Goal: Task Accomplishment & Management: Manage account settings

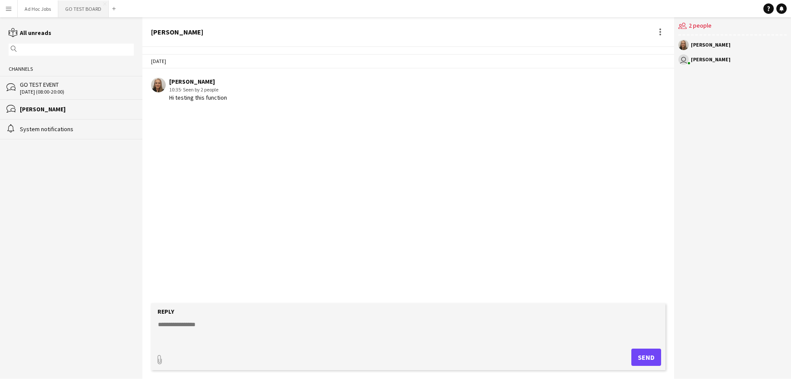
click at [92, 13] on button "GO TEST BOARD Close" at bounding box center [83, 8] width 51 height 17
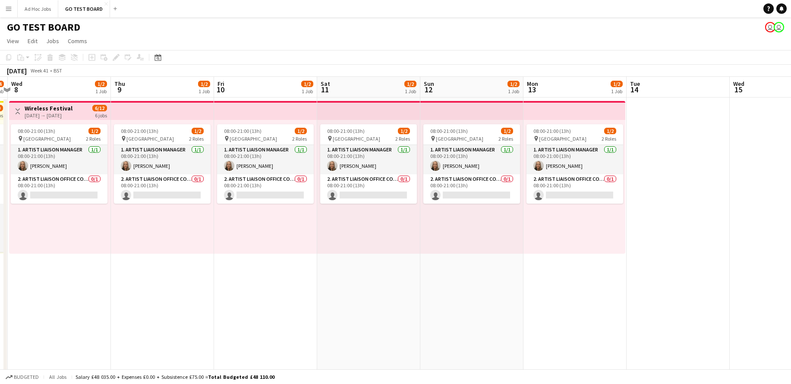
scroll to position [0, 303]
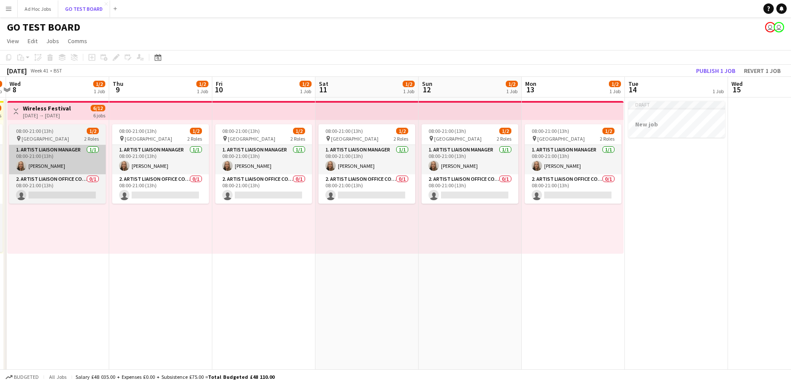
click at [55, 156] on app-card-role "1. Artist Liaison Manager [DATE] 08:00-21:00 (13h) [PERSON_NAME]" at bounding box center [57, 159] width 97 height 29
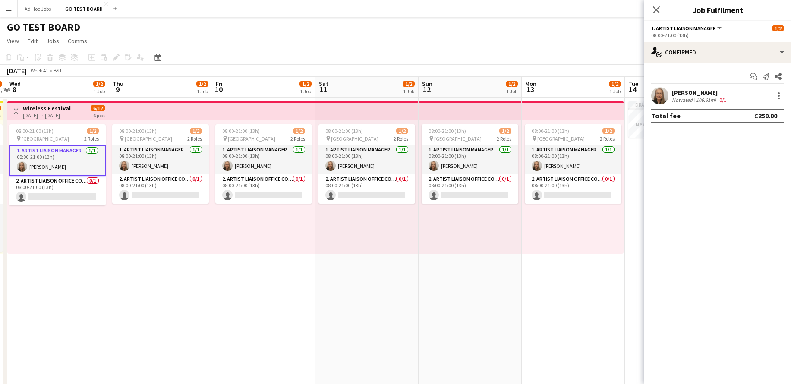
click at [55, 156] on app-card-role "1. Artist Liaison Manager [DATE] 08:00-21:00 (13h) [PERSON_NAME]" at bounding box center [57, 160] width 97 height 31
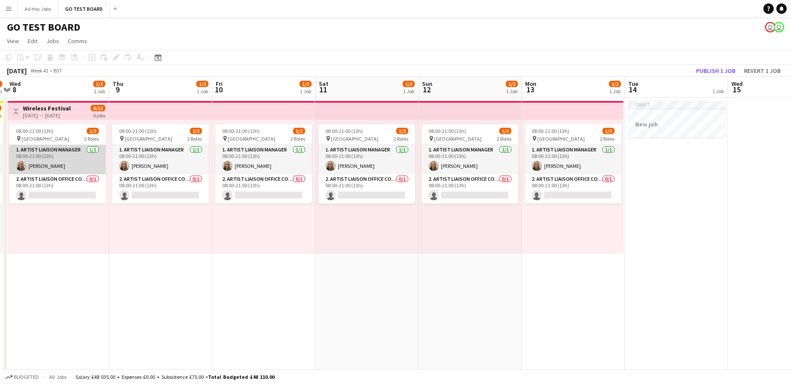
click at [55, 156] on app-card-role "1. Artist Liaison Manager [DATE] 08:00-21:00 (13h) [PERSON_NAME]" at bounding box center [57, 159] width 97 height 29
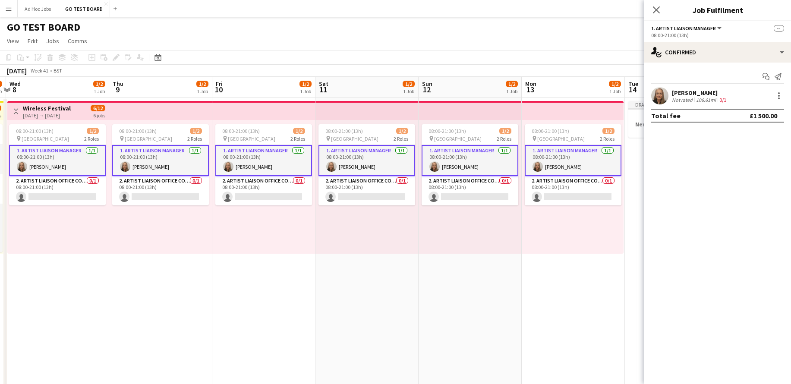
click at [737, 96] on div "[PERSON_NAME] Not rated 106.61mi 0/1" at bounding box center [717, 95] width 147 height 17
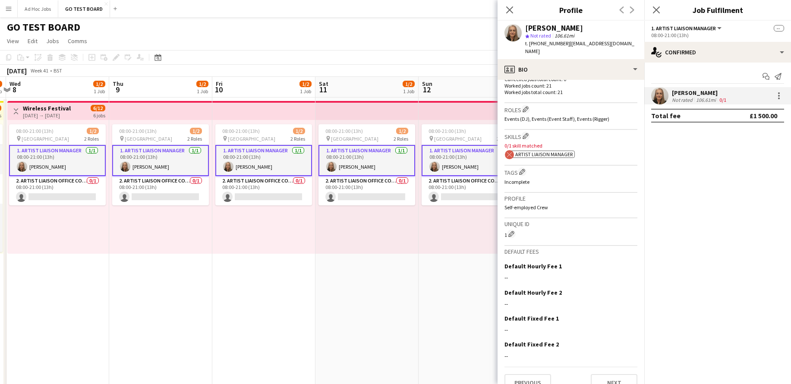
scroll to position [265, 0]
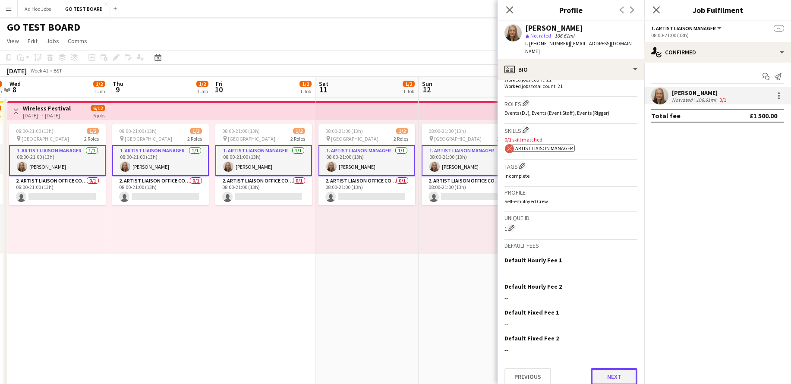
click at [617, 372] on button "Next" at bounding box center [614, 376] width 47 height 17
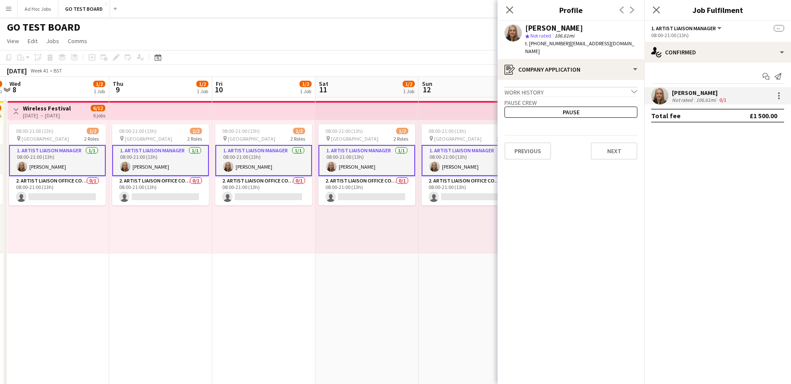
click at [527, 153] on app-crew-profile-application "Work history chevron-down Incomplete Pause crew Pause Previous Next" at bounding box center [571, 232] width 147 height 304
click at [531, 142] on button "Previous" at bounding box center [528, 150] width 47 height 17
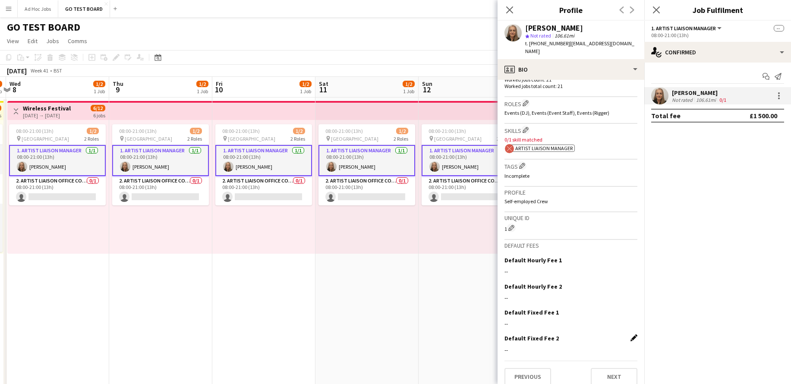
click at [634, 335] on app-icon "Edit this field" at bounding box center [634, 338] width 7 height 7
click at [618, 371] on button "Cancel" at bounding box center [623, 378] width 27 height 14
click at [777, 94] on div at bounding box center [779, 96] width 10 height 10
click at [72, 186] on div at bounding box center [395, 192] width 791 height 384
click at [72, 186] on app-card-role "2. Artist Liaison Office Coordinator 0/1 08:00-21:00 (13h) single-neutral-actio…" at bounding box center [57, 190] width 97 height 29
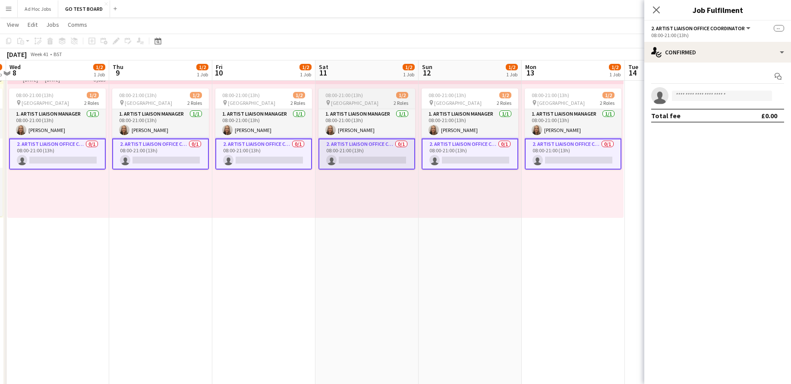
scroll to position [36, 0]
click at [62, 187] on div "08:00-21:00 (13h) 1/2 pin [GEOGRAPHIC_DATA] 2 Roles 1. Artist Liaison Manager […" at bounding box center [57, 150] width 101 height 134
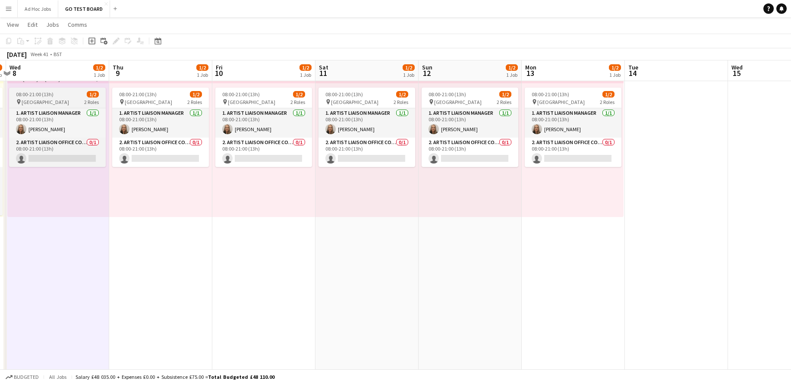
scroll to position [0, 0]
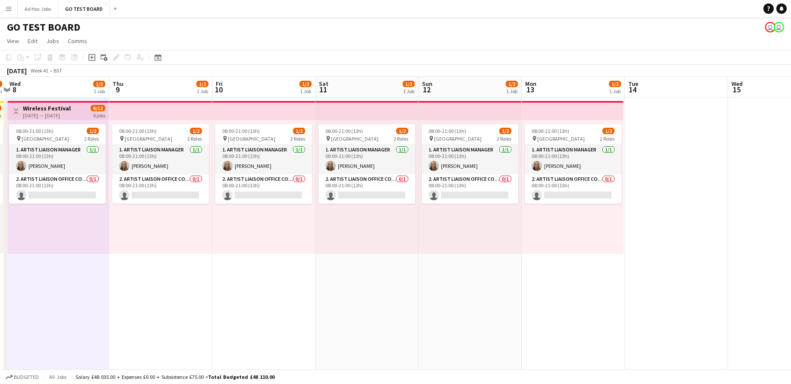
click at [56, 110] on h3 "Wireless Festival" at bounding box center [47, 108] width 48 height 8
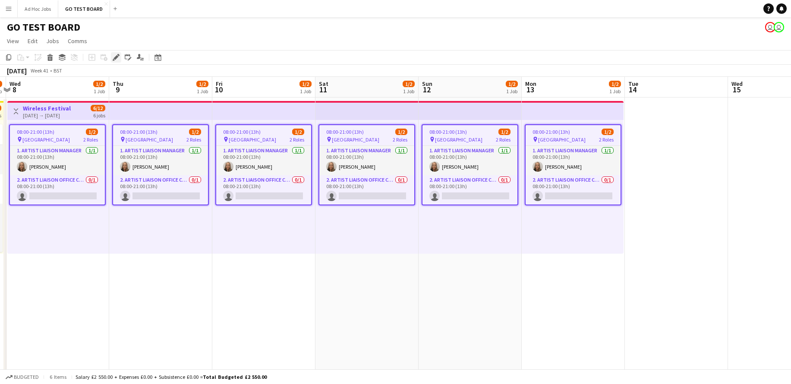
click at [116, 58] on icon at bounding box center [116, 57] width 5 height 5
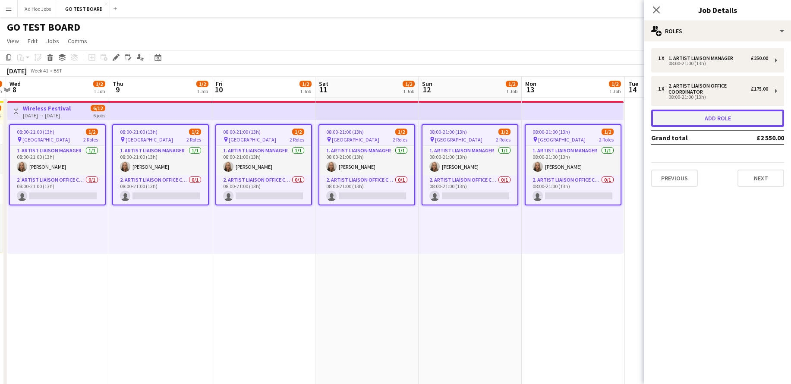
click at [720, 118] on button "Add role" at bounding box center [717, 118] width 133 height 17
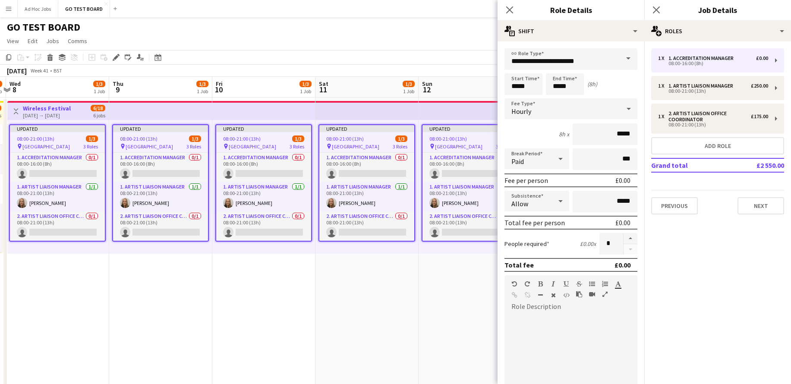
click at [628, 111] on icon at bounding box center [629, 108] width 10 height 17
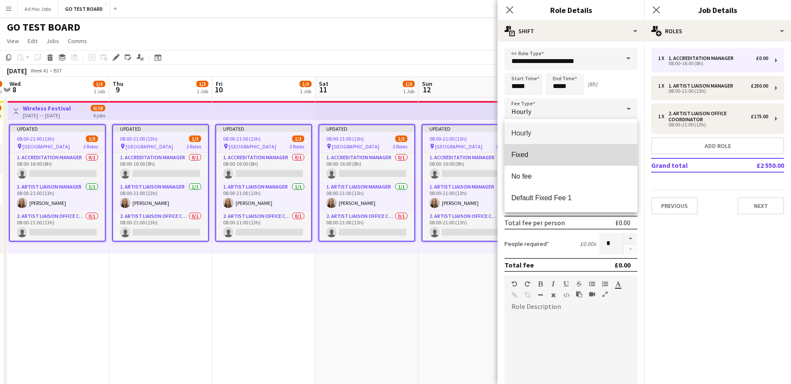
click at [546, 157] on span "Fixed" at bounding box center [571, 155] width 119 height 8
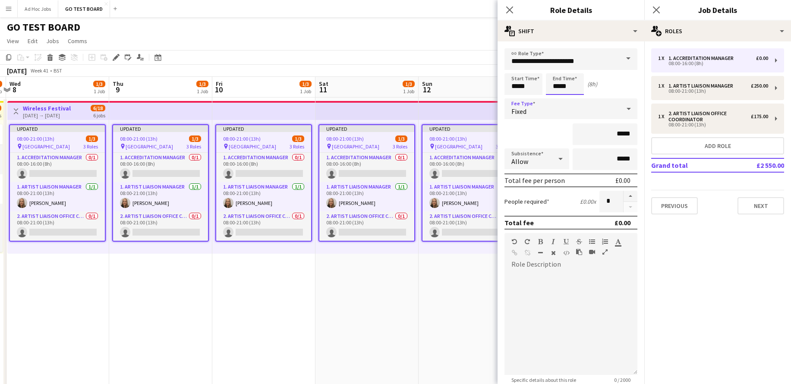
click at [576, 79] on input "*****" at bounding box center [565, 84] width 38 height 22
click at [558, 69] on div at bounding box center [556, 69] width 17 height 9
type input "*****"
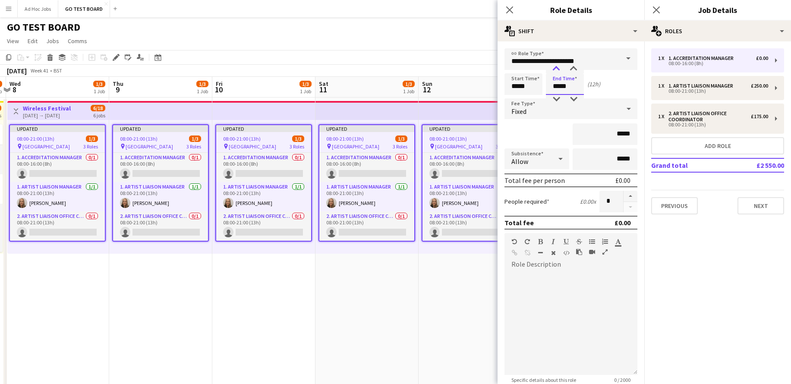
click at [558, 69] on div at bounding box center [556, 69] width 17 height 9
click at [631, 57] on span at bounding box center [628, 58] width 18 height 21
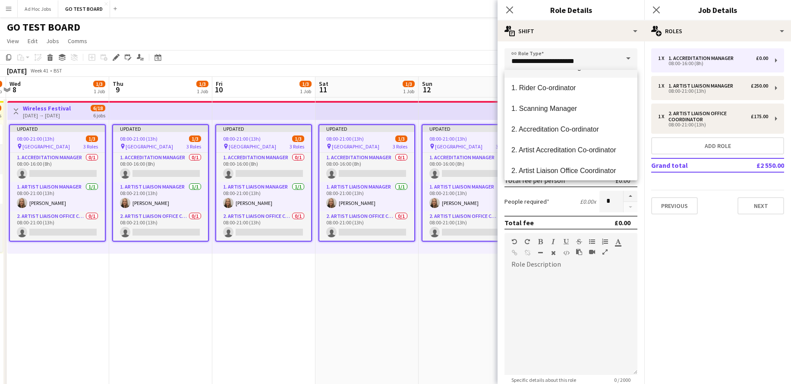
scroll to position [60, 0]
click at [584, 146] on span "2. Artist Accreditation Co-ordinator" at bounding box center [571, 148] width 119 height 8
type input "**********"
type input "*******"
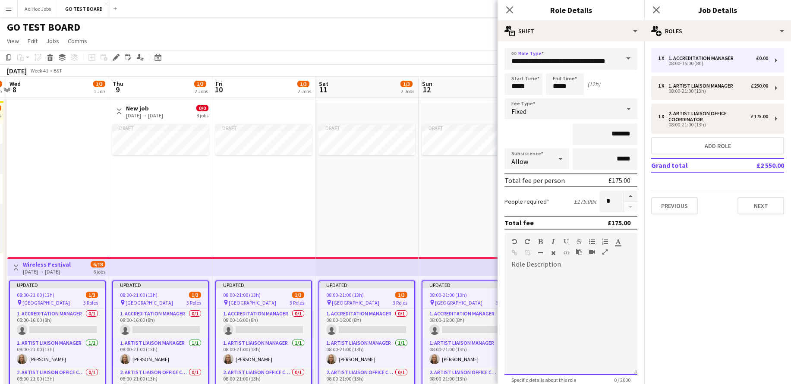
click at [575, 272] on div at bounding box center [571, 324] width 133 height 104
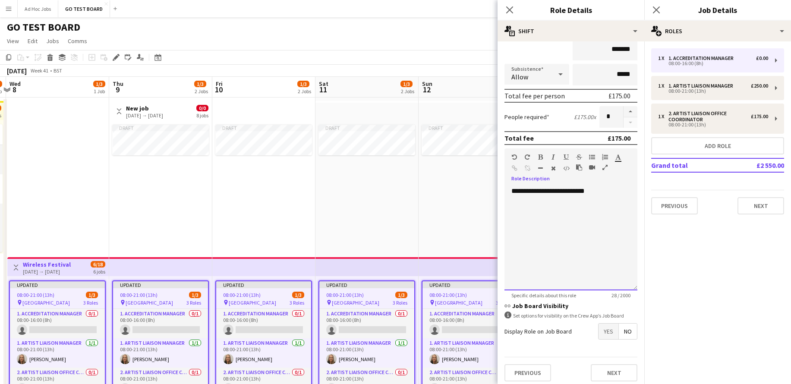
scroll to position [88, 0]
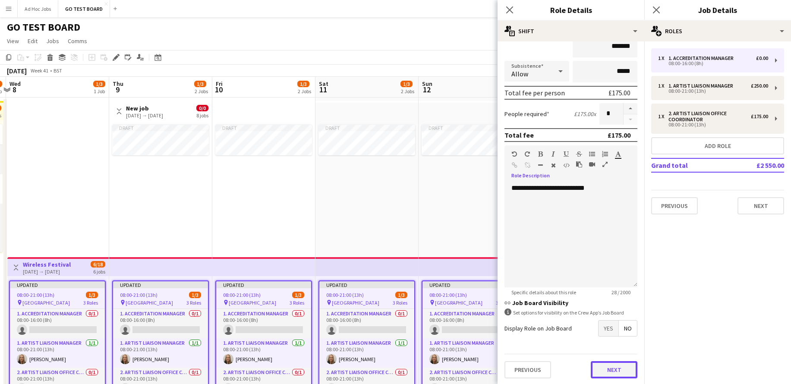
click at [616, 370] on button "Next" at bounding box center [614, 369] width 47 height 17
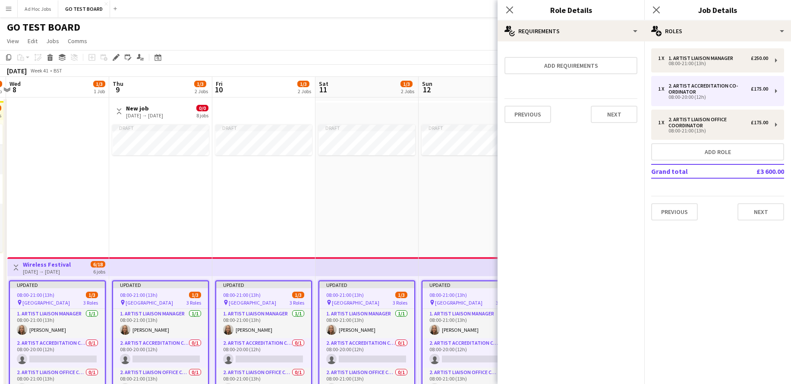
scroll to position [0, 0]
click at [611, 66] on button "Add requirements" at bounding box center [571, 65] width 133 height 17
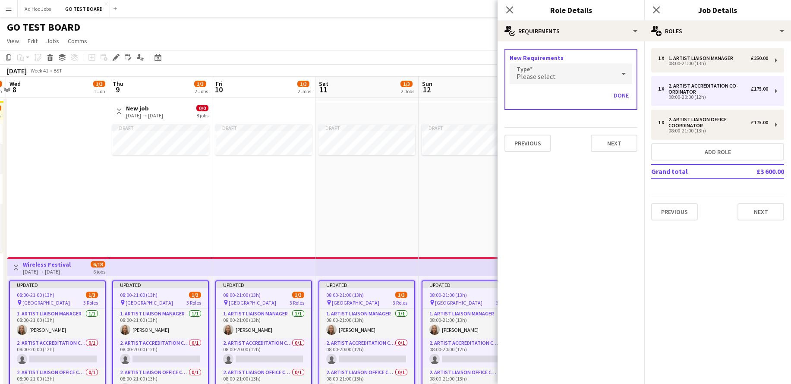
click at [604, 76] on div "Please select" at bounding box center [562, 73] width 105 height 21
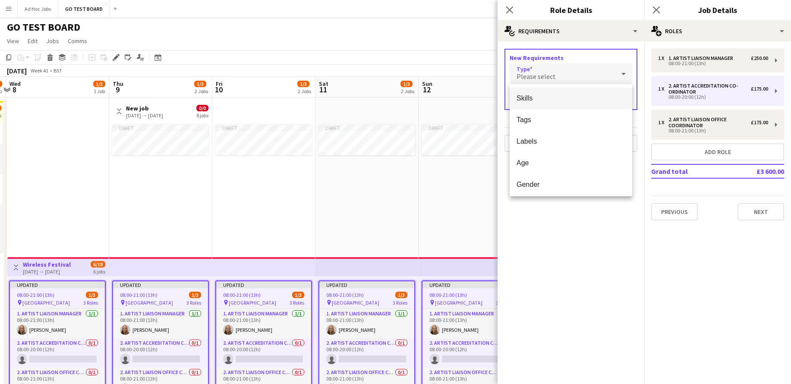
click at [565, 96] on span "Skills" at bounding box center [571, 98] width 109 height 8
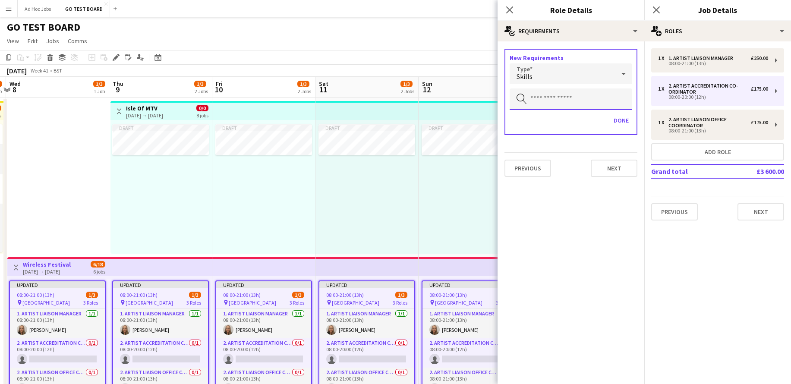
click at [567, 101] on input "text" at bounding box center [571, 99] width 123 height 22
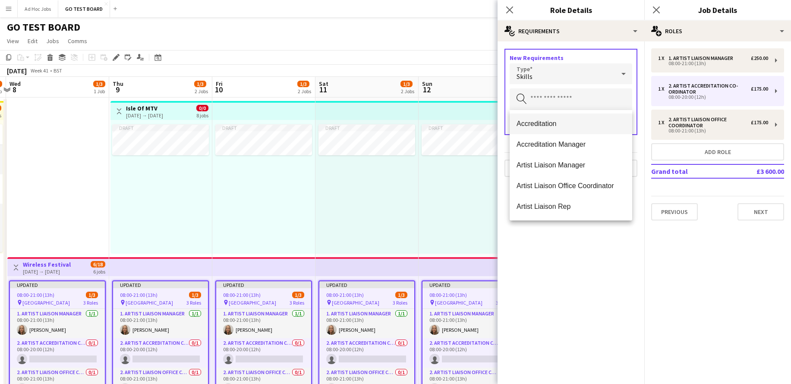
click at [559, 122] on span "Accreditation" at bounding box center [571, 124] width 109 height 8
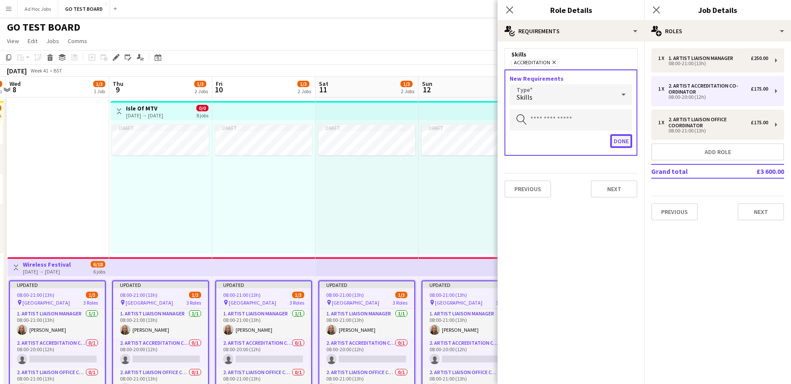
click at [622, 144] on button "Done" at bounding box center [621, 141] width 22 height 14
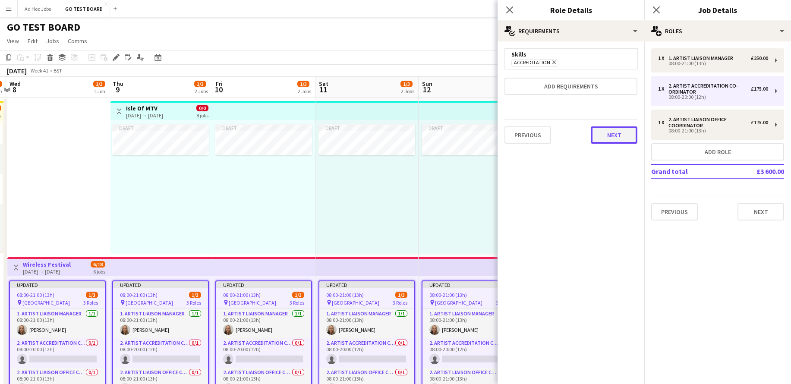
click at [632, 141] on button "Next" at bounding box center [614, 134] width 47 height 17
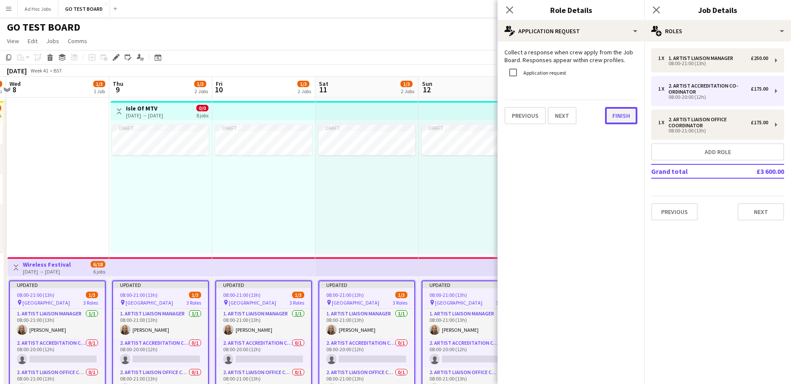
click at [632, 117] on button "Finish" at bounding box center [621, 115] width 32 height 17
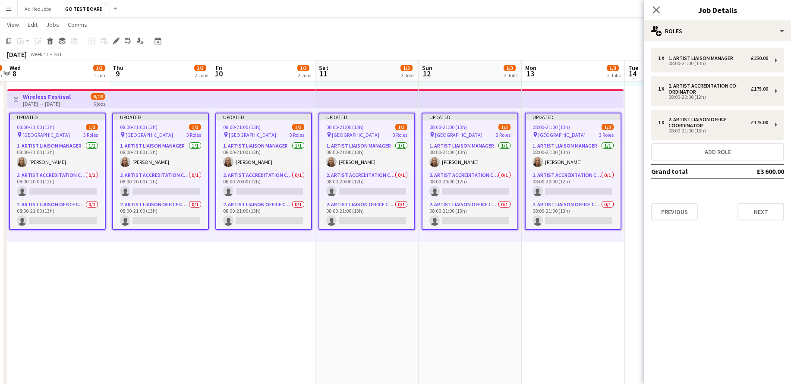
scroll to position [167, 0]
click at [719, 152] on button "Add role" at bounding box center [717, 151] width 133 height 17
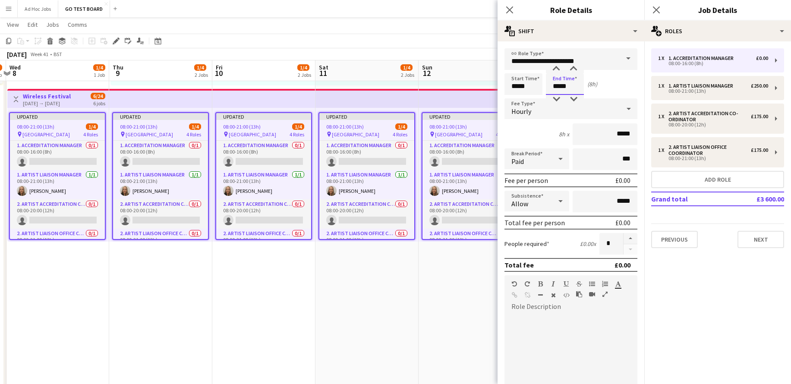
click at [575, 79] on input "*****" at bounding box center [565, 84] width 38 height 22
click at [559, 67] on div at bounding box center [556, 69] width 17 height 9
type input "*****"
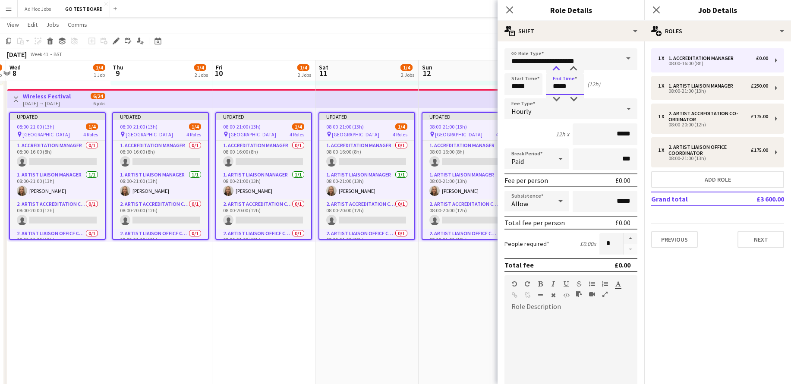
click at [559, 67] on div at bounding box center [556, 69] width 17 height 9
click at [629, 114] on icon at bounding box center [629, 108] width 10 height 17
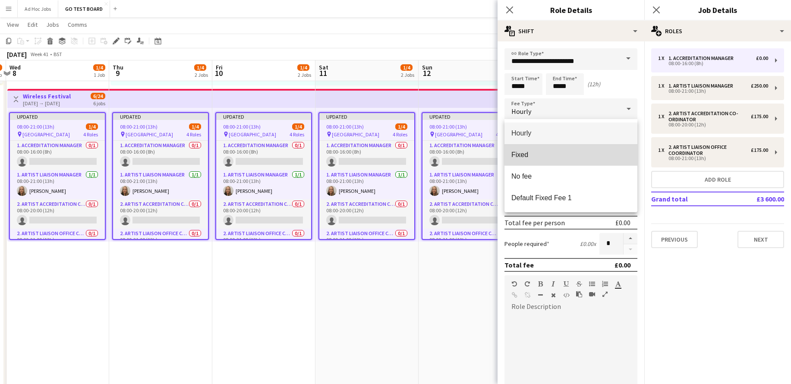
click at [577, 151] on span "Fixed" at bounding box center [571, 155] width 119 height 8
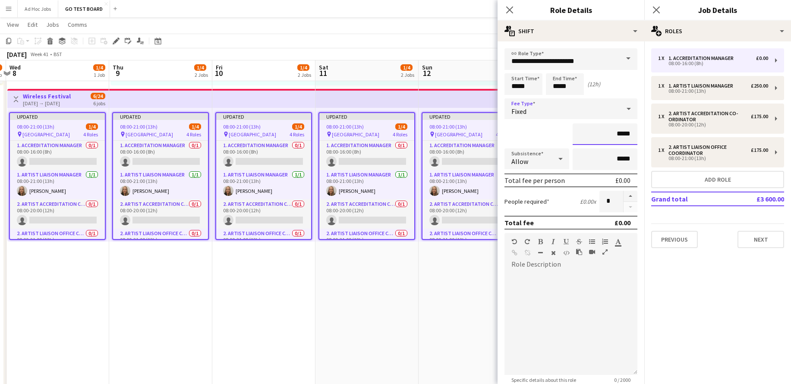
click at [621, 133] on input "*****" at bounding box center [605, 134] width 65 height 22
click at [628, 59] on span at bounding box center [628, 58] width 18 height 21
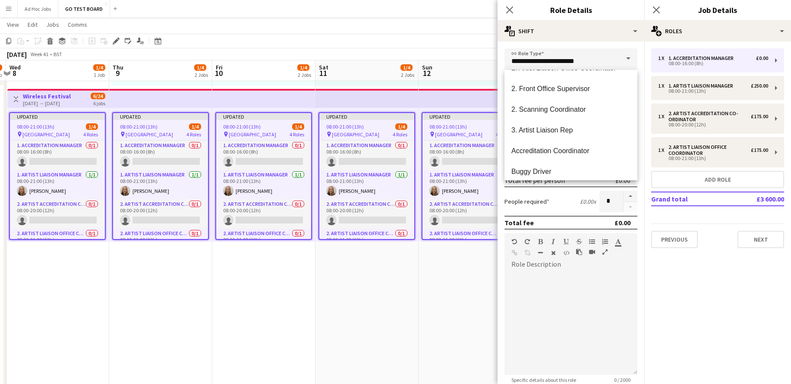
scroll to position [168, 0]
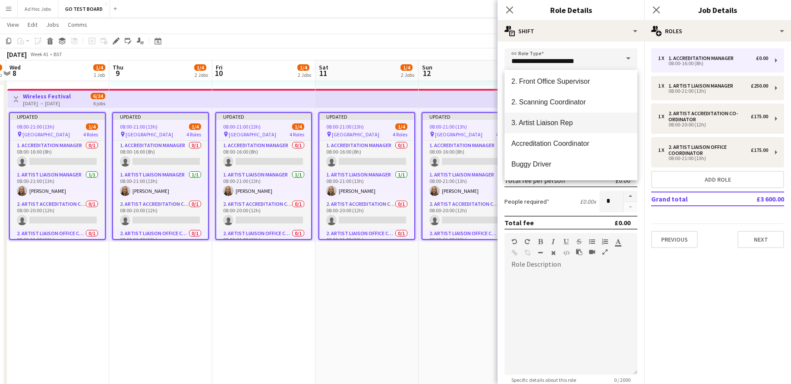
click at [581, 122] on span "3. Artist Liaison Rep" at bounding box center [571, 123] width 119 height 8
type input "**********"
type input "*******"
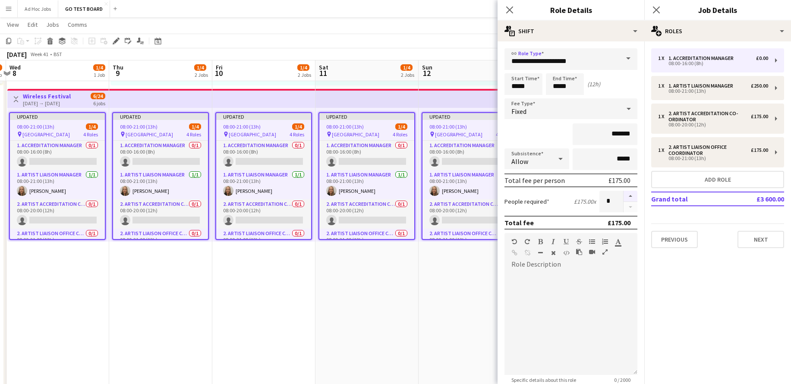
click at [631, 199] on button "button" at bounding box center [631, 196] width 14 height 11
click at [632, 196] on button "button" at bounding box center [631, 196] width 14 height 11
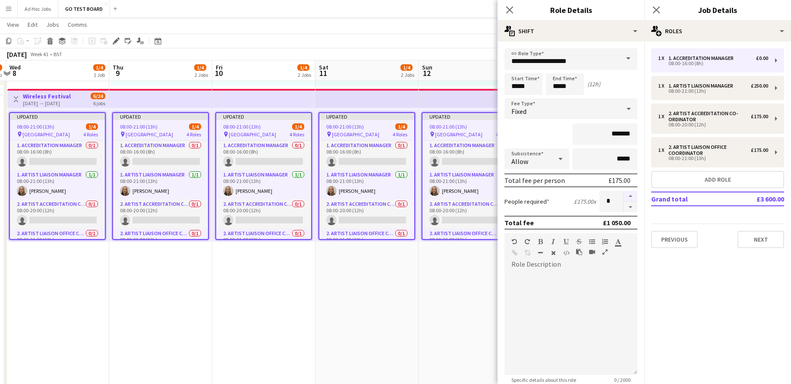
click at [632, 196] on button "button" at bounding box center [631, 196] width 14 height 11
type input "*"
click at [622, 135] on input "*******" at bounding box center [605, 134] width 65 height 22
type input "**"
type input "*******"
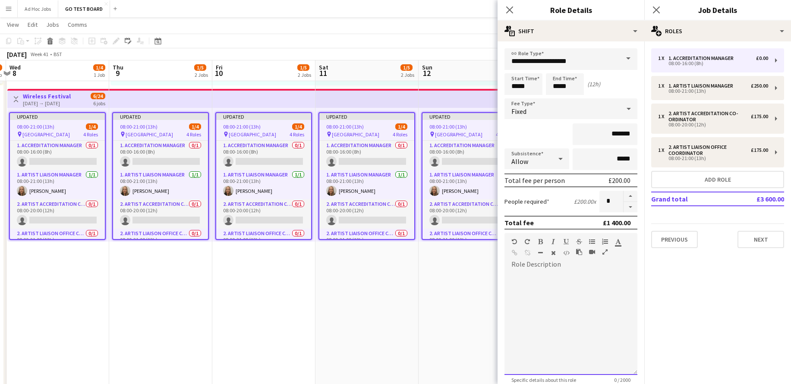
click at [580, 304] on div at bounding box center [571, 324] width 133 height 104
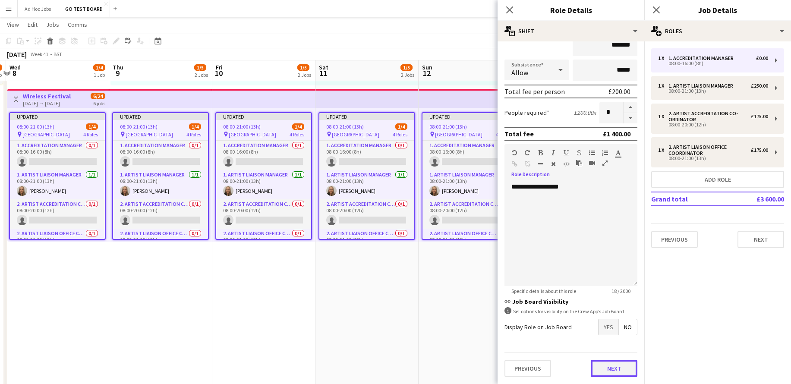
click at [613, 373] on button "Next" at bounding box center [614, 368] width 47 height 17
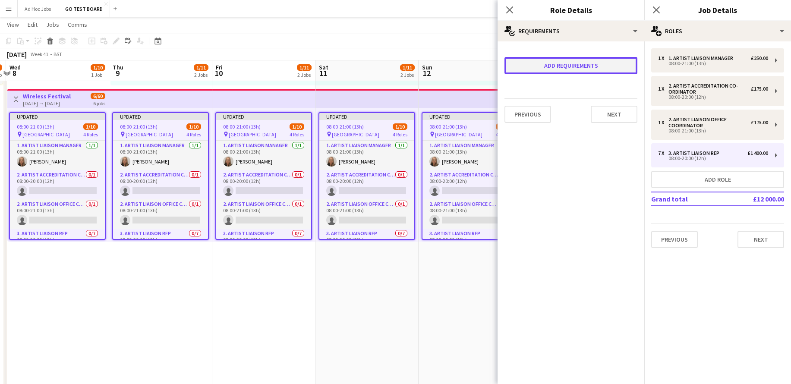
click at [602, 70] on button "Add requirements" at bounding box center [571, 65] width 133 height 17
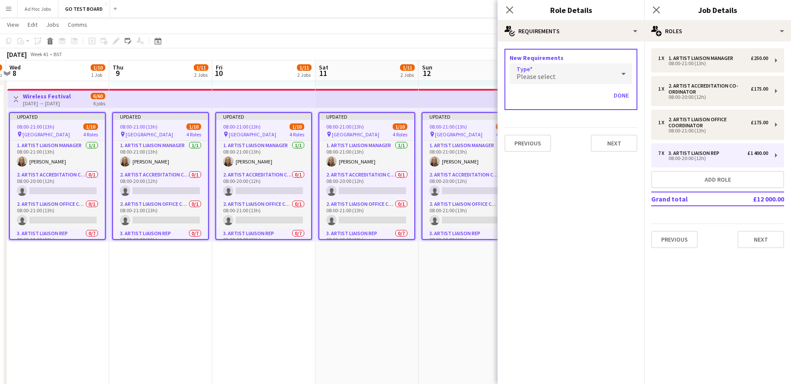
click at [622, 75] on icon at bounding box center [624, 73] width 10 height 17
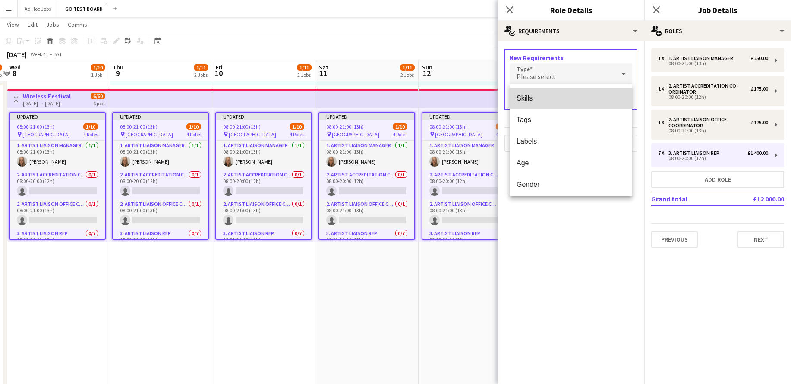
click at [555, 103] on mat-option "Skills" at bounding box center [571, 99] width 123 height 22
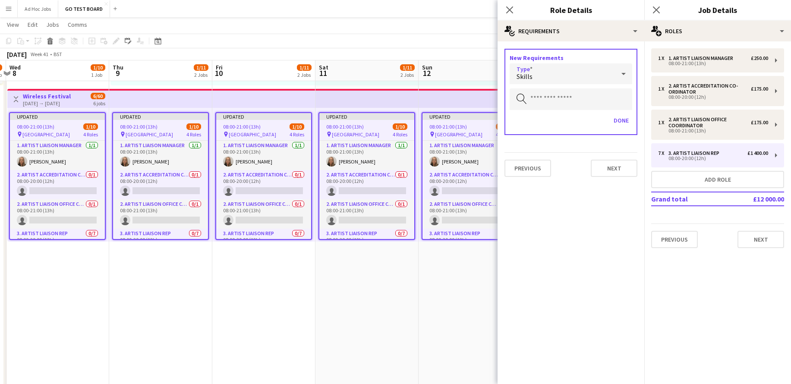
click at [575, 75] on div "Skills" at bounding box center [562, 73] width 105 height 21
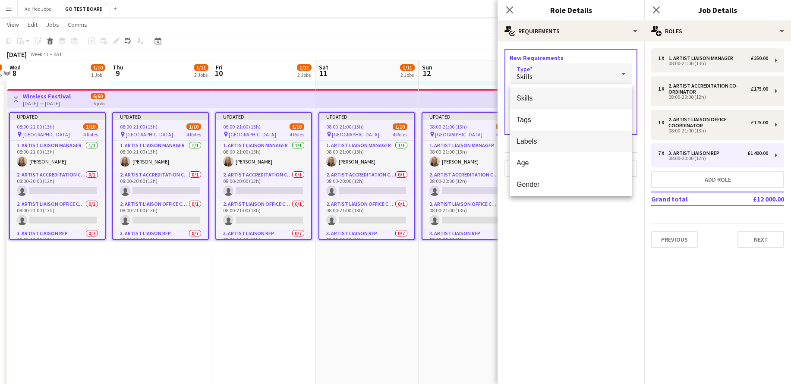
scroll to position [3, 0]
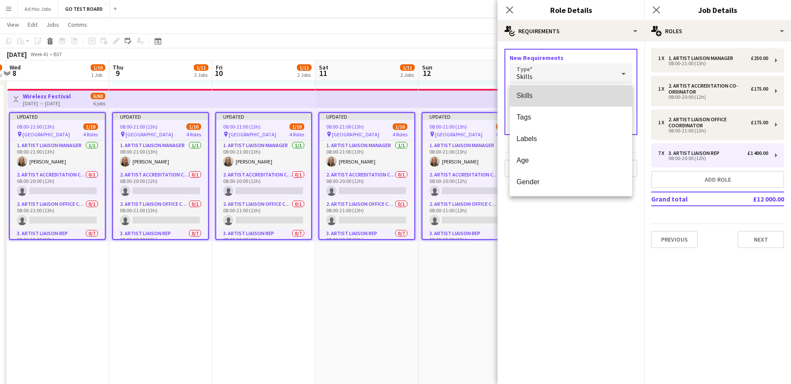
click at [553, 92] on span "Skills" at bounding box center [571, 96] width 109 height 8
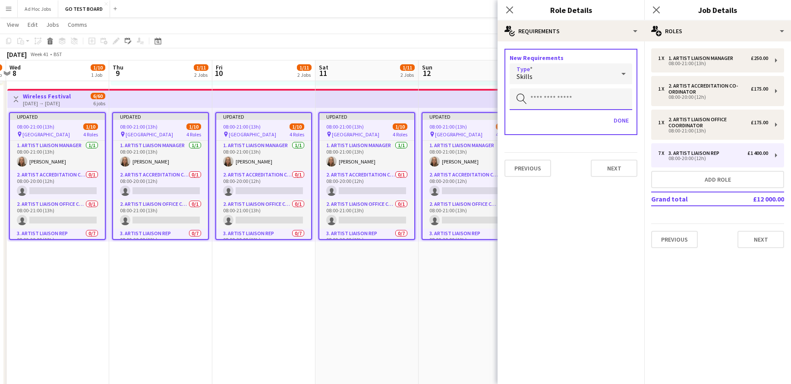
click at [572, 96] on input "text" at bounding box center [571, 99] width 123 height 22
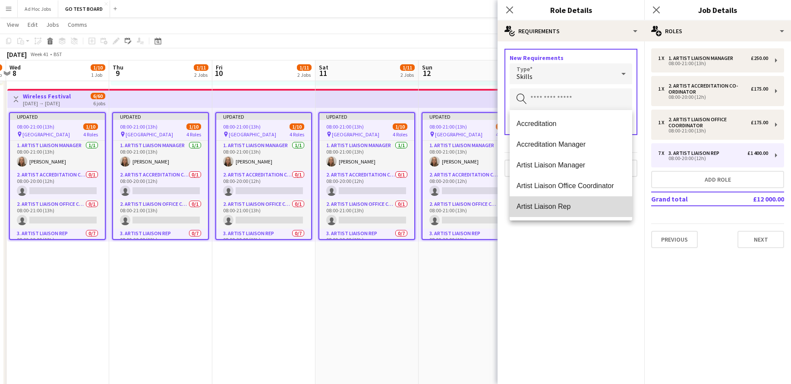
click at [564, 207] on span "Artist Liaison Rep" at bounding box center [571, 206] width 109 height 8
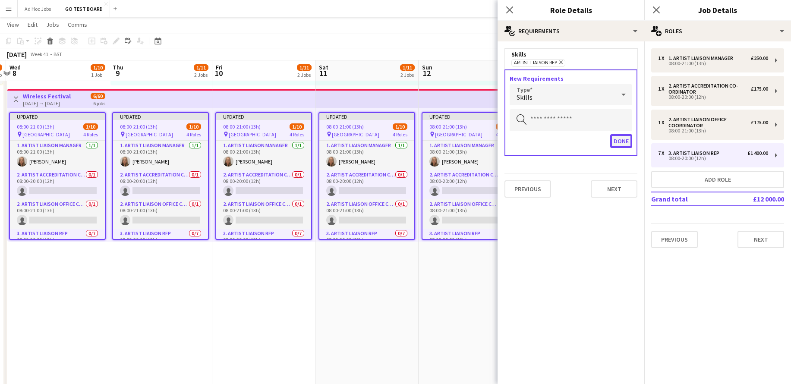
click at [625, 145] on button "Done" at bounding box center [621, 141] width 22 height 14
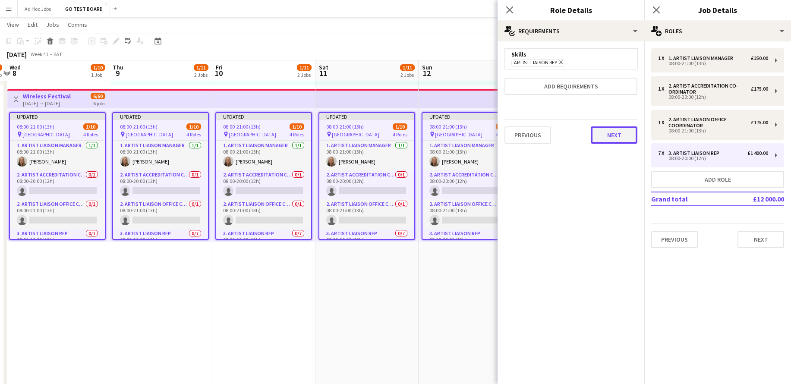
click at [625, 134] on button "Next" at bounding box center [614, 134] width 47 height 17
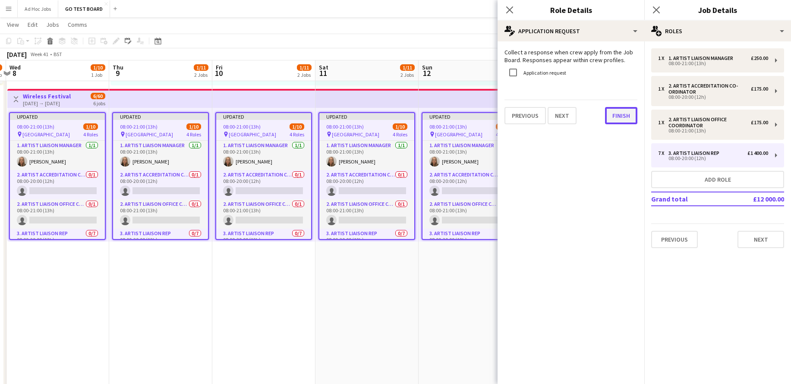
click at [628, 120] on button "Finish" at bounding box center [621, 115] width 32 height 17
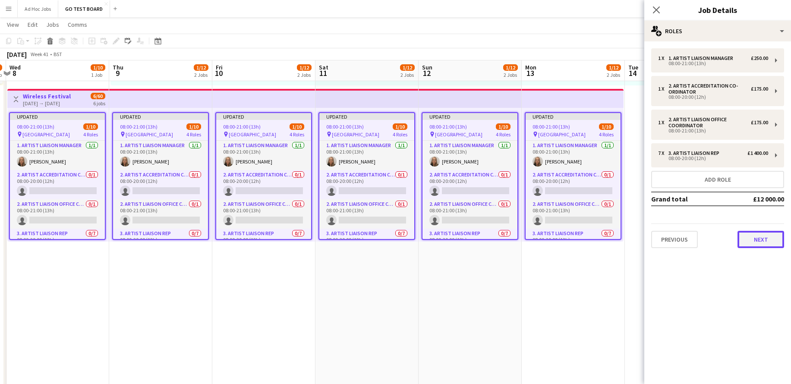
click at [764, 243] on button "Next" at bounding box center [761, 239] width 47 height 17
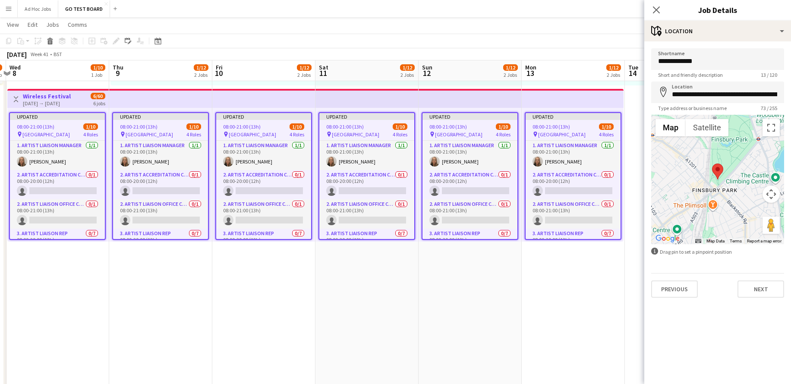
click at [748, 278] on div "Previous Next" at bounding box center [717, 285] width 133 height 25
click at [748, 286] on button "Next" at bounding box center [761, 289] width 47 height 17
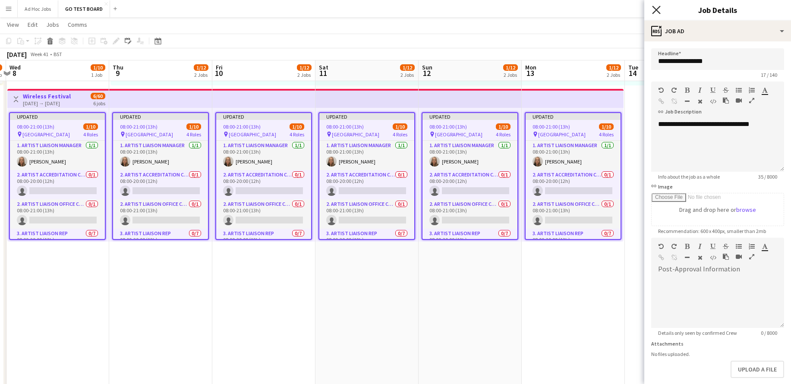
click at [656, 10] on icon at bounding box center [656, 10] width 8 height 8
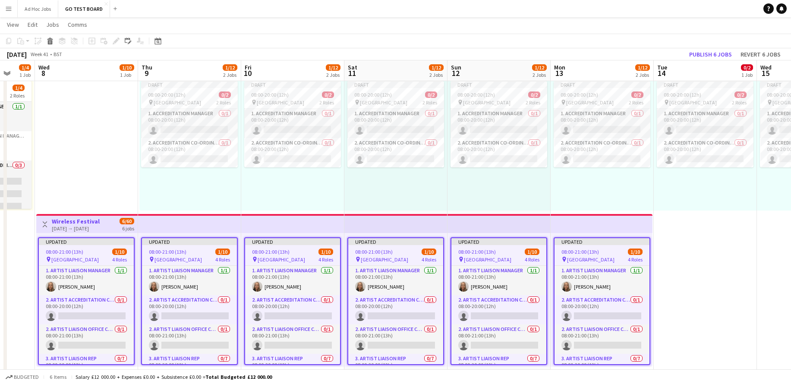
scroll to position [0, 275]
click at [713, 55] on button "Publish 6 jobs" at bounding box center [711, 54] width 50 height 11
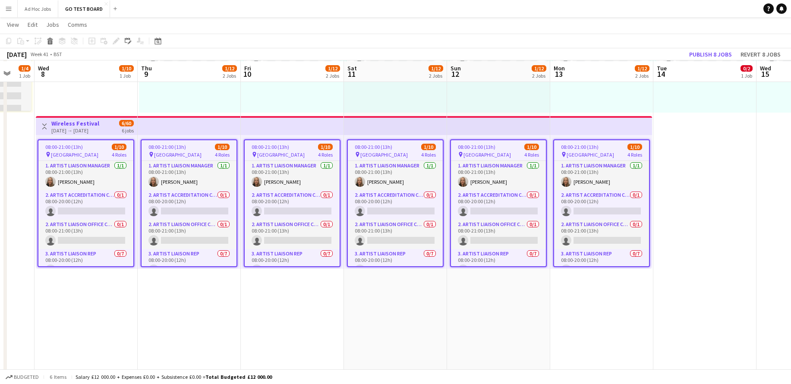
scroll to position [142, 0]
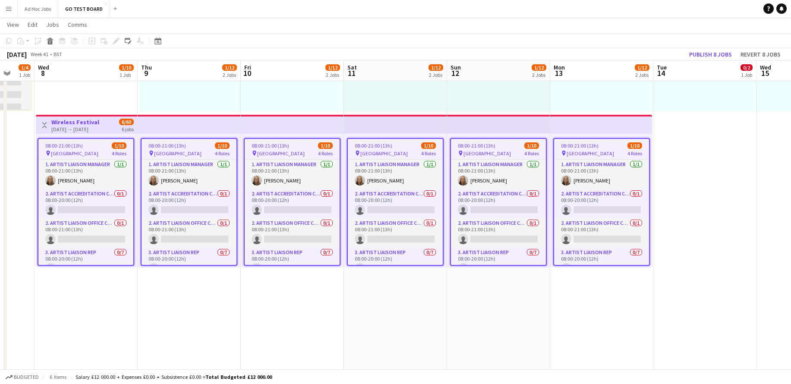
click at [534, 322] on app-date-cell "Draft 08:00-20:00 (12h) 0/2 pin Malta 2 Roles 1. Accreditation Manager 0/1 08:0…" at bounding box center [498, 191] width 103 height 472
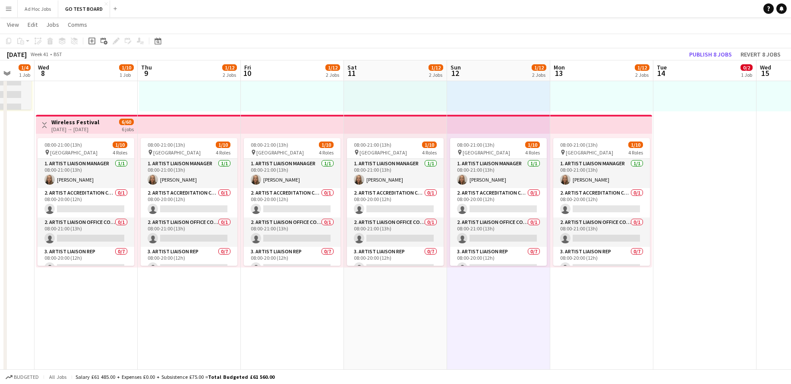
click at [419, 306] on app-date-cell "Draft 08:00-20:00 (12h) 0/2 pin Malta 2 Roles 1. Accreditation Manager 0/1 08:0…" at bounding box center [395, 191] width 103 height 472
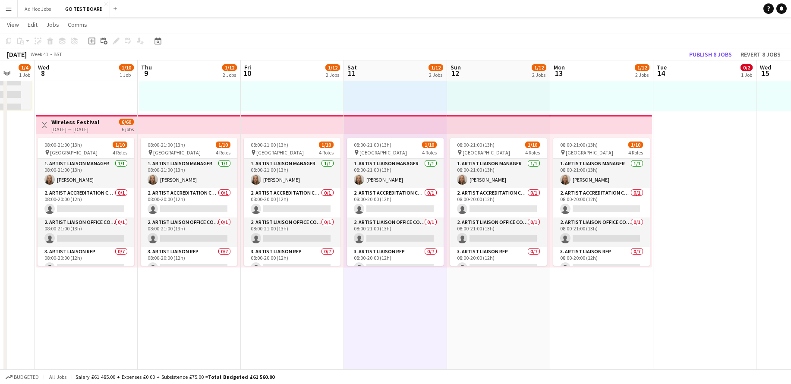
click at [271, 299] on app-date-cell "Draft 08:00-20:00 (12h) 0/2 pin Malta 2 Roles 1. Accreditation Manager 0/1 08:0…" at bounding box center [292, 191] width 103 height 472
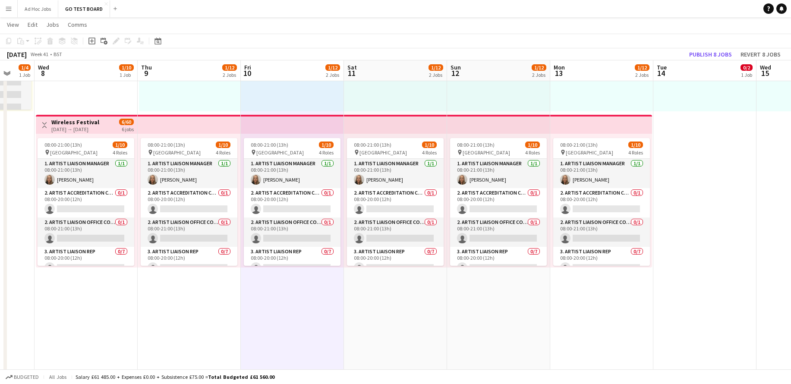
click at [189, 297] on app-date-cell "Toggle View Isle Of MTV 09-10-2025 → 16-10-2025 0/16 8 jobs Draft 08:00-20:00 (…" at bounding box center [189, 191] width 103 height 472
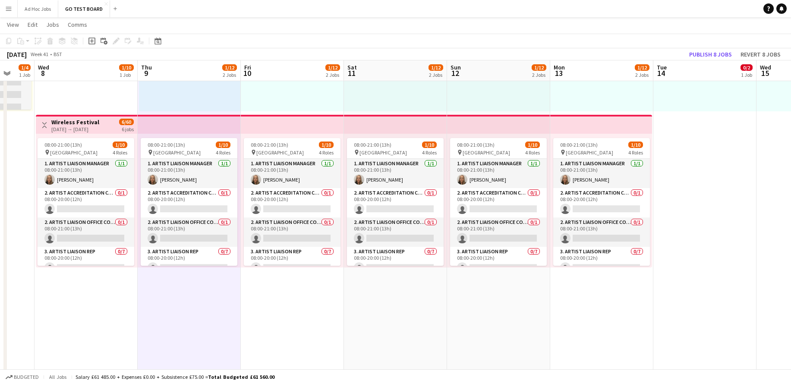
click at [107, 289] on app-date-cell "Toggle View Wireless Festival 08-10-2025 → 13-10-2025 6/60 6 jobs 08:00-21:00 (…" at bounding box center [86, 191] width 103 height 472
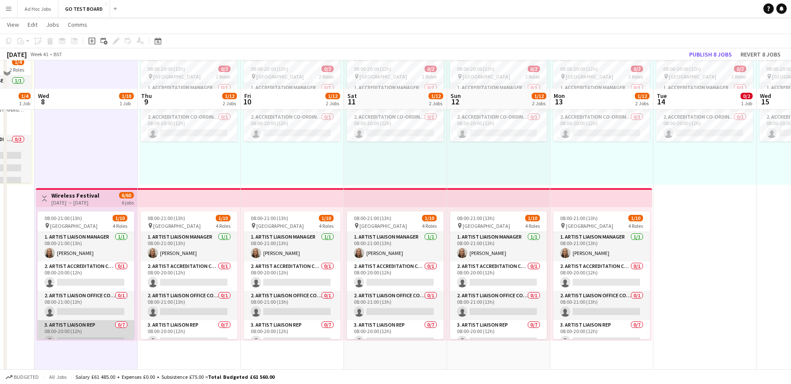
scroll to position [0, 0]
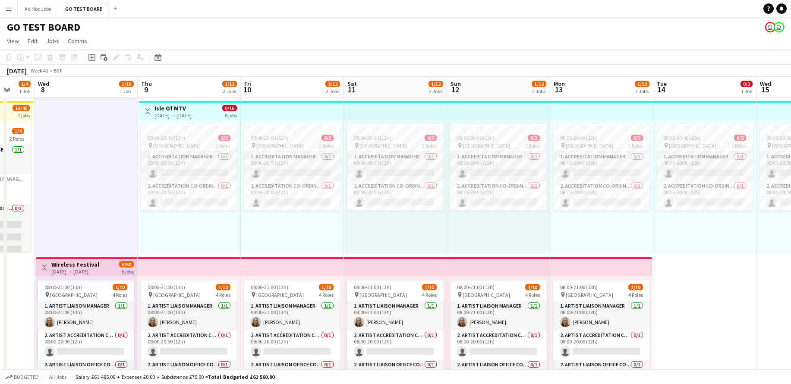
click at [716, 90] on app-board-header-date "Tue 14 0/2 1 Job" at bounding box center [705, 87] width 103 height 21
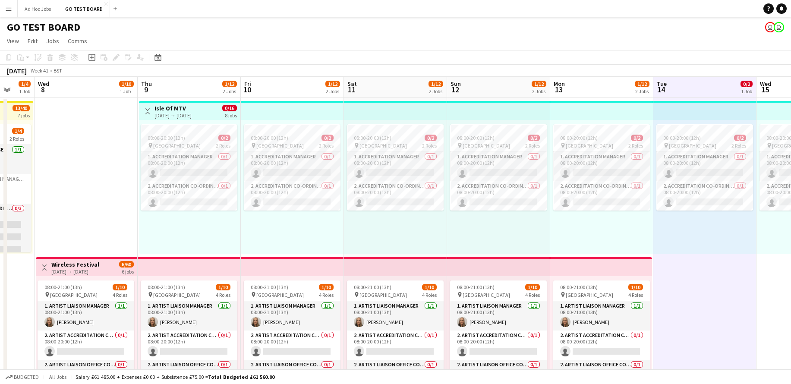
click at [719, 75] on div "October 2025 Week 41 • BST" at bounding box center [395, 71] width 791 height 12
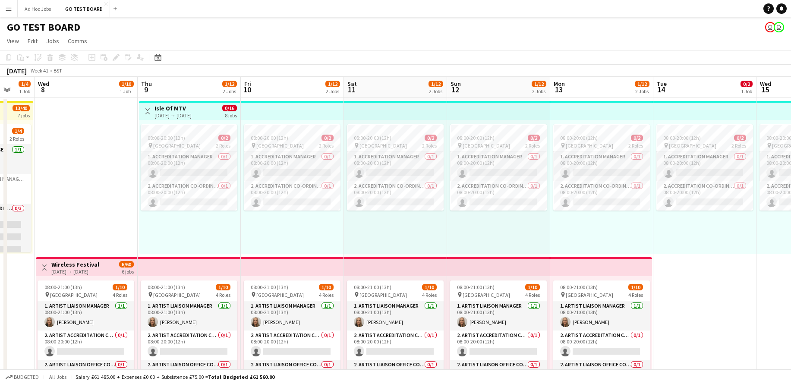
click at [89, 267] on h3 "Wireless Festival" at bounding box center [75, 265] width 48 height 8
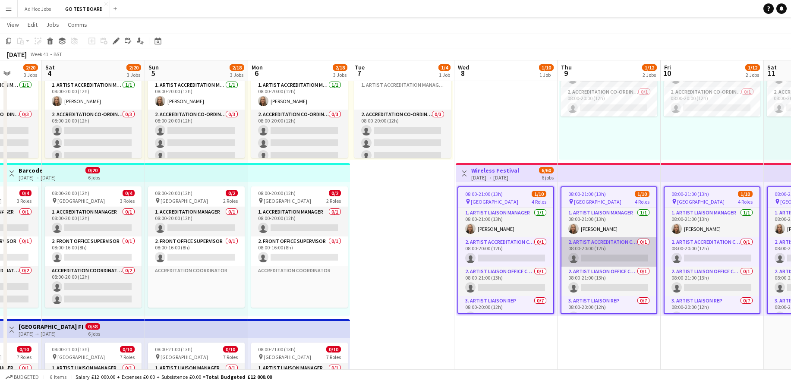
scroll to position [0, 268]
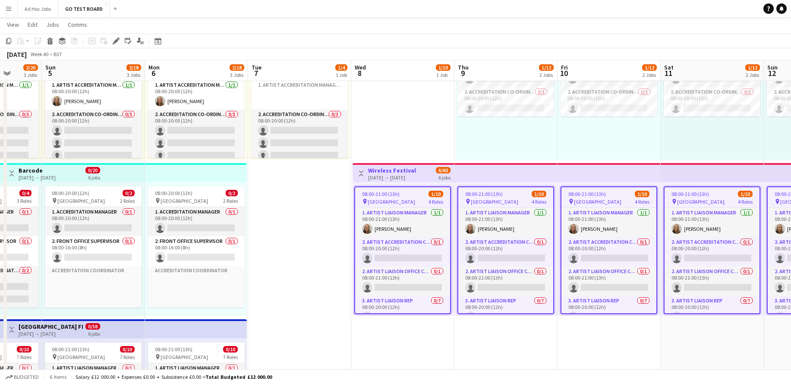
click at [408, 180] on div "[DATE] → [DATE]" at bounding box center [392, 177] width 48 height 6
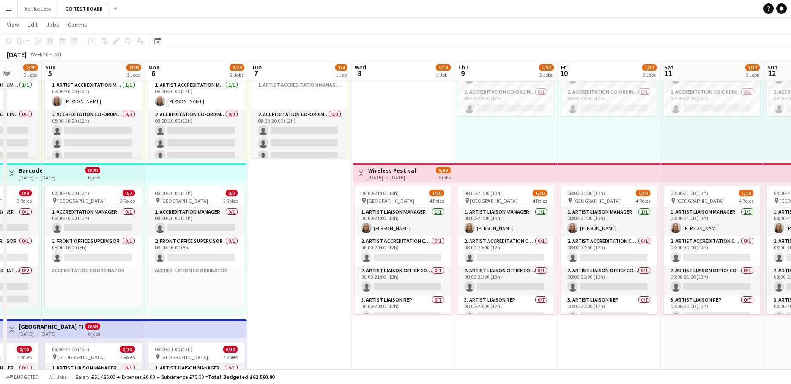
click at [408, 180] on div "[DATE] → [DATE]" at bounding box center [392, 177] width 48 height 6
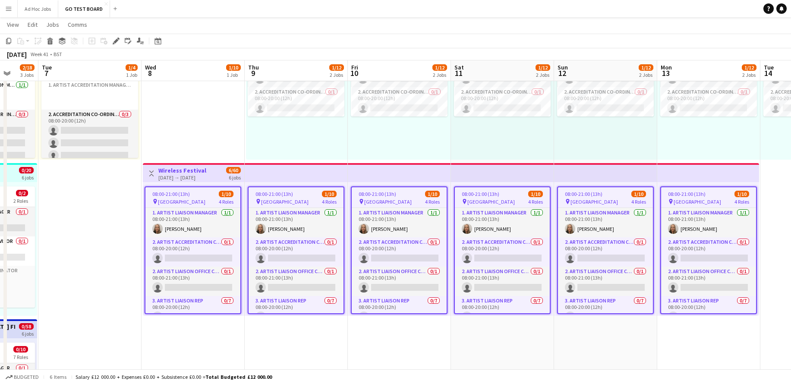
scroll to position [0, 281]
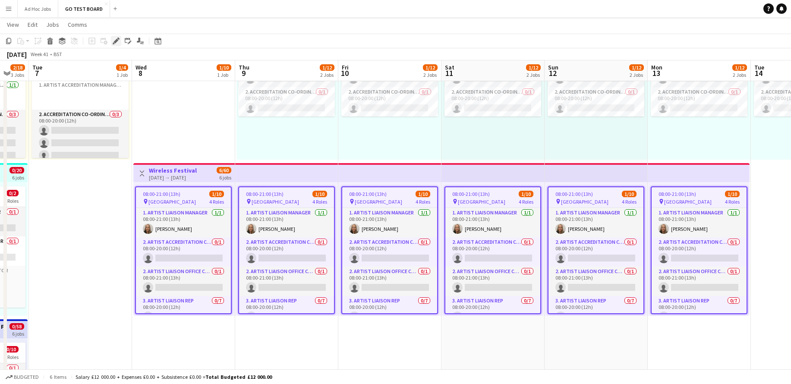
click at [116, 43] on icon "Edit" at bounding box center [116, 41] width 7 height 7
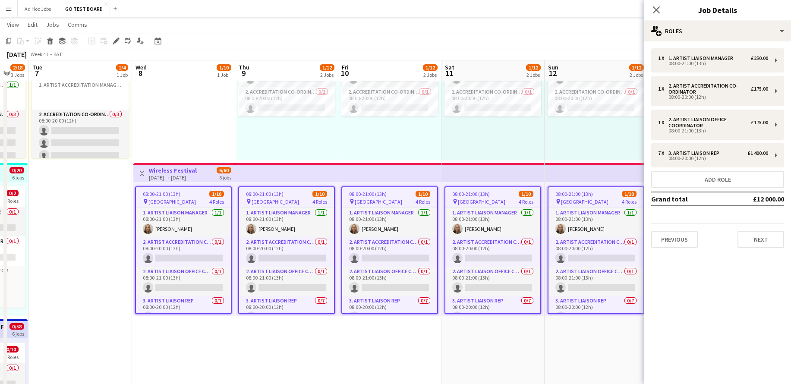
click at [10, 11] on app-icon "Menu" at bounding box center [8, 8] width 7 height 7
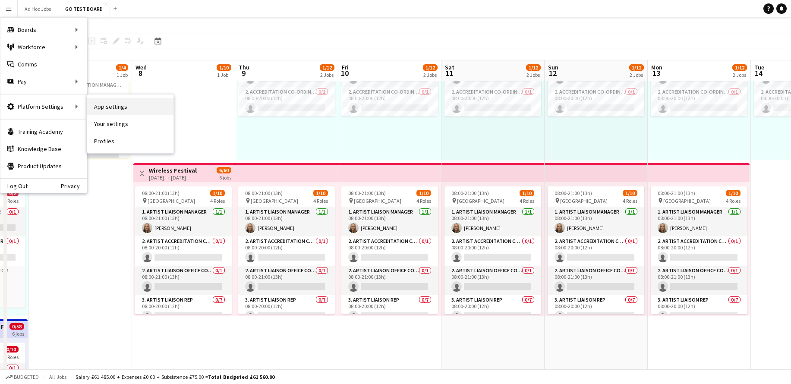
click at [118, 100] on link "App settings" at bounding box center [130, 106] width 86 height 17
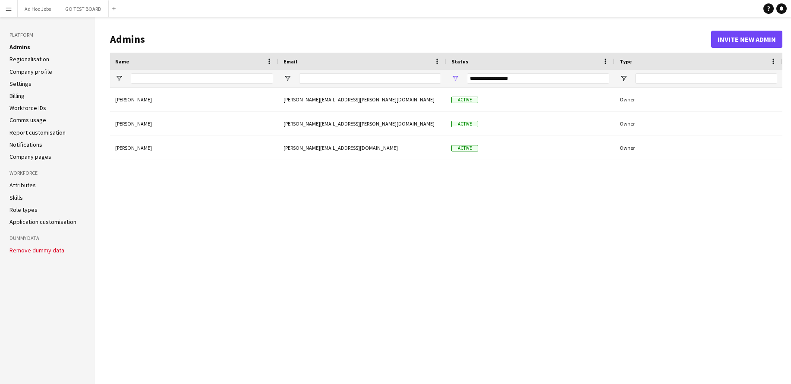
click at [25, 214] on ul "Attributes Skills Role types Application customisation" at bounding box center [47, 203] width 76 height 44
click at [28, 213] on link "Role types" at bounding box center [23, 210] width 28 height 8
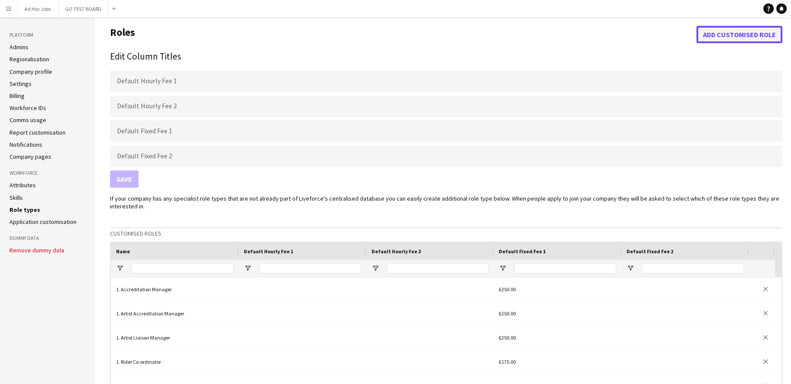
click at [715, 36] on button "Add customised role" at bounding box center [740, 34] width 86 height 17
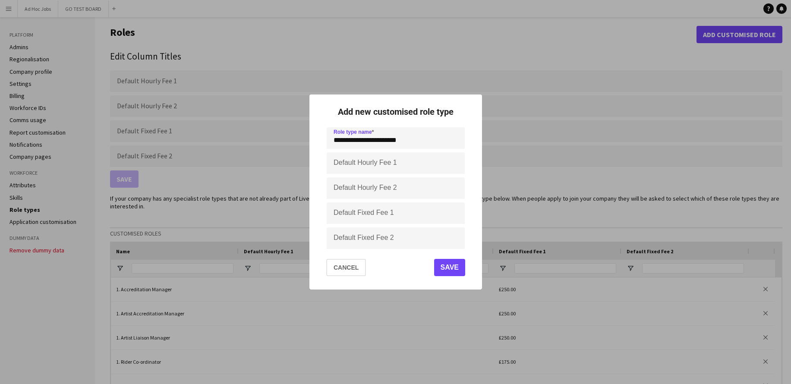
type input "**********"
click at [454, 271] on button "Save" at bounding box center [449, 267] width 31 height 17
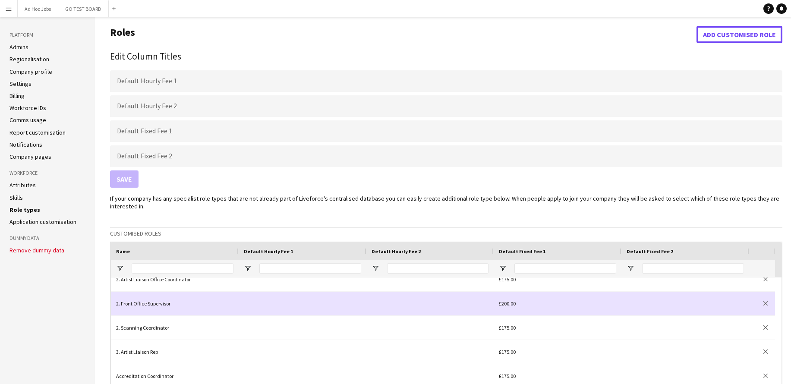
scroll to position [242, 0]
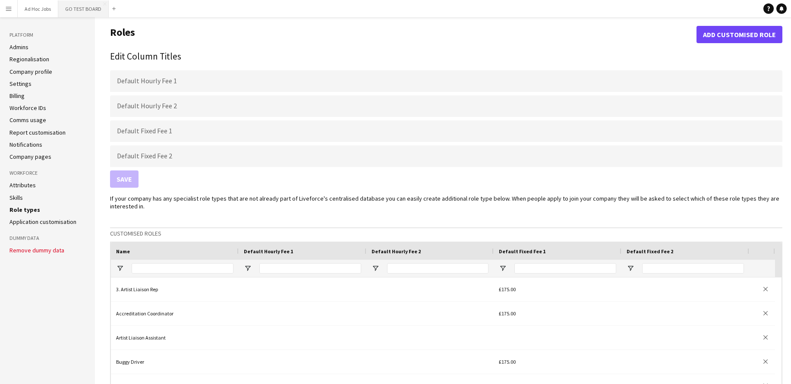
click at [75, 7] on button "GO TEST BOARD Close" at bounding box center [83, 8] width 51 height 17
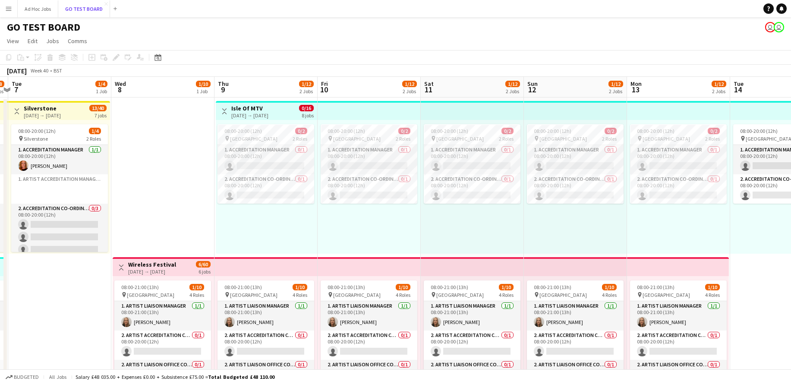
scroll to position [0, 370]
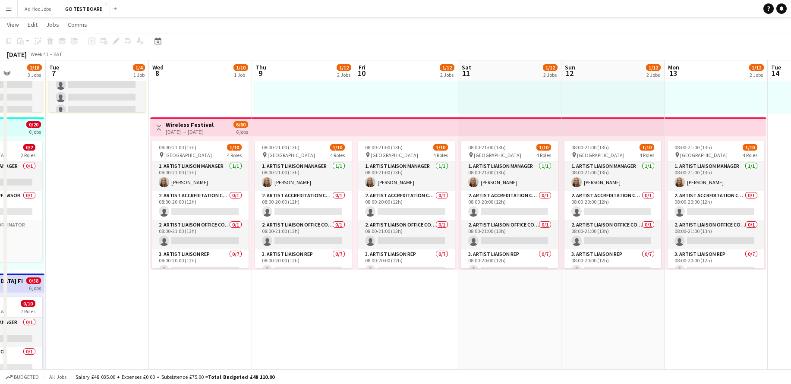
click at [214, 131] on div "[DATE] → [DATE]" at bounding box center [190, 132] width 48 height 6
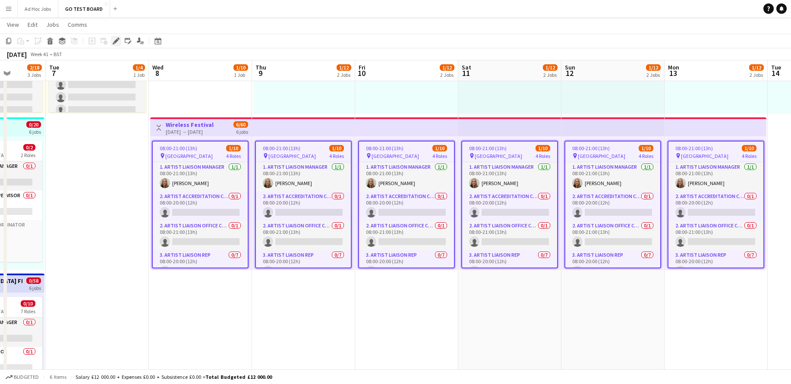
click at [118, 40] on icon "Edit" at bounding box center [116, 41] width 7 height 7
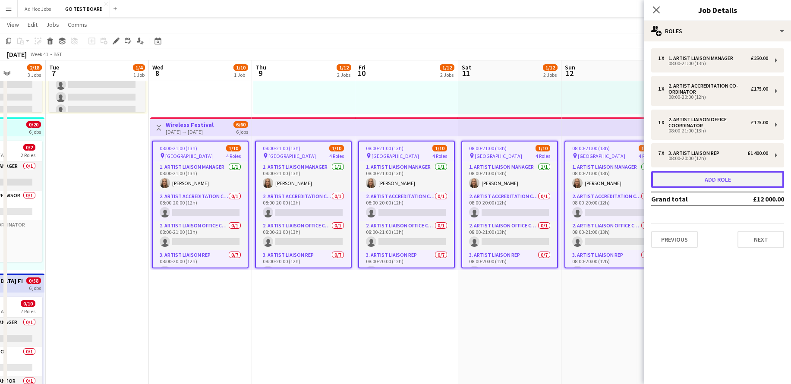
click at [714, 180] on button "Add role" at bounding box center [717, 179] width 133 height 17
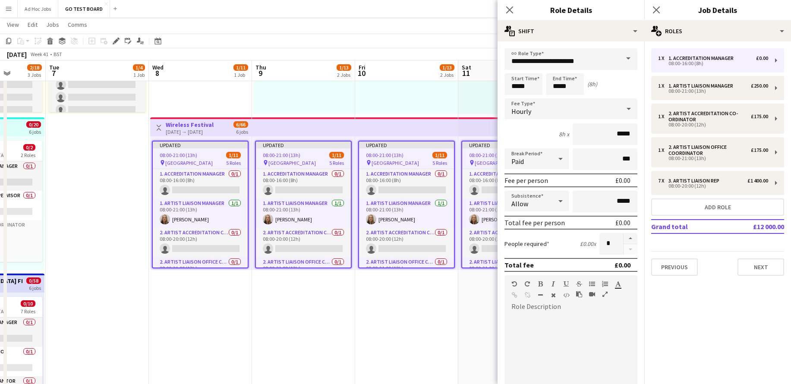
click at [635, 63] on span at bounding box center [628, 58] width 18 height 21
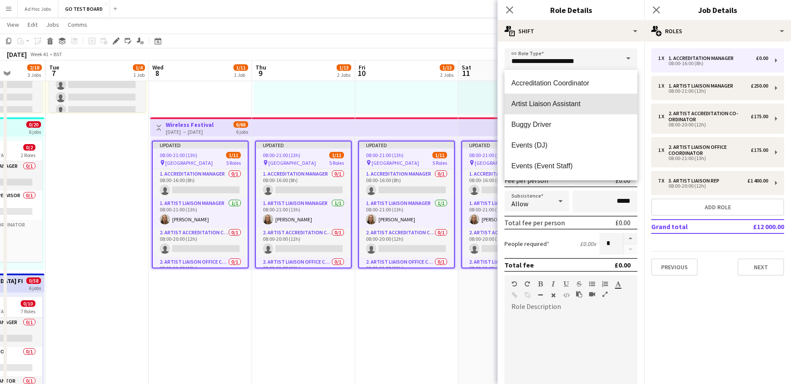
click at [601, 94] on mat-option "Artist Liaison Assistant" at bounding box center [571, 104] width 133 height 21
type input "**********"
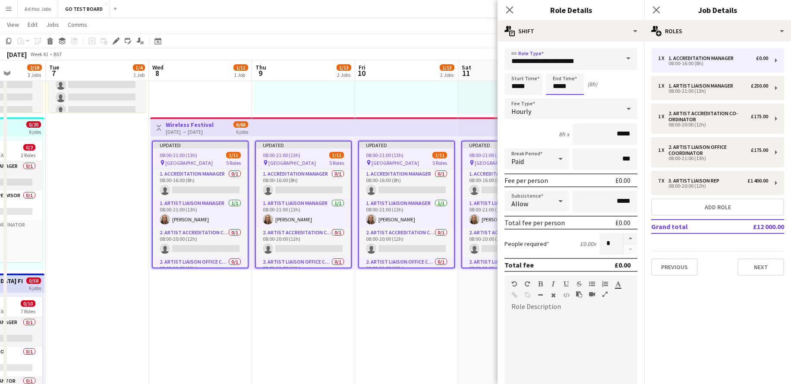
click at [573, 80] on input "*****" at bounding box center [565, 84] width 38 height 22
click at [559, 70] on div at bounding box center [556, 69] width 17 height 9
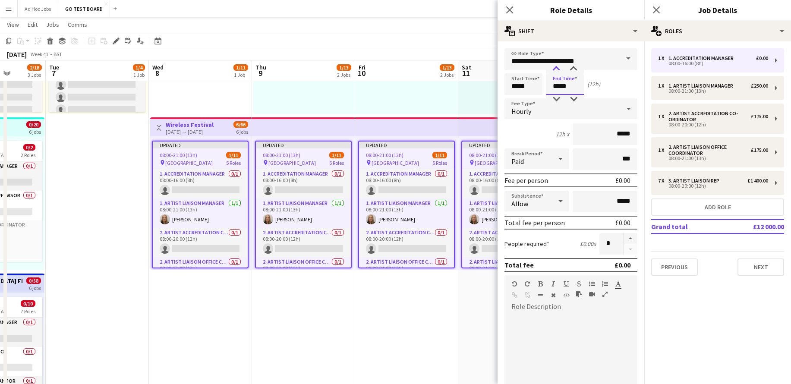
type input "*****"
click at [559, 70] on div at bounding box center [556, 69] width 17 height 9
click at [622, 134] on input "*****" at bounding box center [605, 134] width 65 height 22
type input "**"
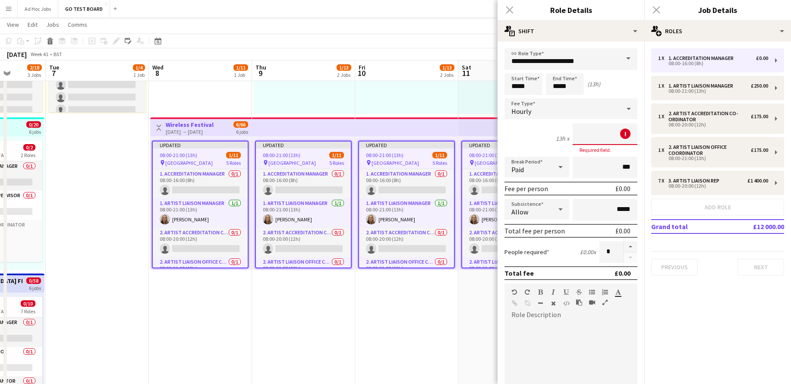
click at [627, 102] on icon at bounding box center [629, 108] width 10 height 17
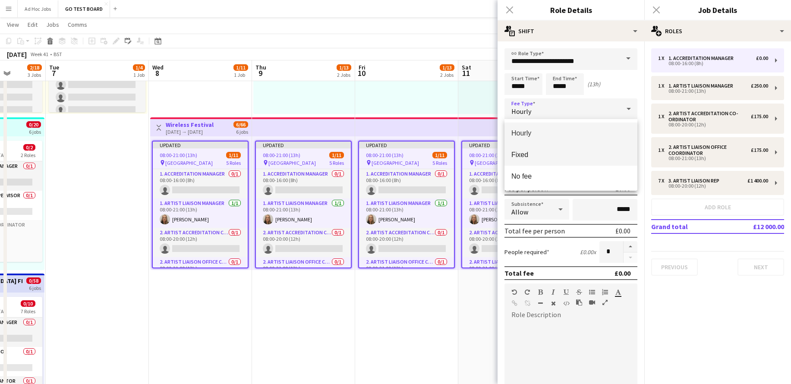
click at [539, 155] on span "Fixed" at bounding box center [571, 155] width 119 height 8
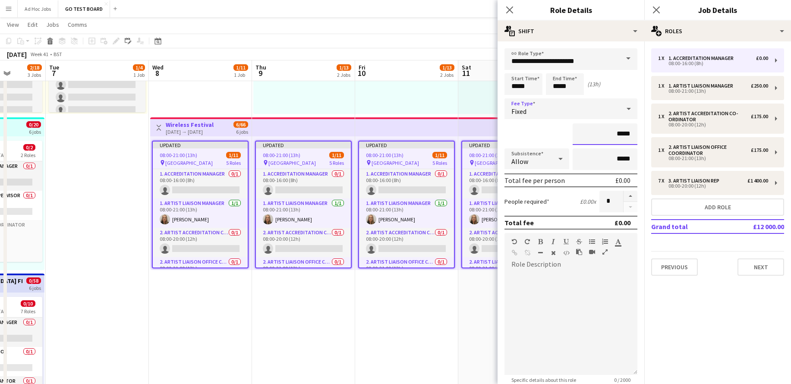
click at [616, 136] on input "*****" at bounding box center [605, 134] width 65 height 22
type input "*******"
click at [585, 271] on div at bounding box center [571, 320] width 133 height 110
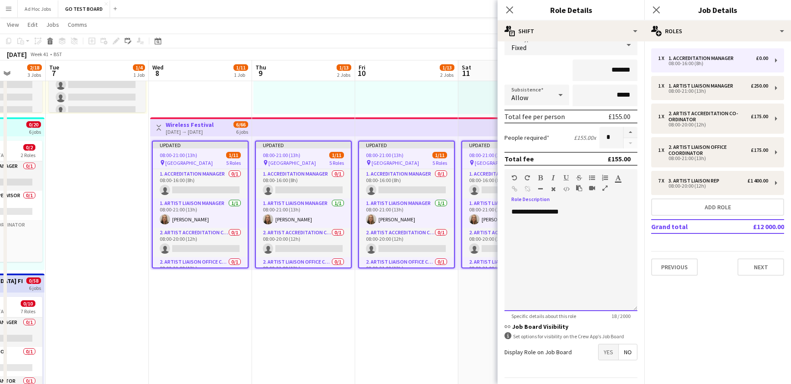
scroll to position [89, 0]
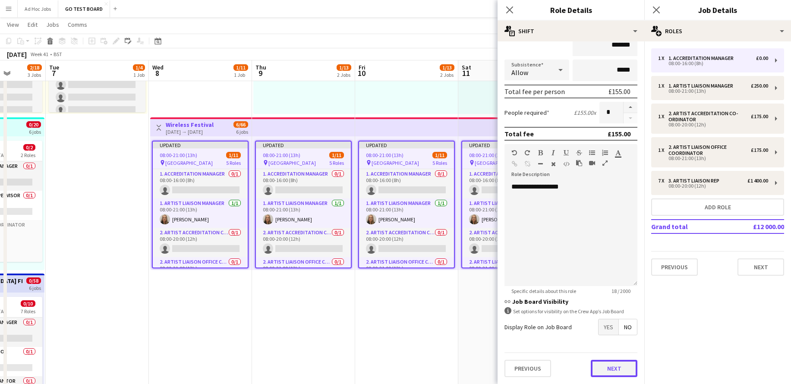
click at [602, 369] on button "Next" at bounding box center [614, 368] width 47 height 17
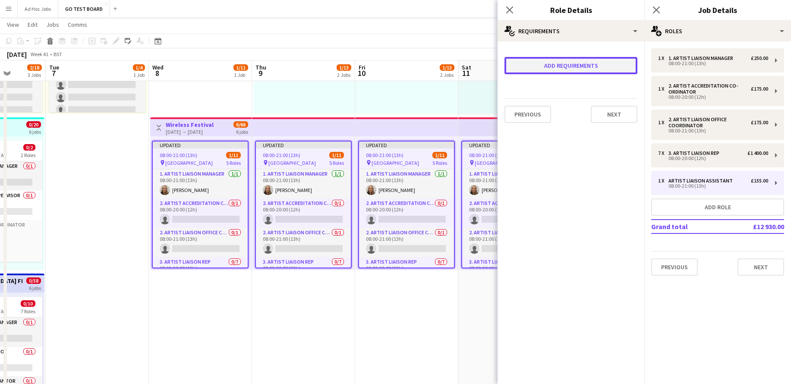
click at [604, 65] on button "Add requirements" at bounding box center [571, 65] width 133 height 17
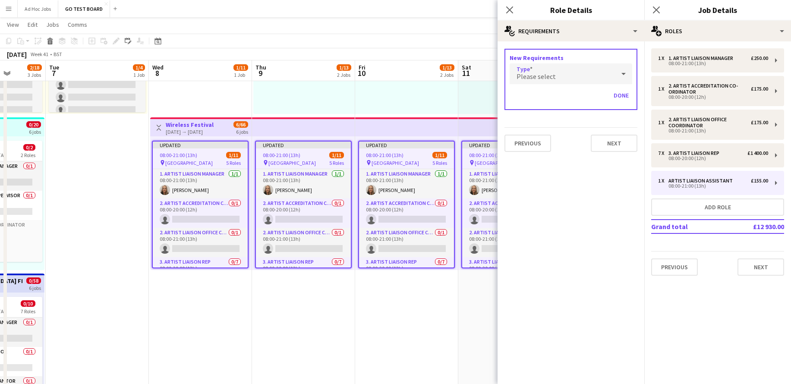
click at [621, 74] on icon at bounding box center [624, 73] width 10 height 17
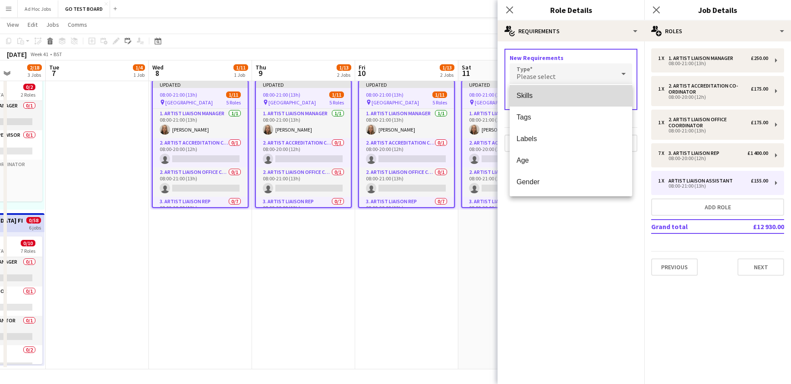
click at [559, 98] on span "Skills" at bounding box center [571, 96] width 109 height 8
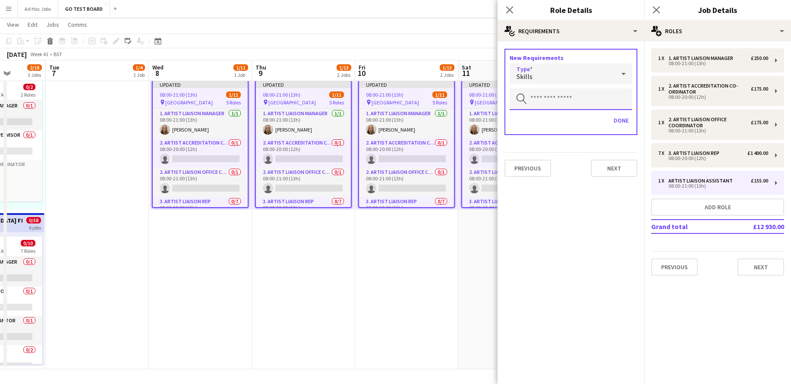
click at [559, 105] on input "text" at bounding box center [571, 99] width 123 height 22
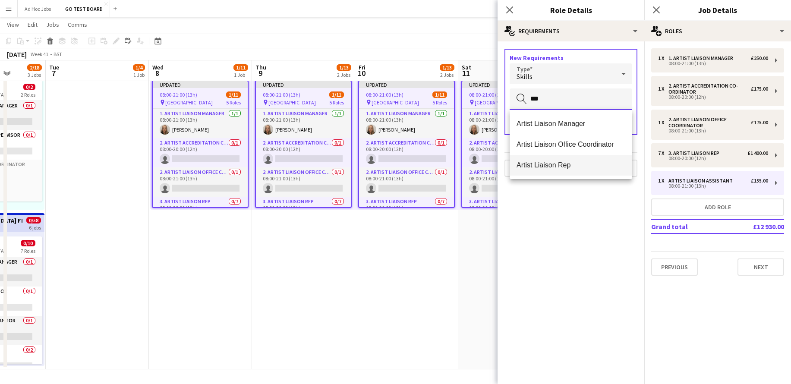
type input "***"
click at [572, 161] on span "Artist Liaison Rep" at bounding box center [571, 165] width 109 height 8
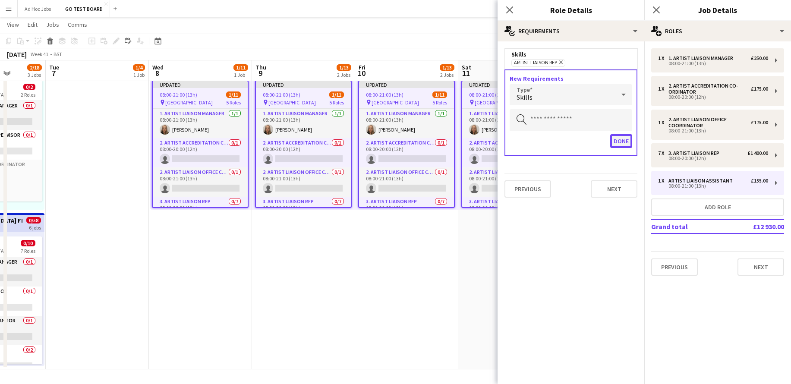
click at [620, 143] on button "Done" at bounding box center [621, 141] width 22 height 14
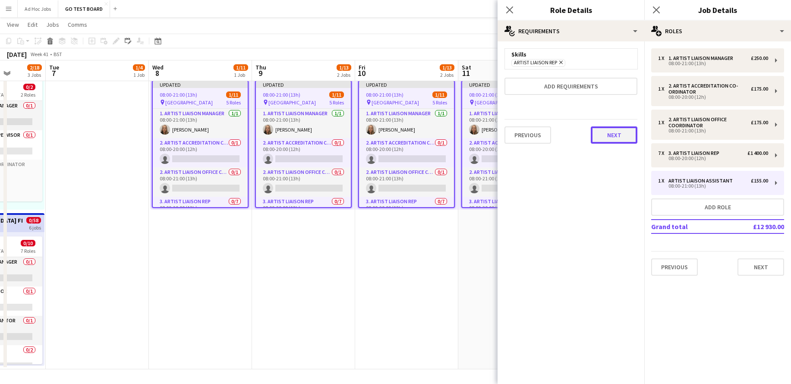
click at [620, 137] on button "Next" at bounding box center [614, 134] width 47 height 17
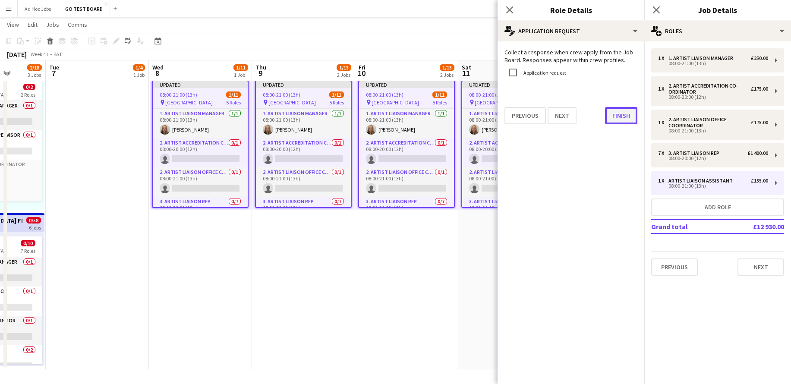
click at [620, 117] on button "Finish" at bounding box center [621, 115] width 32 height 17
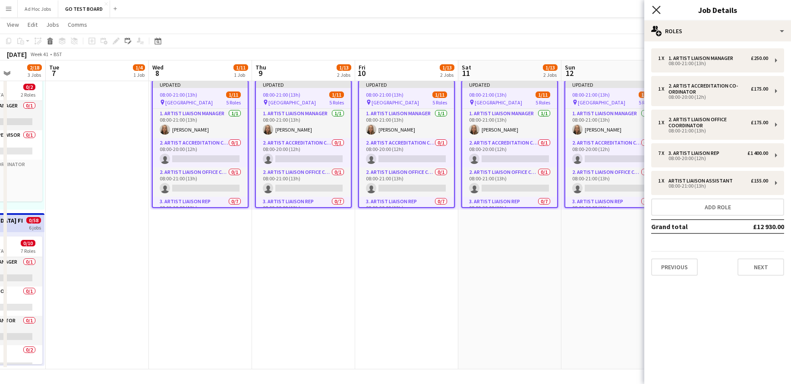
click at [657, 9] on icon at bounding box center [656, 10] width 8 height 8
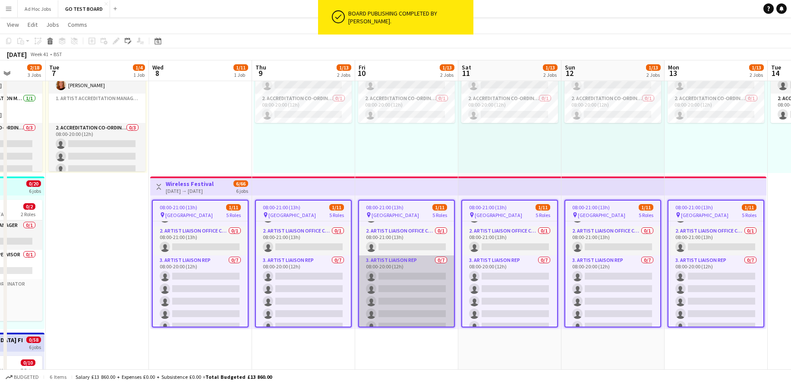
scroll to position [111, 0]
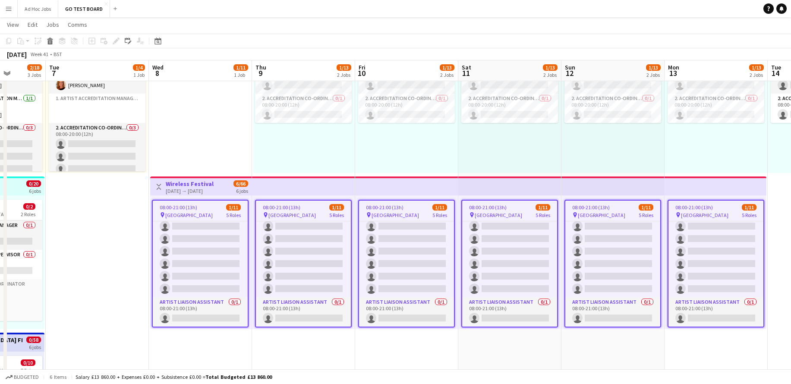
click at [277, 162] on div "08:00-20:00 (12h) 0/2 pin Malta 2 Roles 1. Accreditation Manager 0/1 08:00-20:0…" at bounding box center [303, 106] width 101 height 134
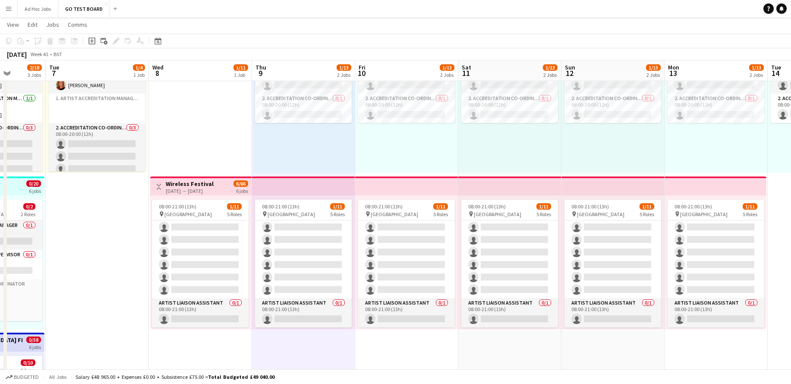
scroll to position [115, 0]
click at [277, 162] on div "08:00-20:00 (12h) 0/2 pin Malta 2 Roles 1. Accreditation Manager 0/1 08:00-20:0…" at bounding box center [303, 106] width 101 height 134
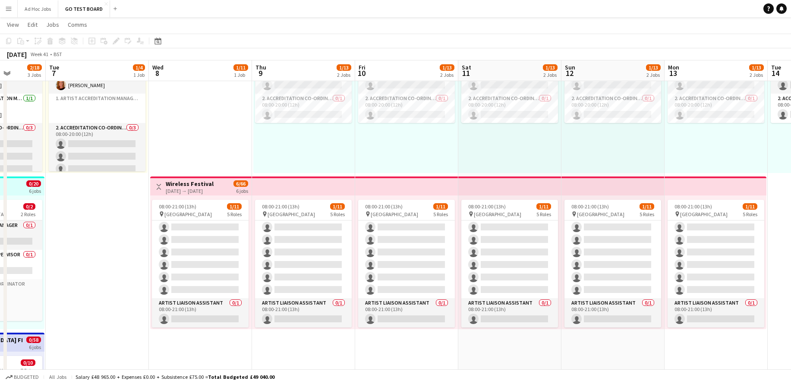
click at [276, 166] on div "08:00-20:00 (12h) 0/2 pin Malta 2 Roles 1. Accreditation Manager 0/1 08:00-20:0…" at bounding box center [303, 106] width 101 height 134
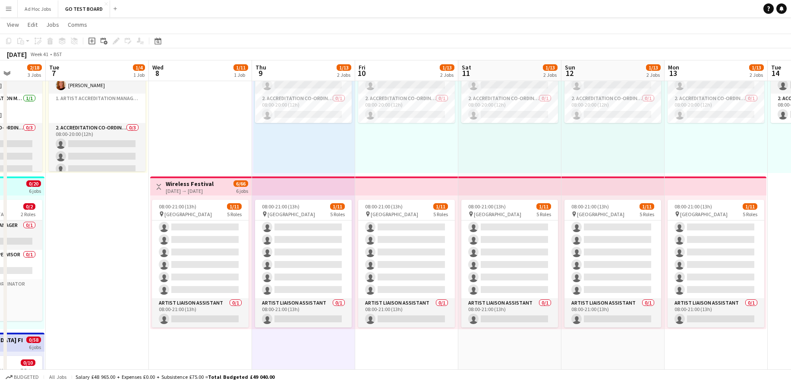
click at [276, 166] on div "08:00-20:00 (12h) 0/2 pin Malta 2 Roles 1. Accreditation Manager 0/1 08:00-20:0…" at bounding box center [303, 106] width 101 height 134
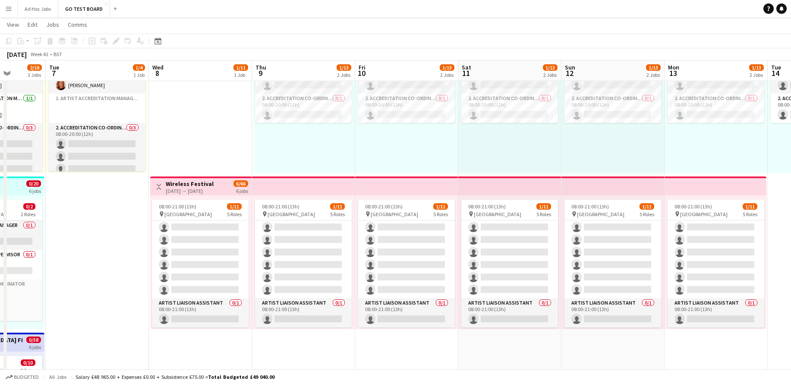
click at [276, 166] on div "08:00-20:00 (12h) 0/2 pin Malta 2 Roles 1. Accreditation Manager 0/1 08:00-20:0…" at bounding box center [303, 106] width 101 height 134
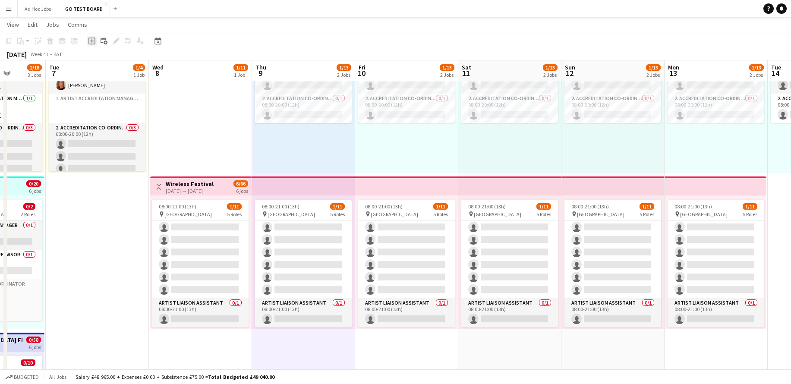
click at [91, 43] on icon "Add job" at bounding box center [91, 41] width 7 height 7
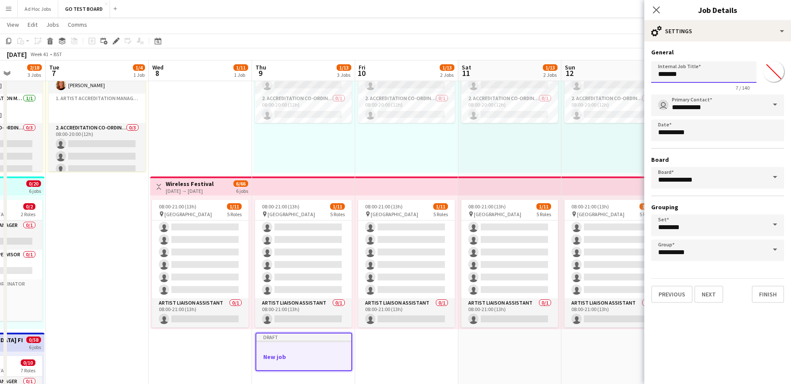
click at [695, 74] on input "*******" at bounding box center [703, 72] width 105 height 22
click at [770, 76] on input "*******" at bounding box center [773, 71] width 31 height 31
click at [654, 9] on icon "Close pop-in" at bounding box center [656, 10] width 8 height 8
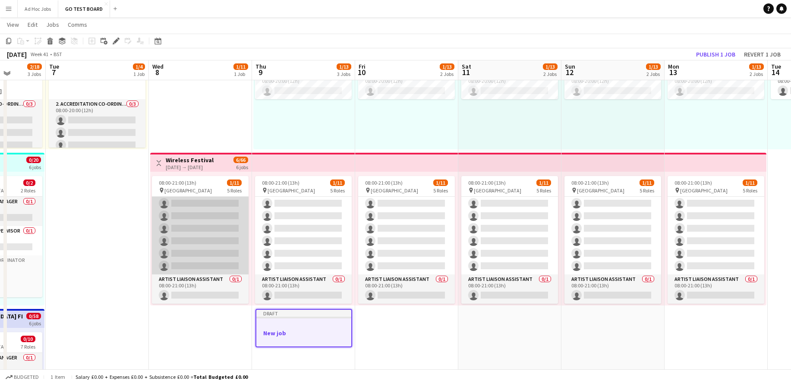
scroll to position [102, 0]
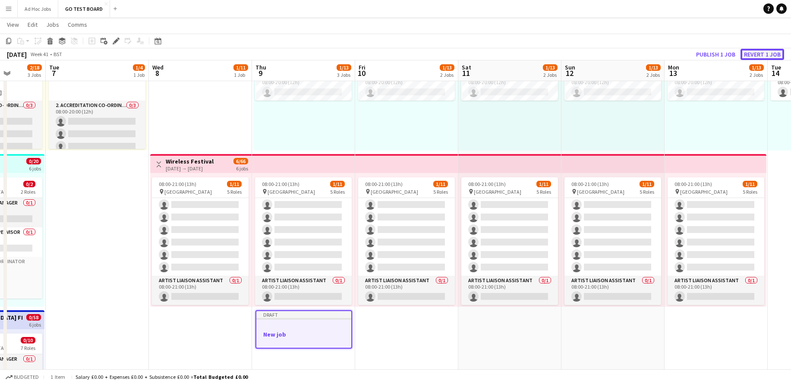
click at [762, 54] on button "Revert 1 job" at bounding box center [763, 54] width 44 height 11
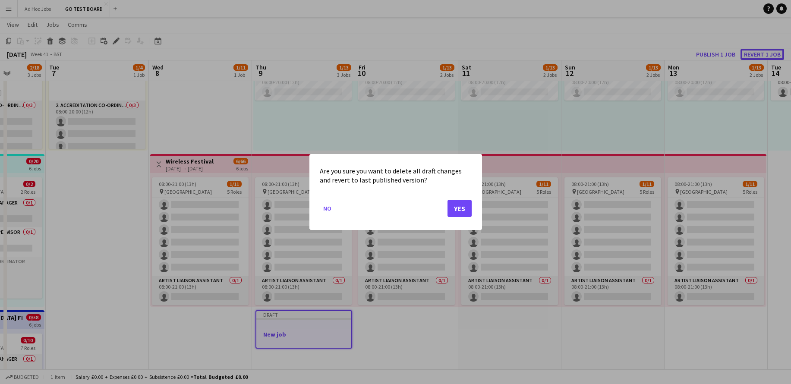
scroll to position [0, 0]
click at [457, 207] on button "Yes" at bounding box center [460, 208] width 24 height 17
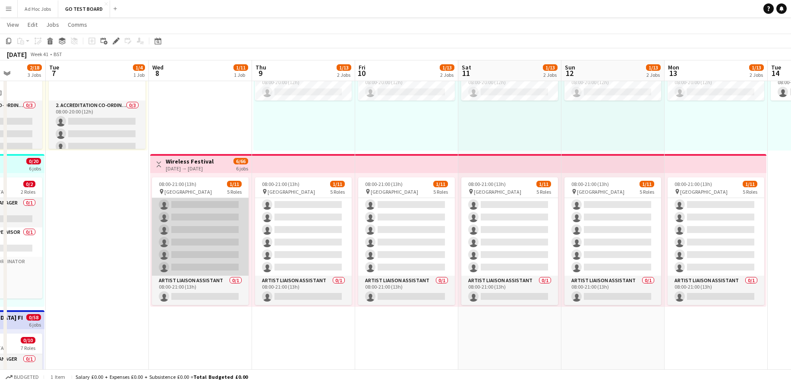
click at [206, 209] on app-card-role "3. Artist Liaison Rep 0/7 08:00-20:00 (12h) single-neutral-actions single-neutr…" at bounding box center [200, 223] width 97 height 104
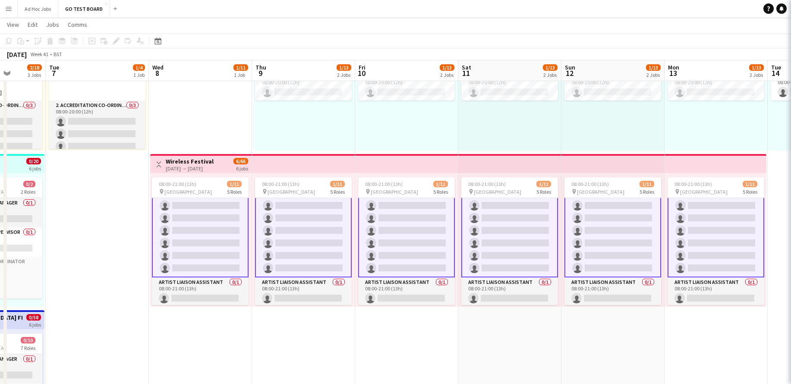
scroll to position [116, 0]
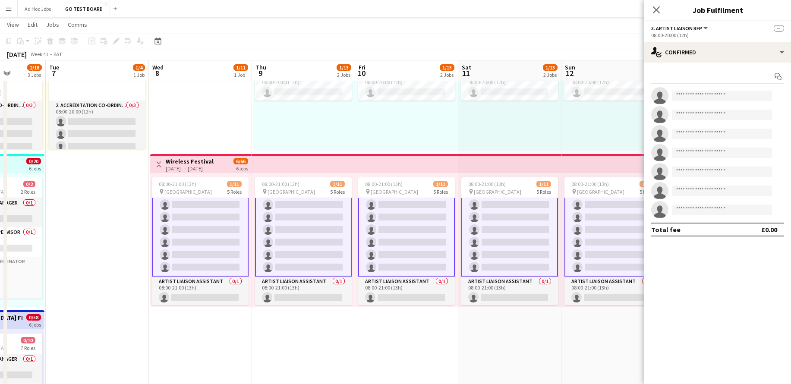
click at [206, 209] on app-card-role "3. Artist Liaison Rep 0/7 08:00-20:00 (12h) single-neutral-actions single-neutr…" at bounding box center [200, 224] width 97 height 106
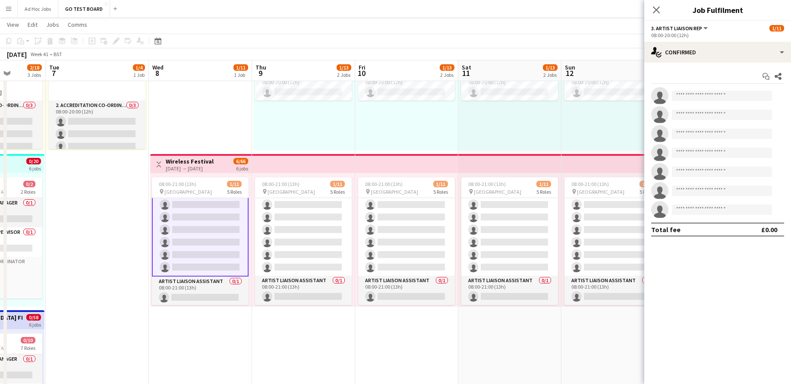
scroll to position [115, 0]
click at [201, 216] on app-card-role "3. Artist Liaison Rep 0/7 08:00-20:00 (12h) single-neutral-actions single-neutr…" at bounding box center [200, 224] width 97 height 106
click at [201, 216] on app-card-role "3. Artist Liaison Rep 0/7 08:00-20:00 (12h) single-neutral-actions single-neutr…" at bounding box center [200, 225] width 97 height 106
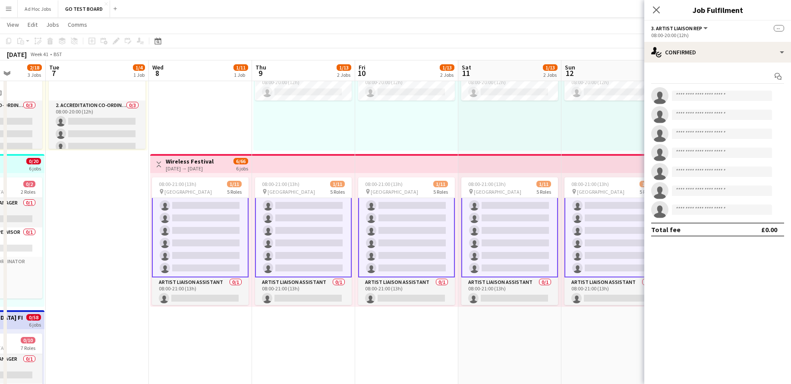
scroll to position [62, 0]
click at [657, 12] on icon "Close pop-in" at bounding box center [656, 10] width 8 height 8
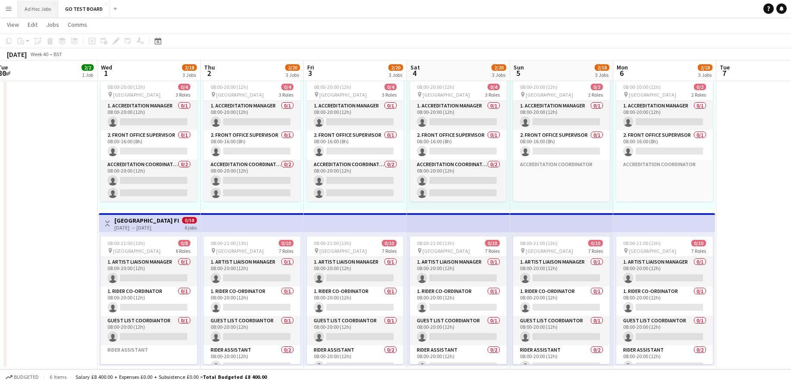
click at [37, 9] on button "Ad Hoc Jobs Close" at bounding box center [38, 8] width 41 height 17
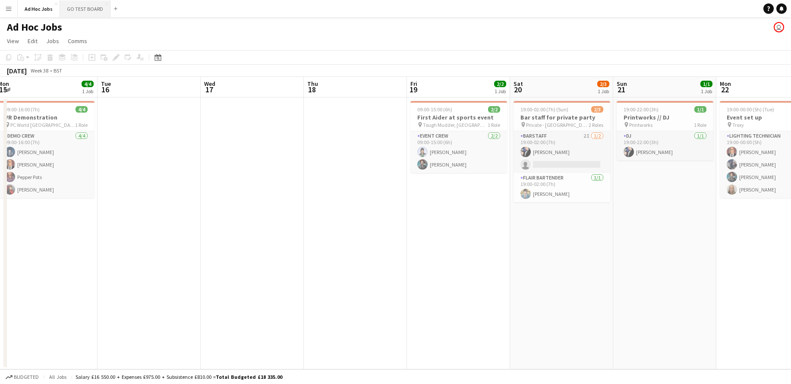
click at [92, 9] on button "GO TEST BOARD Close" at bounding box center [85, 8] width 51 height 17
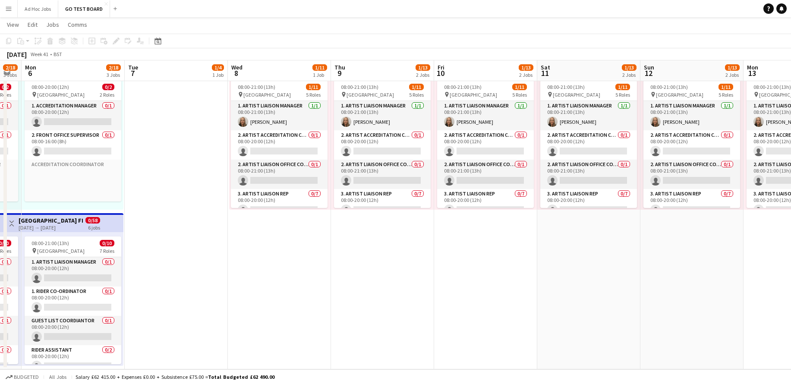
drag, startPoint x: 226, startPoint y: 259, endPoint x: 301, endPoint y: 256, distance: 75.2
click at [301, 256] on app-calendar-viewport "Fri 3 2/20 3 Jobs Sat 4 2/20 3 Jobs Sun 5 2/18 3 Jobs Mon 6 2/18 3 Jobs Tue 7 1…" at bounding box center [395, 101] width 791 height 535
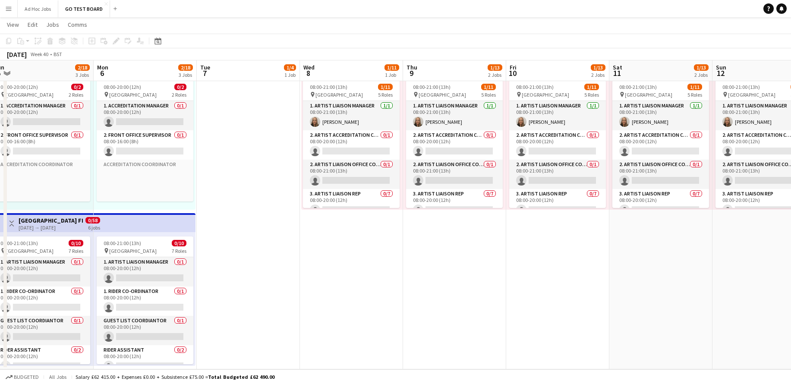
drag, startPoint x: 290, startPoint y: 257, endPoint x: 362, endPoint y: 258, distance: 72.1
click at [362, 258] on app-calendar-viewport "Fri 3 2/20 3 Jobs Sat 4 2/20 3 Jobs Sun 5 2/18 3 Jobs Mon 6 2/18 3 Jobs Tue 7 1…" at bounding box center [395, 101] width 791 height 535
click at [387, 273] on app-date-cell "Toggle View Wireless Festival [DATE] → [DATE] 6/66 6 jobs 08:00-21:00 (13h) 1/1…" at bounding box center [351, 133] width 103 height 472
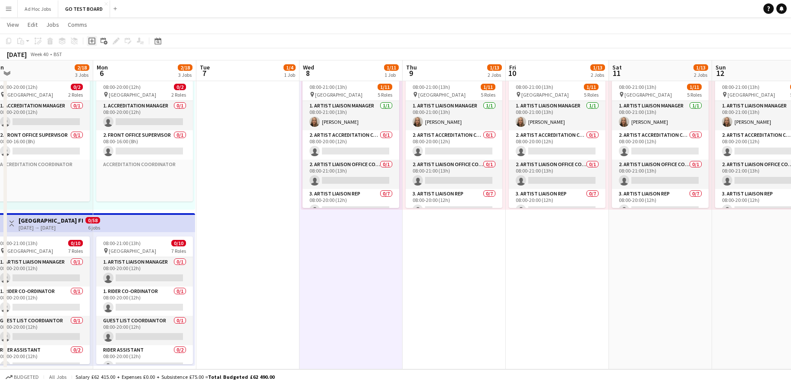
click at [93, 44] on icon at bounding box center [91, 41] width 7 height 7
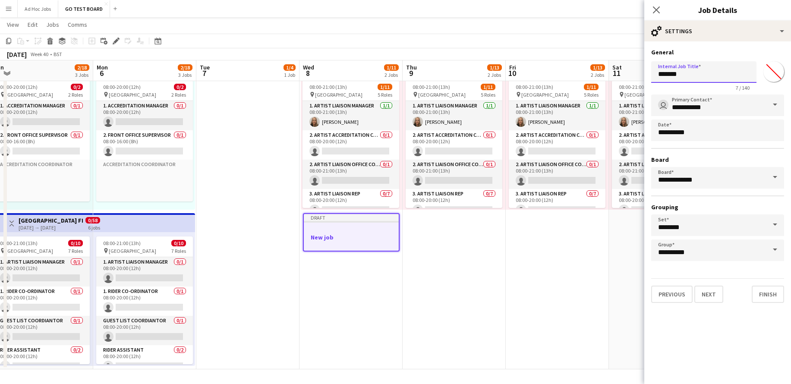
click at [710, 77] on input "*******" at bounding box center [703, 72] width 105 height 22
drag, startPoint x: 710, startPoint y: 77, endPoint x: 653, endPoint y: 78, distance: 57.0
click at [653, 78] on input "*******" at bounding box center [703, 72] width 105 height 22
type input "*"
click at [675, 76] on input "**********" at bounding box center [703, 72] width 105 height 22
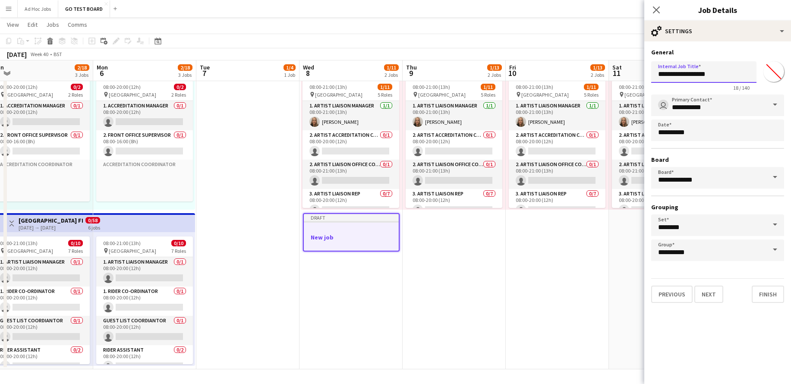
type input "**********"
click button "Next" at bounding box center [709, 294] width 29 height 17
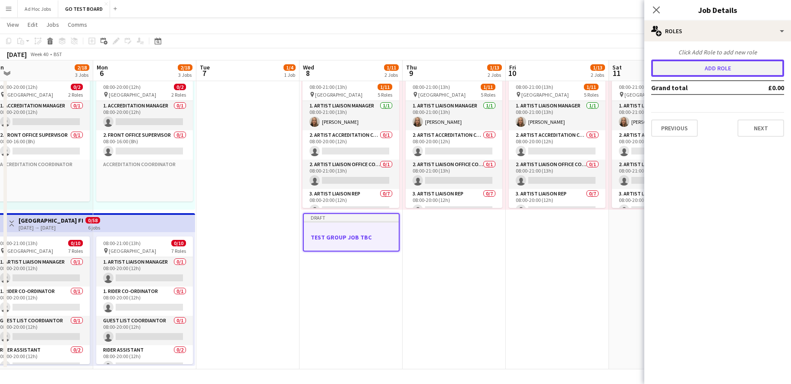
click at [748, 69] on button "Add role" at bounding box center [717, 68] width 133 height 17
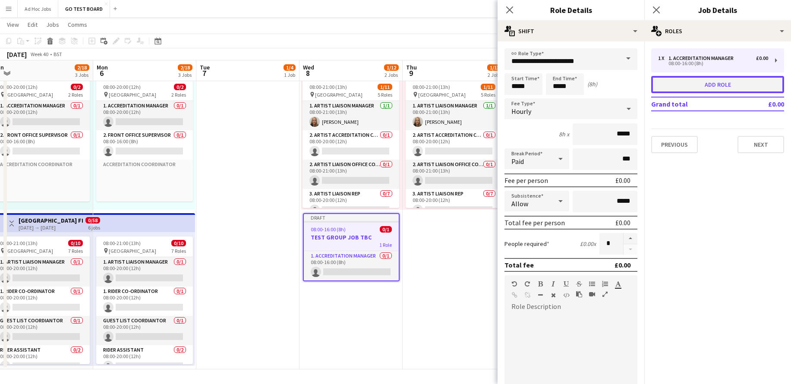
click at [734, 90] on button "Add role" at bounding box center [717, 84] width 133 height 17
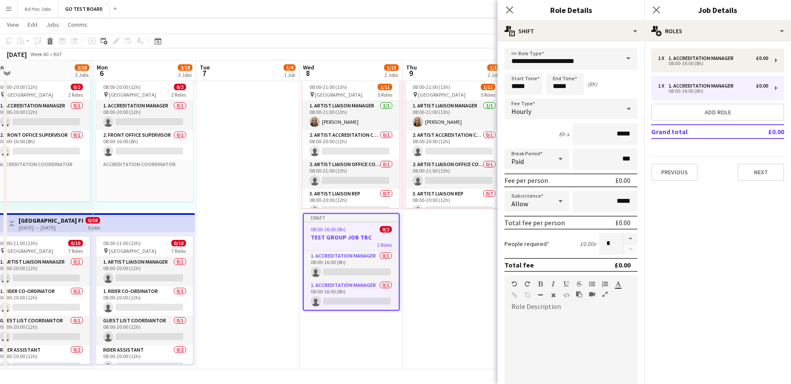
click at [628, 55] on span at bounding box center [628, 58] width 18 height 21
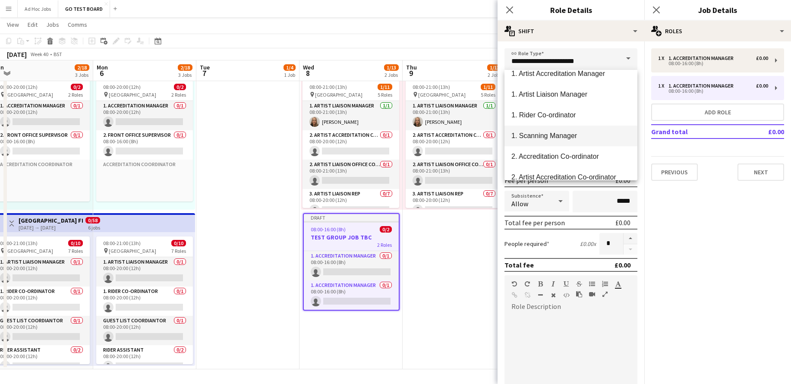
scroll to position [32, 0]
click at [569, 161] on mat-option "2. Accreditation Co-ordinator" at bounding box center [571, 155] width 133 height 21
type input "**********"
type input "*******"
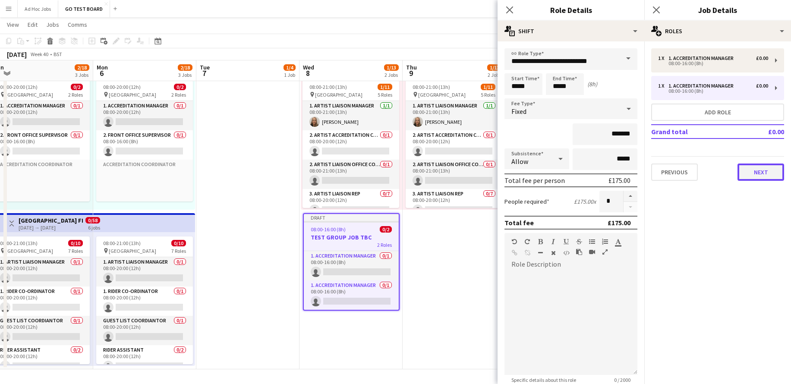
click at [748, 172] on button "Next" at bounding box center [761, 172] width 47 height 17
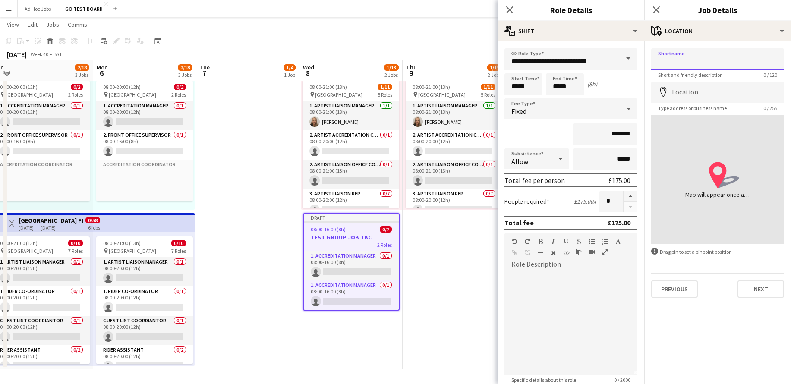
click at [726, 60] on input "Shortname" at bounding box center [717, 59] width 133 height 22
type input "**********"
click at [723, 89] on input "Location" at bounding box center [717, 93] width 133 height 22
click button "Next" at bounding box center [761, 289] width 47 height 17
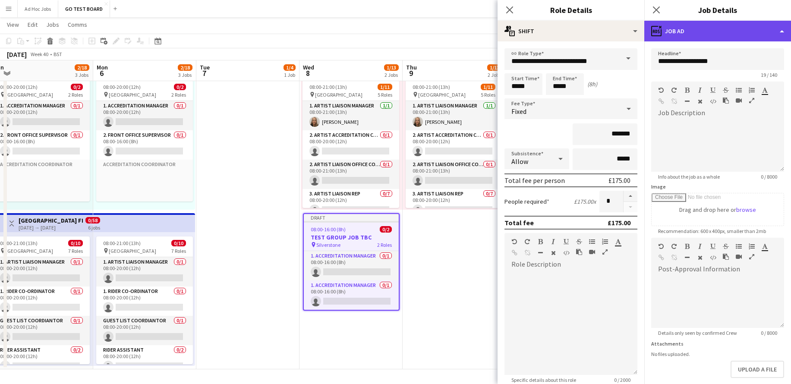
click at [784, 29] on div "ads-window Job Ad" at bounding box center [717, 31] width 147 height 21
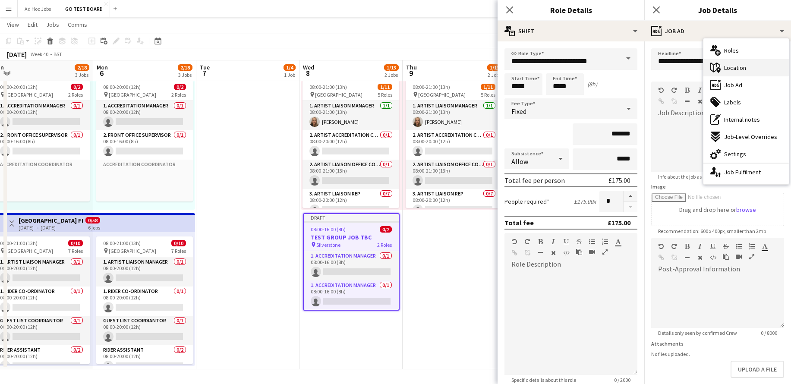
click at [741, 69] on span "Location" at bounding box center [735, 68] width 22 height 8
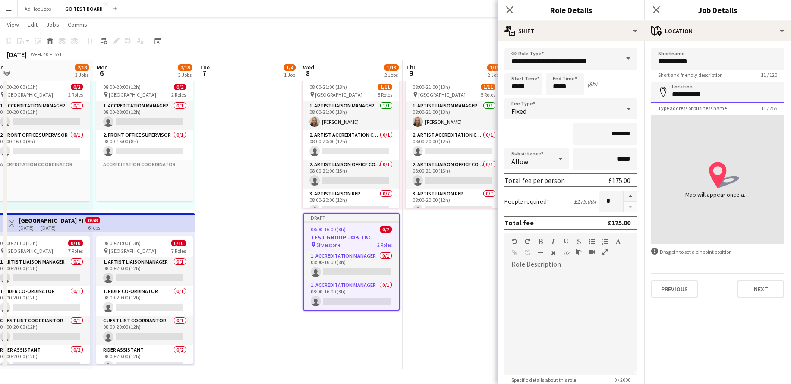
click at [725, 96] on input "**********" at bounding box center [717, 93] width 133 height 22
type input "*"
click at [711, 59] on input "**********" at bounding box center [717, 59] width 133 height 22
type input "*"
type input "*********"
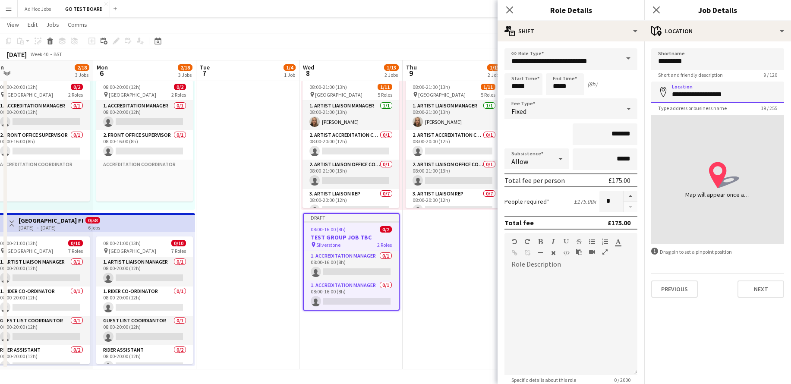
type input "**********"
click button "Next" at bounding box center [761, 289] width 47 height 17
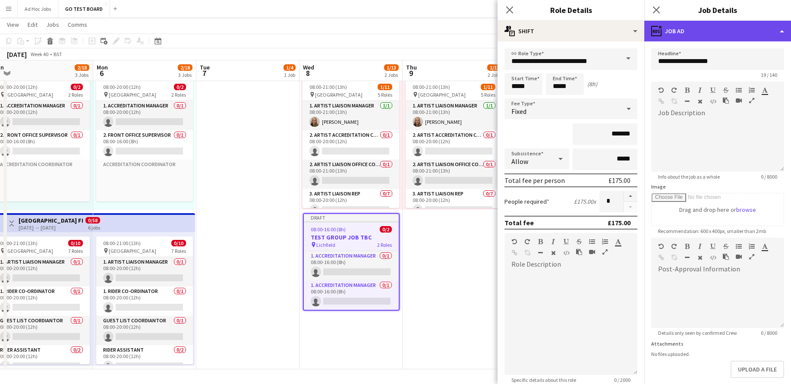
click at [776, 31] on div "ads-window Job Ad" at bounding box center [717, 31] width 147 height 21
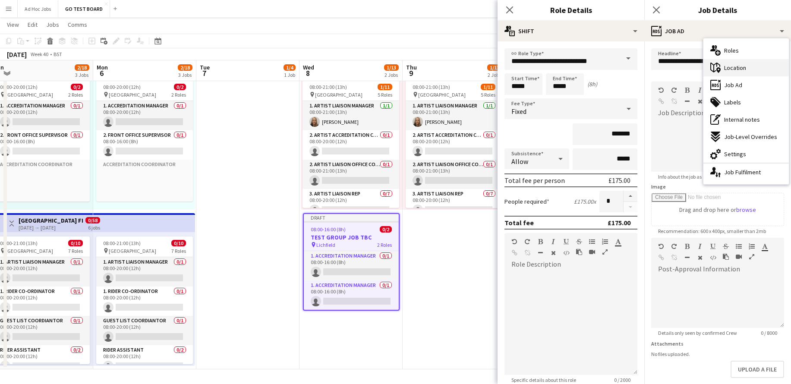
click at [738, 69] on span "Location" at bounding box center [735, 68] width 22 height 8
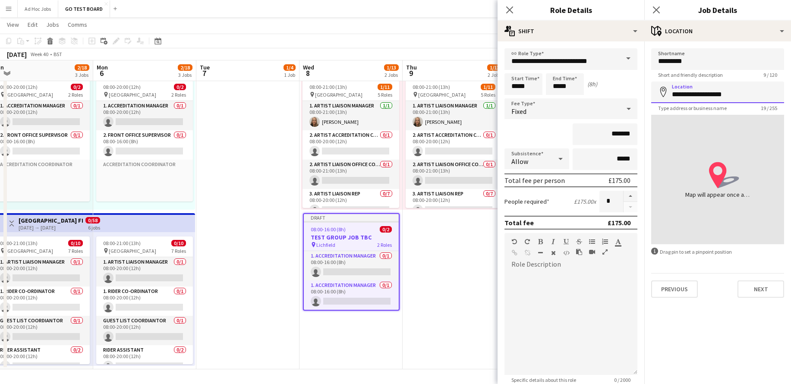
click at [733, 93] on input "**********" at bounding box center [717, 93] width 133 height 22
click at [730, 94] on input "**********" at bounding box center [717, 93] width 133 height 22
click at [701, 68] on input "*********" at bounding box center [717, 59] width 133 height 22
click at [702, 88] on input "**********" at bounding box center [717, 93] width 133 height 22
click at [755, 98] on input "**********" at bounding box center [717, 93] width 133 height 22
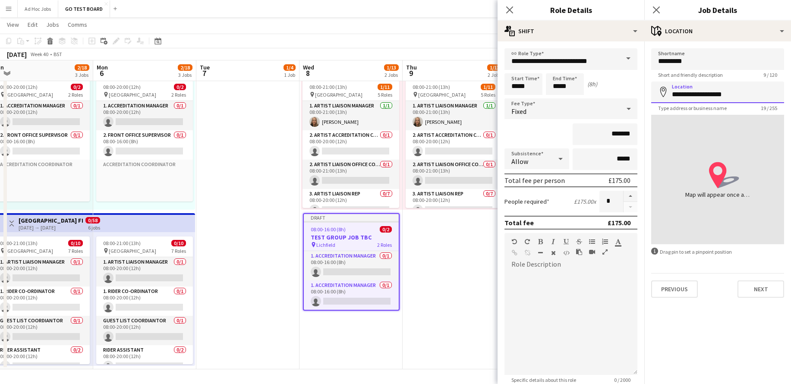
click button "Next" at bounding box center [761, 289] width 47 height 17
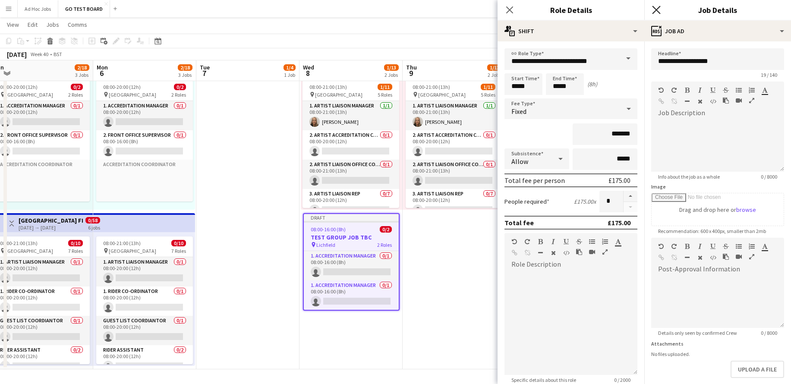
click at [659, 9] on icon "Close pop-in" at bounding box center [656, 10] width 8 height 8
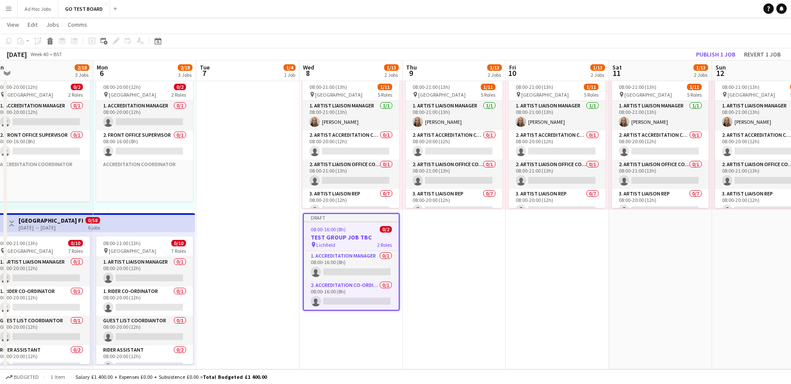
click at [361, 234] on h3 "TEST GROUP JOB TBC" at bounding box center [351, 238] width 95 height 8
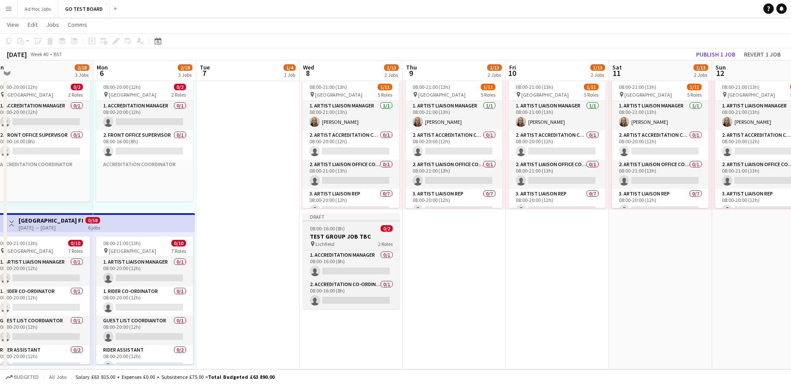
click at [361, 234] on h3 "TEST GROUP JOB TBC" at bounding box center [351, 237] width 97 height 8
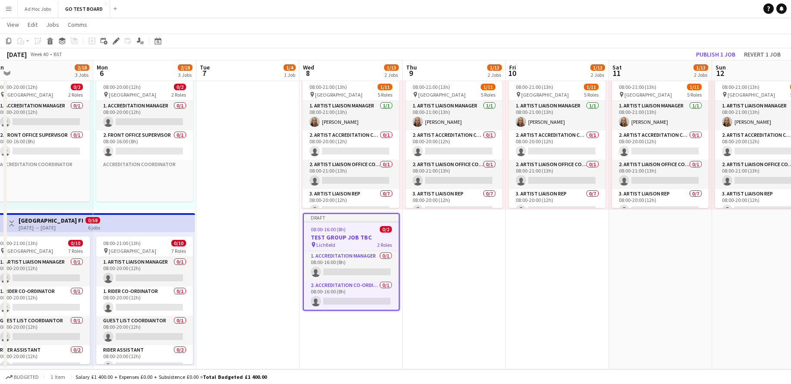
click at [361, 234] on h3 "TEST GROUP JOB TBC" at bounding box center [351, 238] width 95 height 8
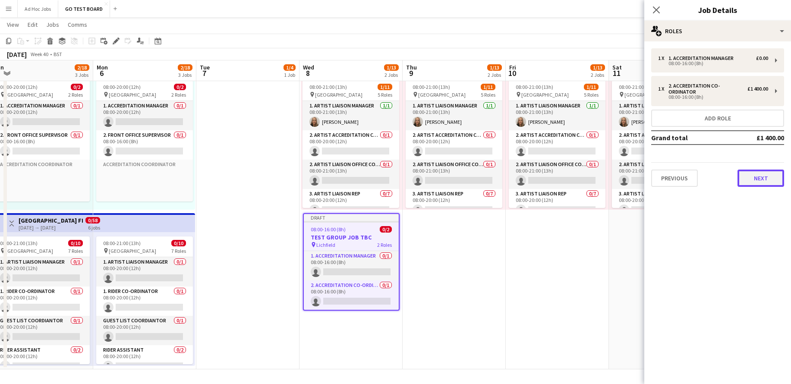
click at [758, 177] on button "Next" at bounding box center [761, 178] width 47 height 17
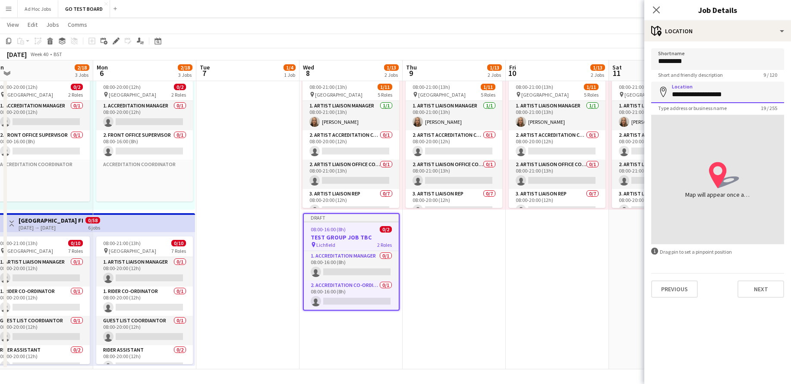
click at [738, 95] on input "**********" at bounding box center [717, 93] width 133 height 22
type input "*"
click at [717, 58] on input "*********" at bounding box center [717, 59] width 133 height 22
type input "**********"
click at [701, 98] on input "Location" at bounding box center [717, 93] width 133 height 22
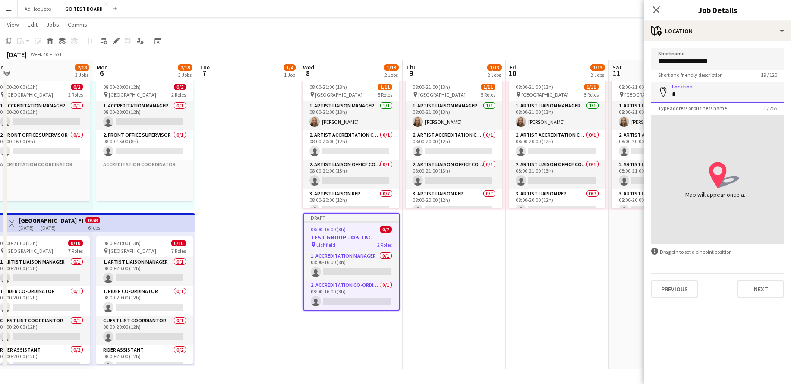
type input "*"
click at [751, 180] on div "location-icon Created with Sketch. Map will appear once address has been added" at bounding box center [717, 179] width 133 height 129
click at [737, 194] on div "Map will appear once address has been added" at bounding box center [717, 194] width 65 height 9
click at [749, 196] on div "Map will appear once address has been added" at bounding box center [717, 194] width 65 height 9
click at [721, 179] on icon at bounding box center [718, 175] width 18 height 26
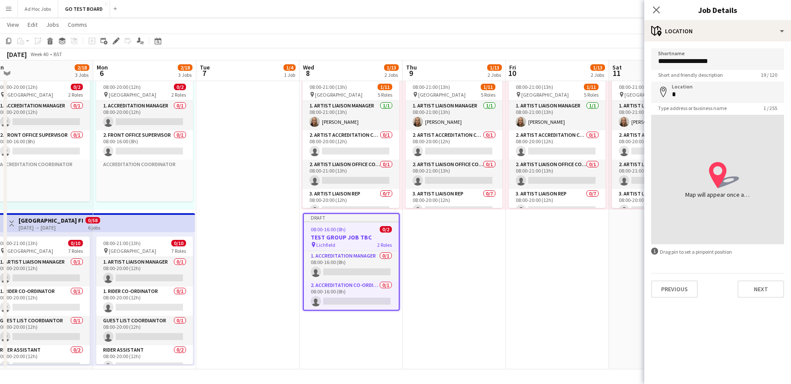
click at [721, 179] on icon at bounding box center [718, 175] width 18 height 26
click at [731, 199] on div "Map will appear once address has been added" at bounding box center [717, 194] width 65 height 9
click at [679, 254] on div "information-circle Drag pin to set a pinpoint position" at bounding box center [717, 252] width 133 height 8
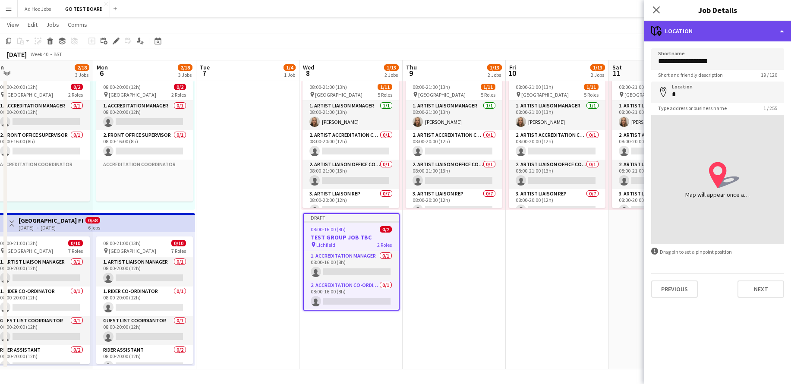
click at [689, 28] on div "maps-pin-1 Location" at bounding box center [717, 31] width 147 height 21
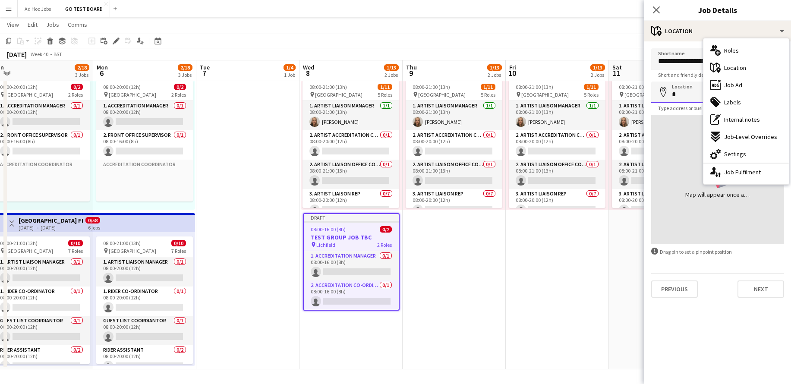
click at [682, 94] on input "*" at bounding box center [717, 93] width 133 height 22
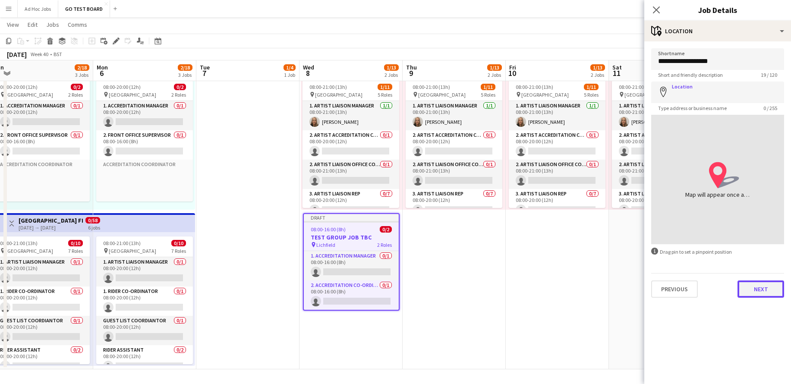
click at [763, 287] on button "Next" at bounding box center [761, 289] width 47 height 17
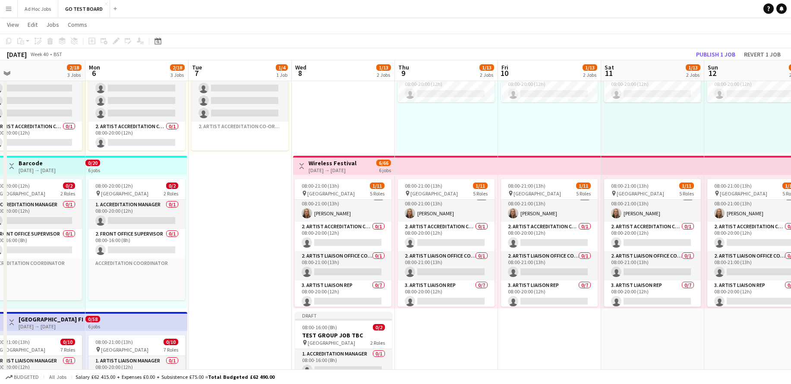
scroll to position [10, 0]
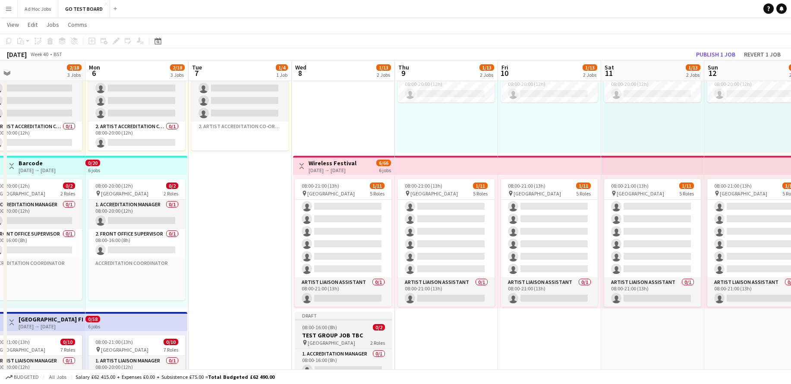
click at [344, 328] on div "08:00-16:00 (8h) 0/2" at bounding box center [343, 327] width 97 height 6
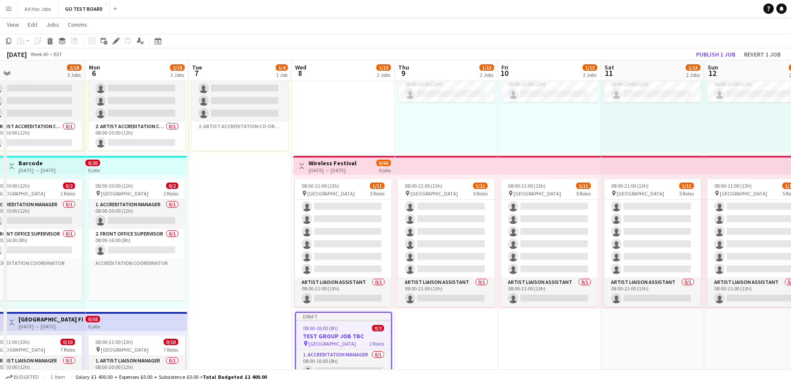
click at [346, 326] on div "08:00-16:00 (8h) 0/2" at bounding box center [343, 328] width 95 height 6
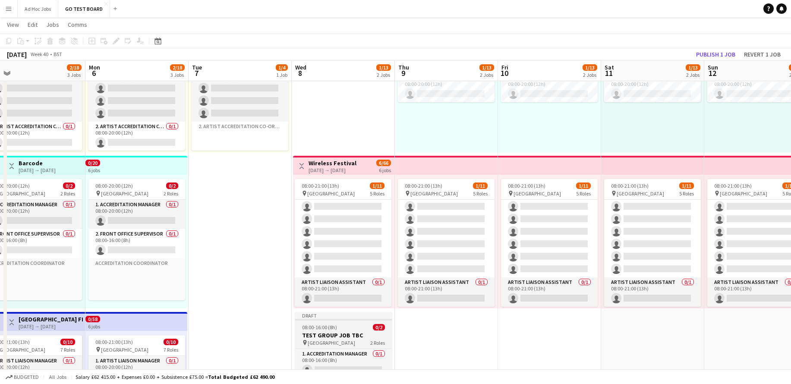
click at [346, 326] on div "08:00-16:00 (8h) 0/2" at bounding box center [343, 327] width 97 height 6
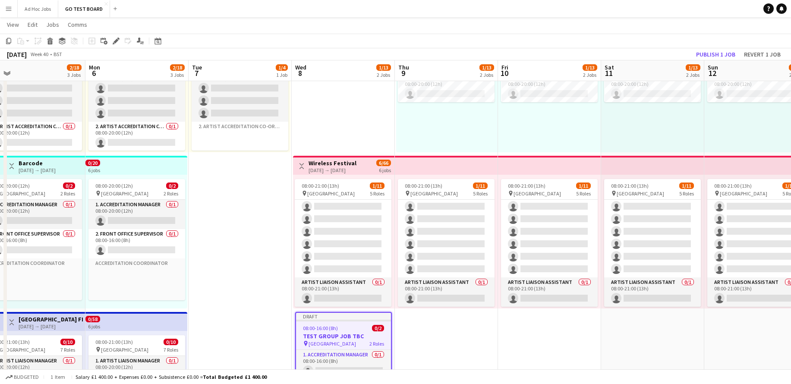
click at [346, 326] on div "08:00-16:00 (8h) 0/2" at bounding box center [343, 328] width 95 height 6
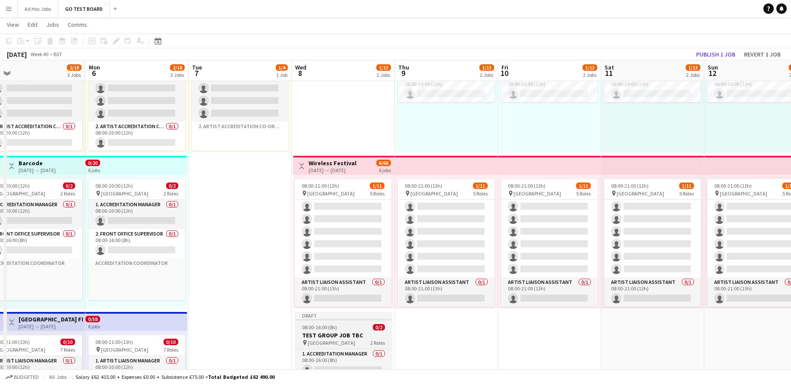
click at [346, 326] on div "08:00-16:00 (8h) 0/2" at bounding box center [343, 327] width 97 height 6
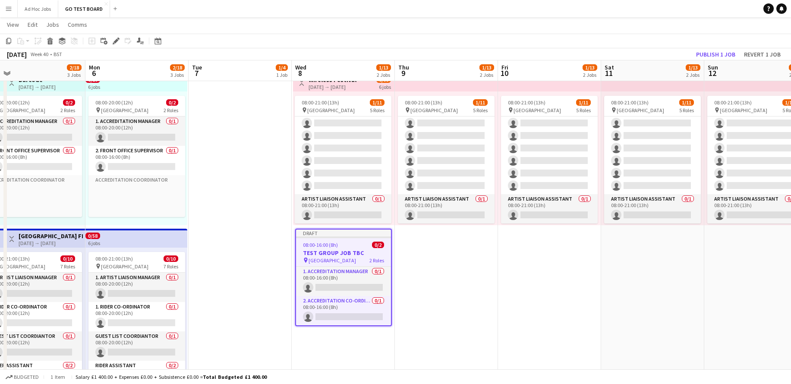
click at [343, 260] on span "[GEOGRAPHIC_DATA]" at bounding box center [332, 260] width 47 height 6
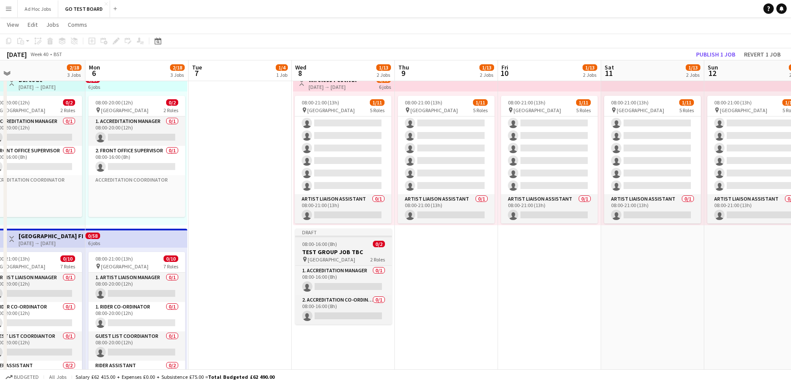
click at [343, 260] on span "[GEOGRAPHIC_DATA]" at bounding box center [331, 259] width 47 height 6
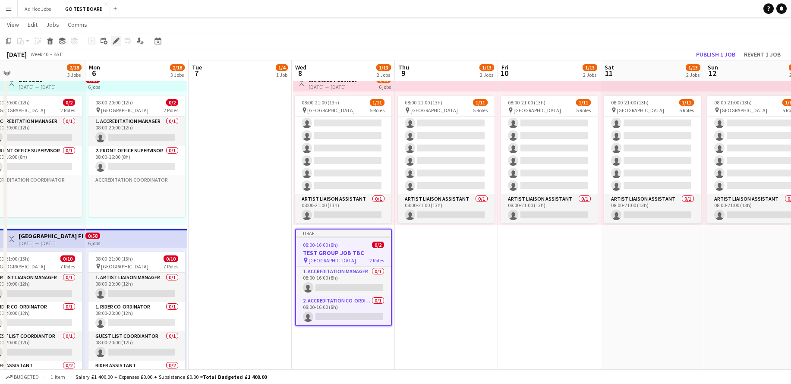
click at [114, 41] on icon at bounding box center [116, 41] width 5 height 5
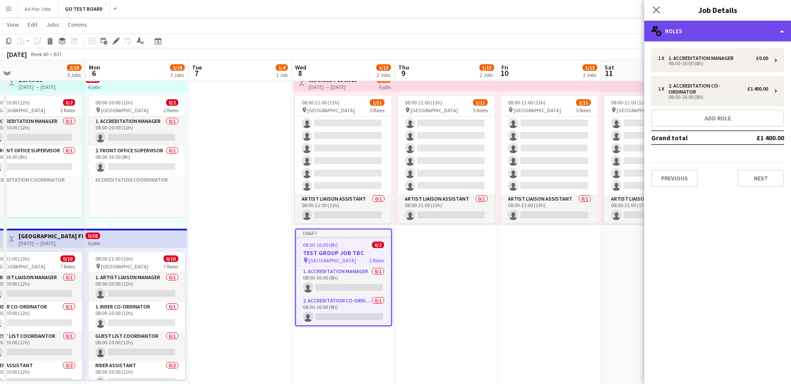
click at [772, 36] on div "multiple-users-add Roles" at bounding box center [717, 31] width 147 height 21
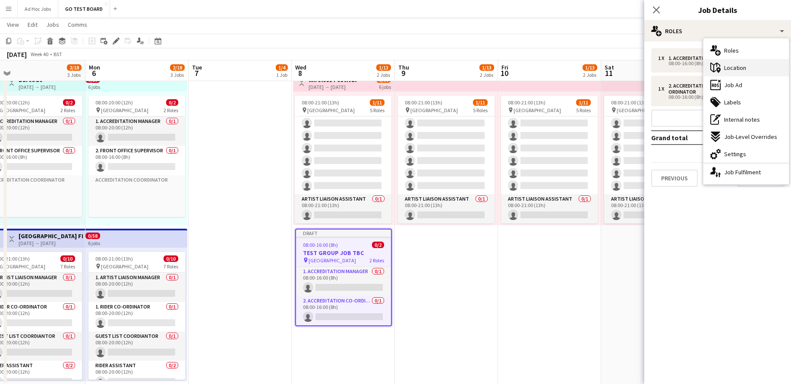
click at [756, 66] on div "maps-pin-1 Location" at bounding box center [746, 67] width 85 height 17
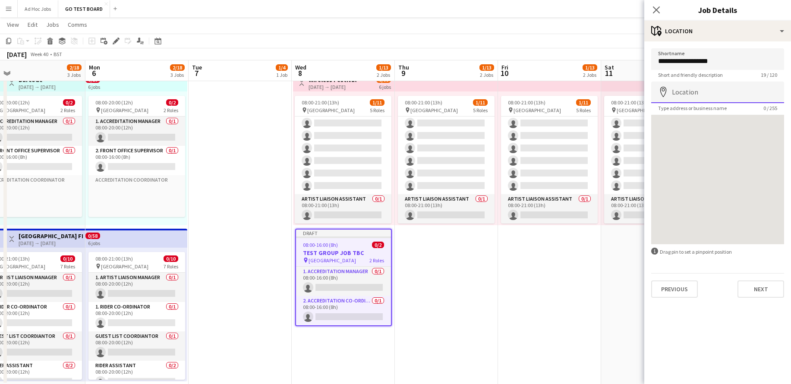
click at [707, 95] on input "Location" at bounding box center [717, 93] width 133 height 22
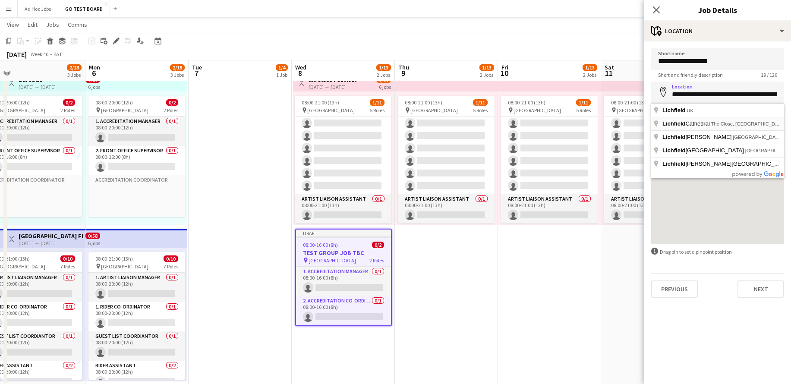
type input "**********"
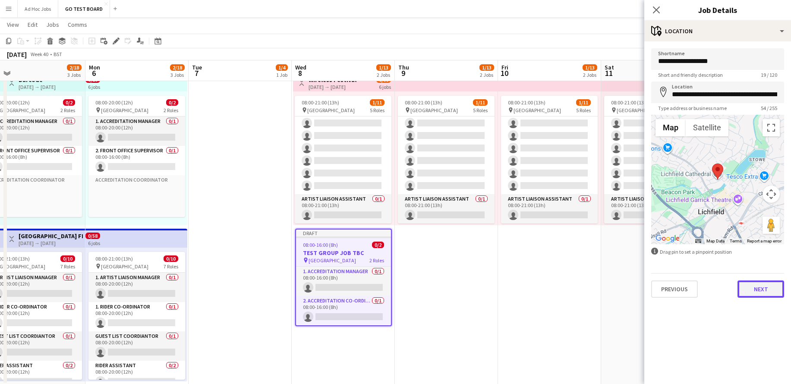
click at [748, 292] on button "Next" at bounding box center [761, 289] width 47 height 17
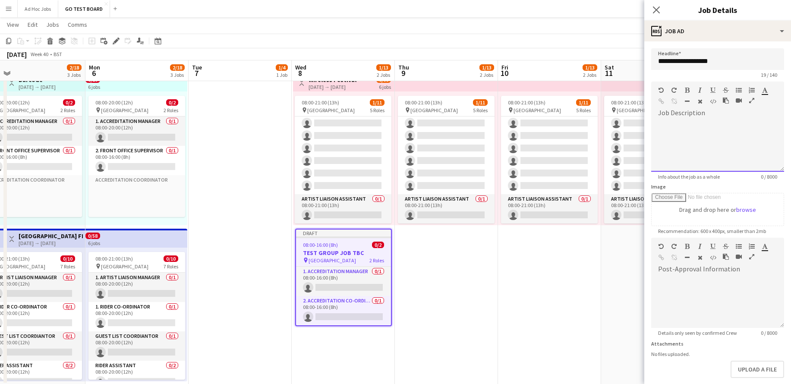
click at [700, 117] on div at bounding box center [717, 143] width 133 height 58
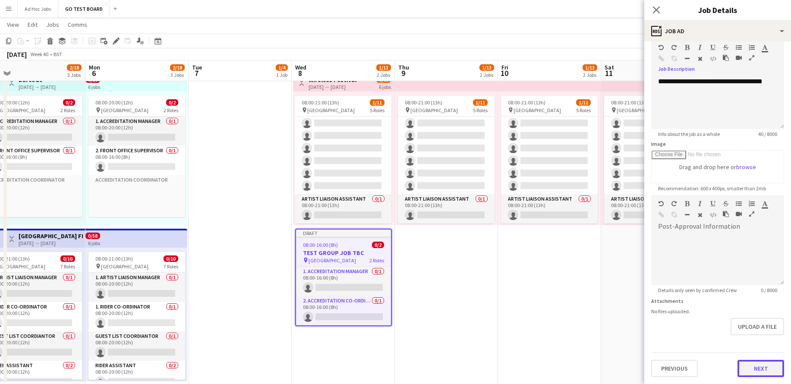
click at [749, 373] on button "Next" at bounding box center [761, 368] width 47 height 17
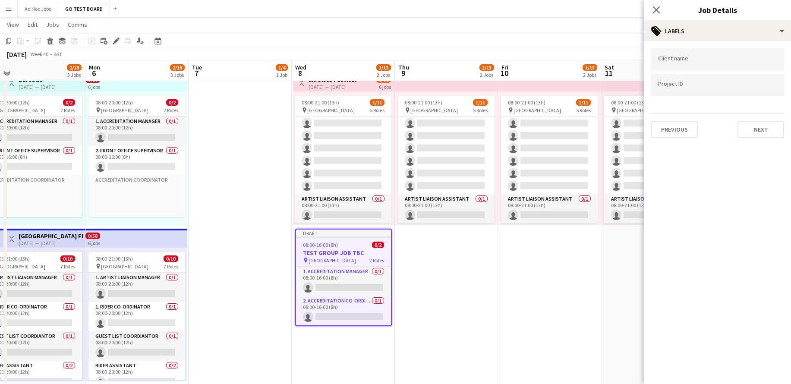
scroll to position [0, 0]
click at [711, 60] on input "Type to search client labels..." at bounding box center [717, 62] width 119 height 8
type input "*"
type input "*********"
click at [751, 132] on button "Next" at bounding box center [761, 129] width 47 height 17
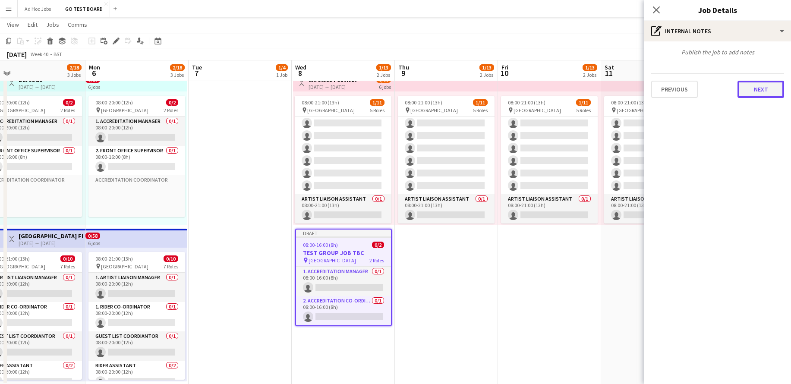
click at [758, 89] on button "Next" at bounding box center [761, 89] width 47 height 17
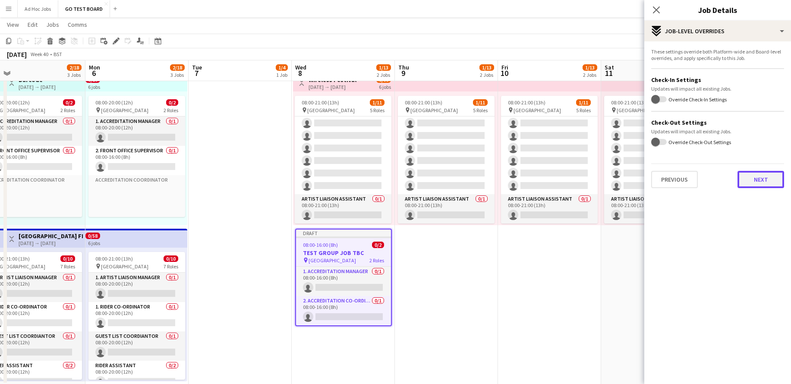
click at [749, 181] on button "Next" at bounding box center [761, 179] width 47 height 17
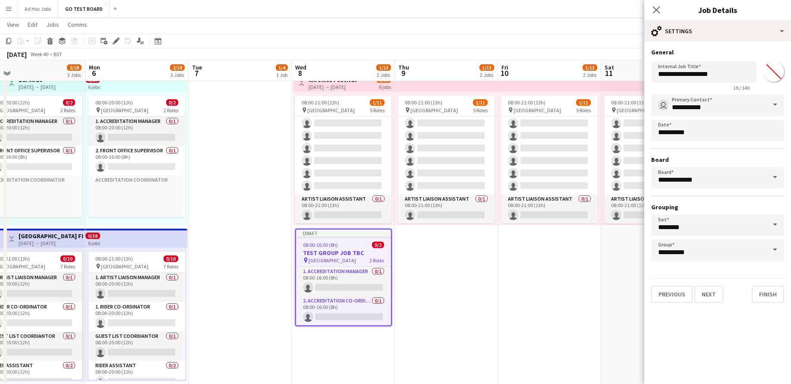
click at [777, 67] on input "*******" at bounding box center [773, 71] width 31 height 31
type input "*******"
click at [776, 293] on button "Finish" at bounding box center [768, 294] width 32 height 17
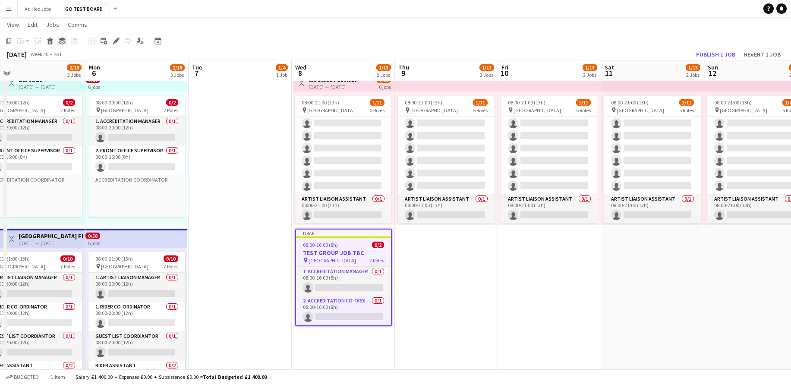
click at [61, 41] on icon "Group" at bounding box center [62, 41] width 7 height 7
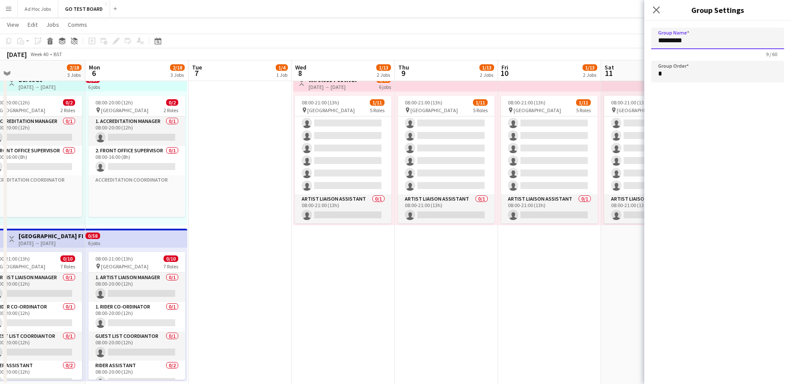
drag, startPoint x: 714, startPoint y: 42, endPoint x: 649, endPoint y: 41, distance: 64.8
click at [649, 41] on form "Group Name ********* 9 / 60 Group Order *" at bounding box center [717, 57] width 147 height 72
type input "*"
type input "**********"
click at [658, 9] on icon "Close pop-in" at bounding box center [656, 10] width 8 height 8
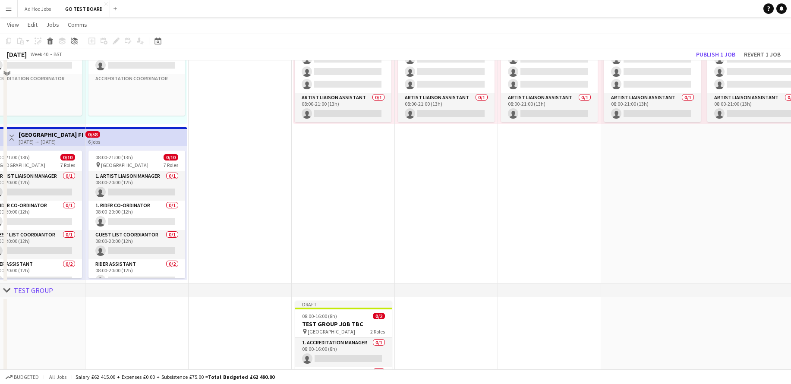
scroll to position [331, 0]
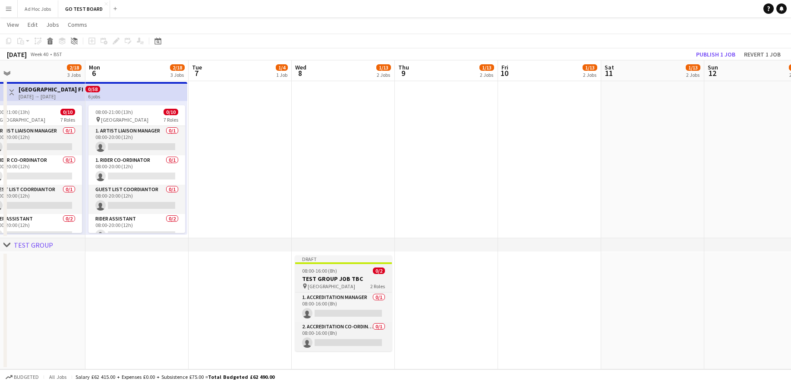
click at [327, 270] on span "08:00-16:00 (8h)" at bounding box center [319, 271] width 35 height 6
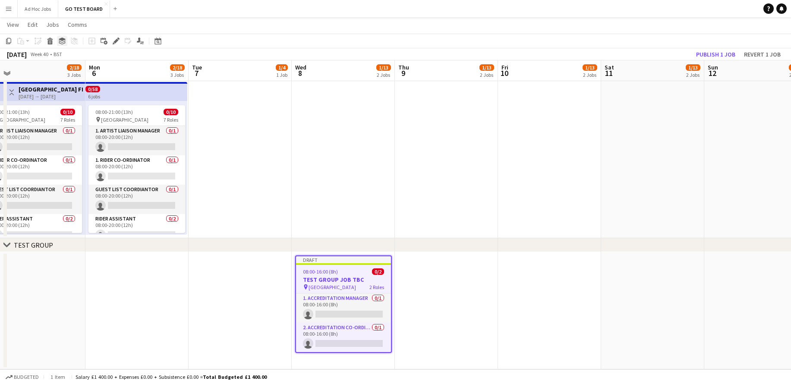
click at [63, 40] on icon at bounding box center [62, 39] width 7 height 3
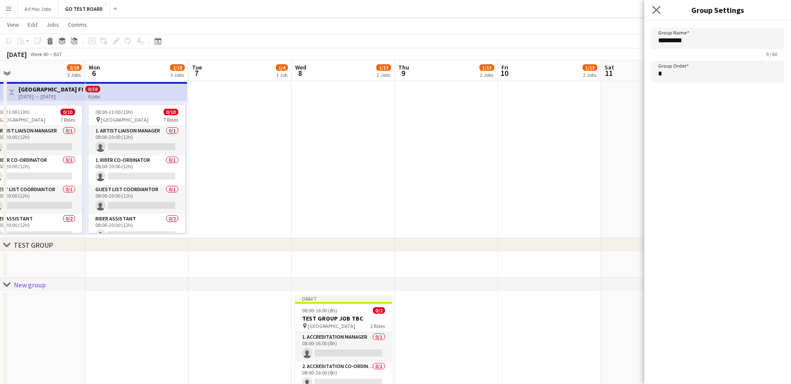
click at [661, 11] on app-icon "Close pop-in" at bounding box center [657, 10] width 13 height 13
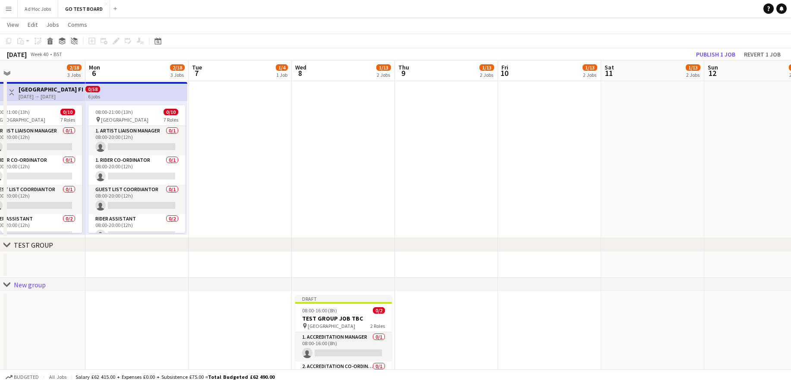
scroll to position [370, 0]
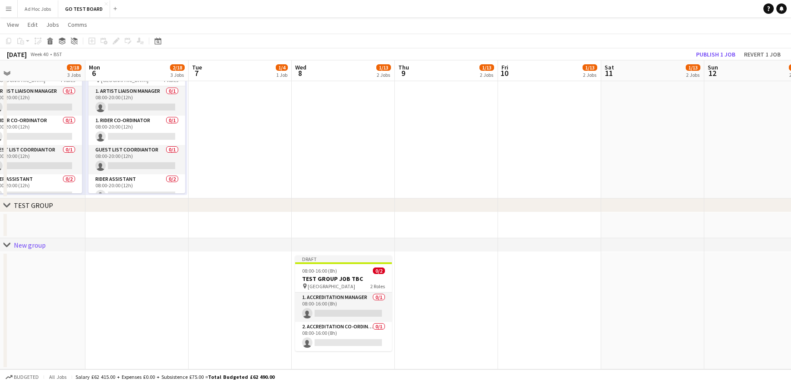
click at [7, 245] on icon "chevron-right" at bounding box center [6, 245] width 7 height 7
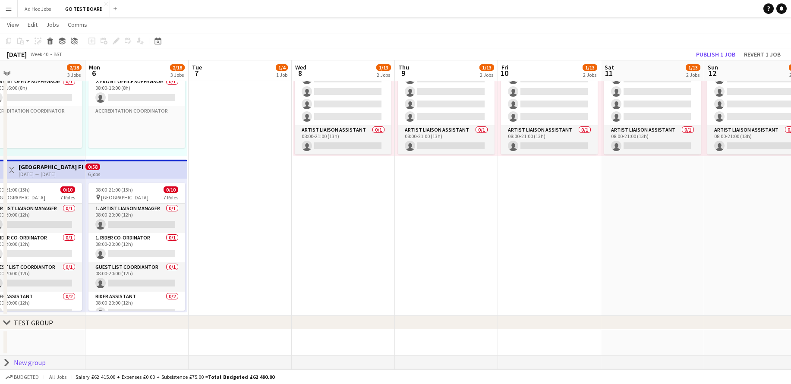
scroll to position [253, 0]
click at [25, 365] on div "New group" at bounding box center [30, 362] width 32 height 9
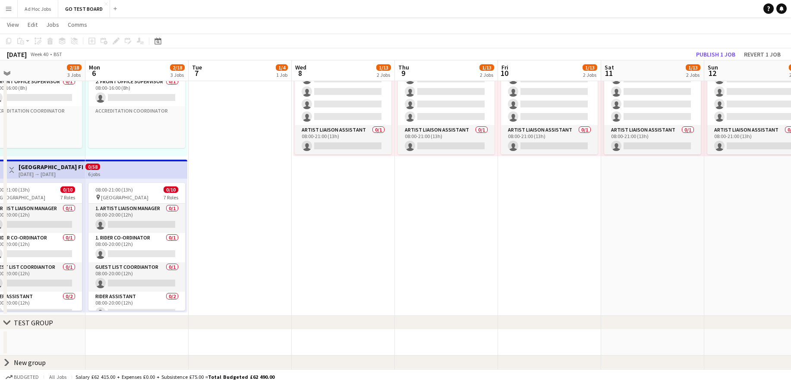
click at [25, 365] on div "New group" at bounding box center [30, 362] width 32 height 9
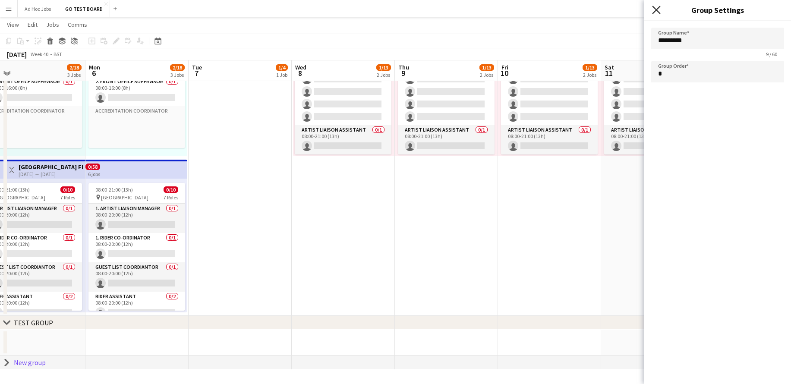
click at [656, 13] on icon "Close pop-in" at bounding box center [656, 10] width 8 height 8
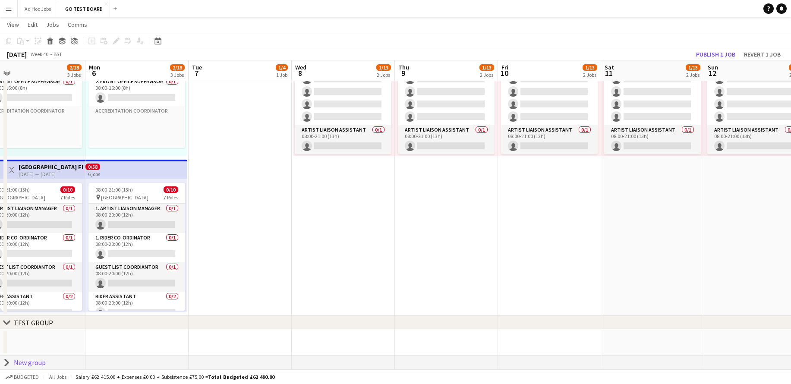
click at [63, 361] on div "chevron-right New group" at bounding box center [395, 363] width 791 height 14
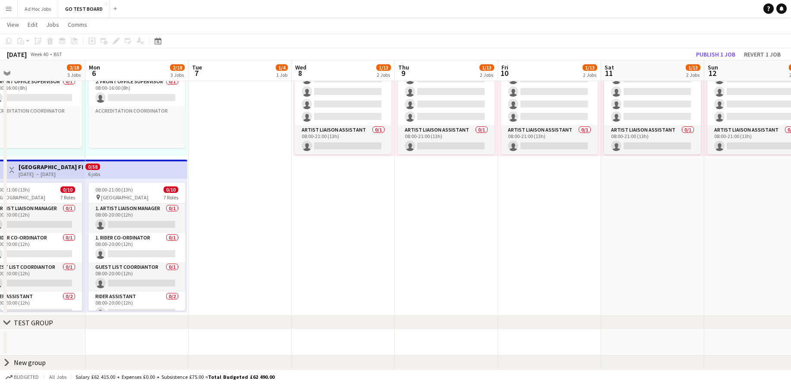
click at [63, 361] on div "chevron-right New group" at bounding box center [395, 363] width 791 height 14
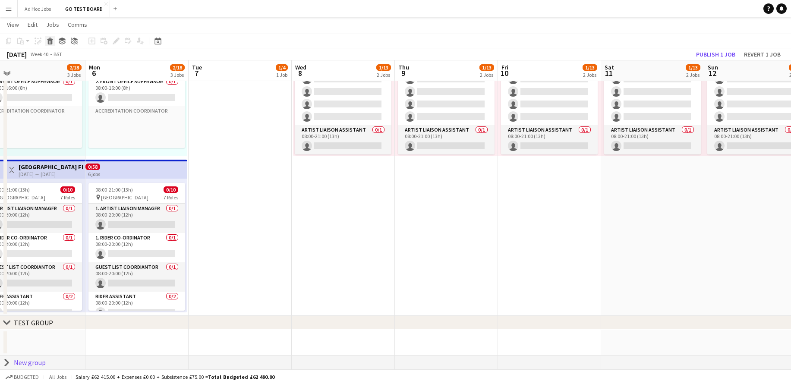
click at [48, 42] on icon at bounding box center [50, 42] width 5 height 4
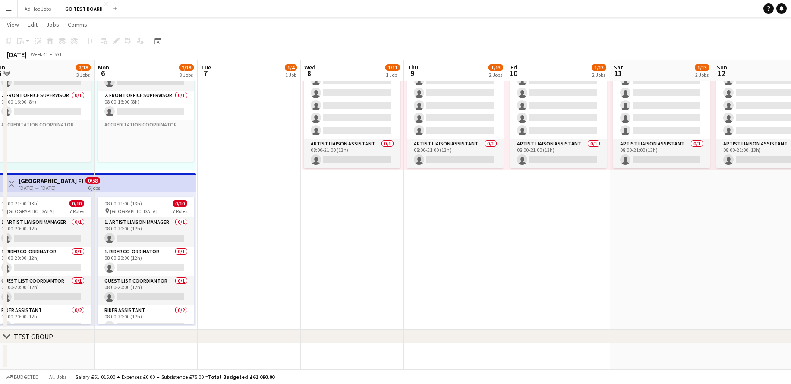
scroll to position [0, 184]
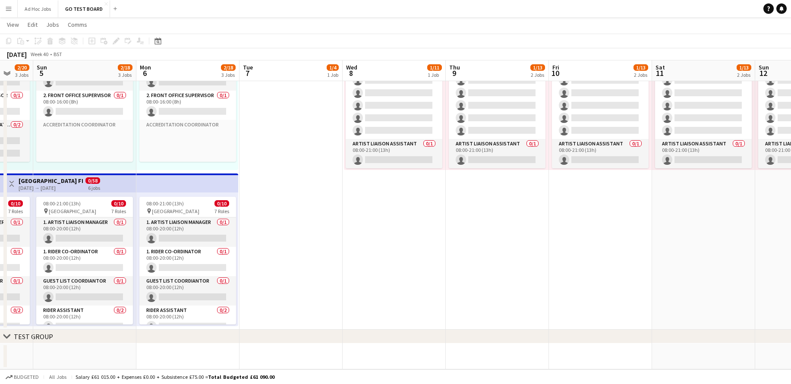
click at [291, 231] on app-date-cell "08:00-20:00 (12h) 1/4 pin Silverstone 2 Roles 1. Accreditation Manager [DATE] 0…" at bounding box center [291, 94] width 103 height 472
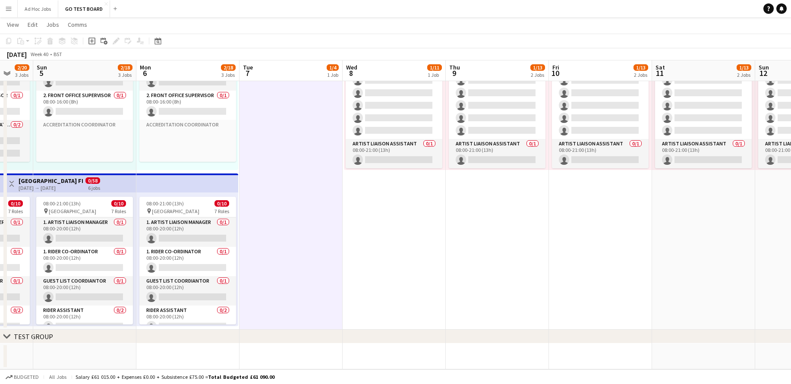
click at [397, 244] on app-date-cell "Toggle View Wireless Festival [DATE] → [DATE] 6/66 6 jobs 08:00-21:00 (13h) 1/1…" at bounding box center [394, 94] width 103 height 472
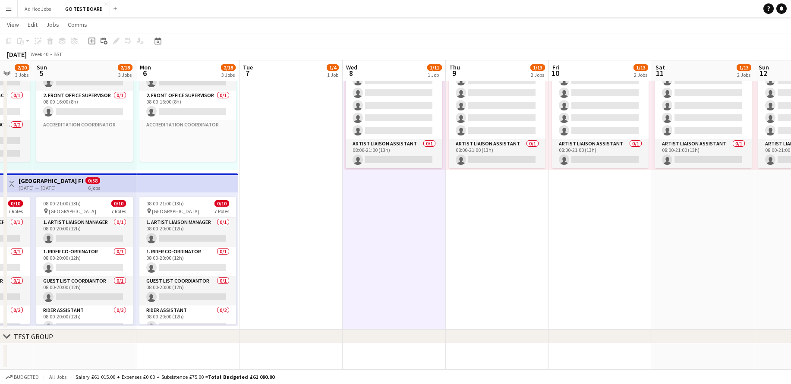
click at [397, 243] on app-date-cell "Toggle View Wireless Festival [DATE] → [DATE] 6/66 6 jobs 08:00-21:00 (13h) 1/1…" at bounding box center [394, 94] width 103 height 472
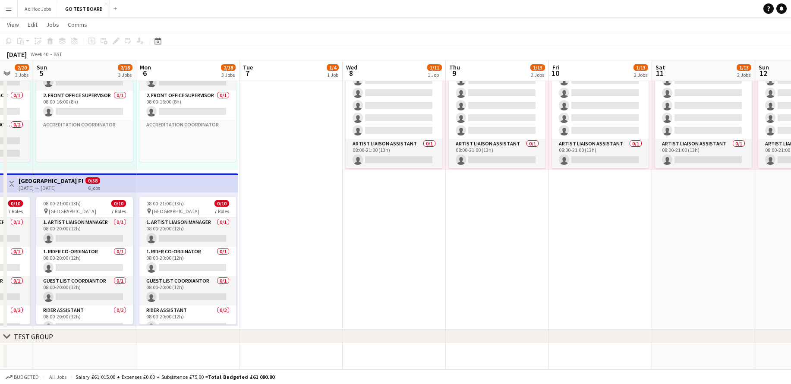
click at [57, 360] on app-date-cell at bounding box center [84, 357] width 103 height 26
click at [284, 359] on app-date-cell at bounding box center [291, 357] width 103 height 26
click at [93, 44] on icon at bounding box center [91, 41] width 7 height 7
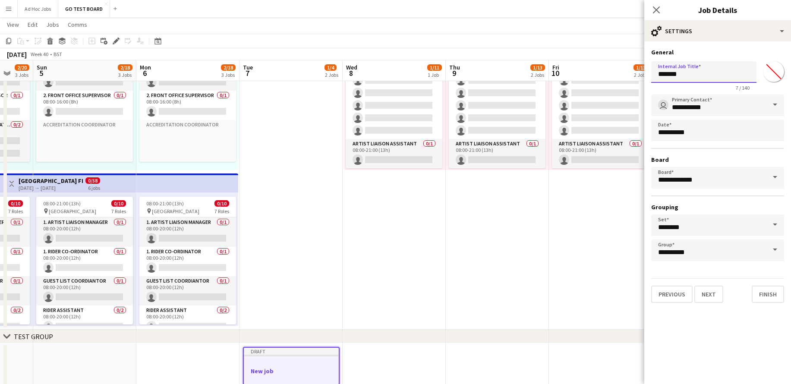
drag, startPoint x: 703, startPoint y: 71, endPoint x: 641, endPoint y: 64, distance: 62.1
click at [641, 64] on body "Menu Boards Boards Boards All jobs Status Workforce Workforce My Workforce Recr…" at bounding box center [395, 88] width 791 height 655
type input "*"
type input "**********"
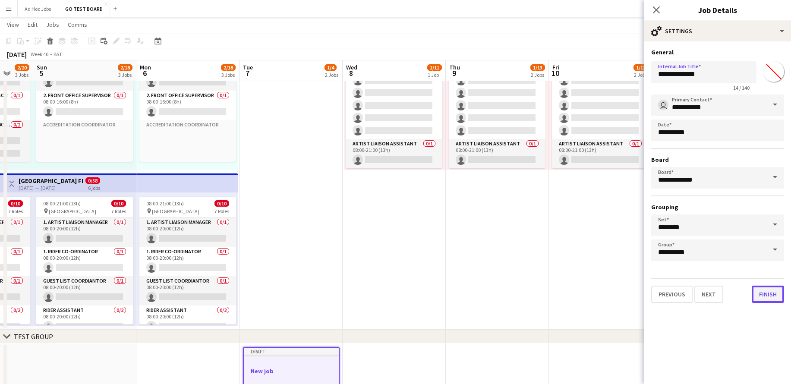
click at [764, 300] on button "Finish" at bounding box center [768, 294] width 32 height 17
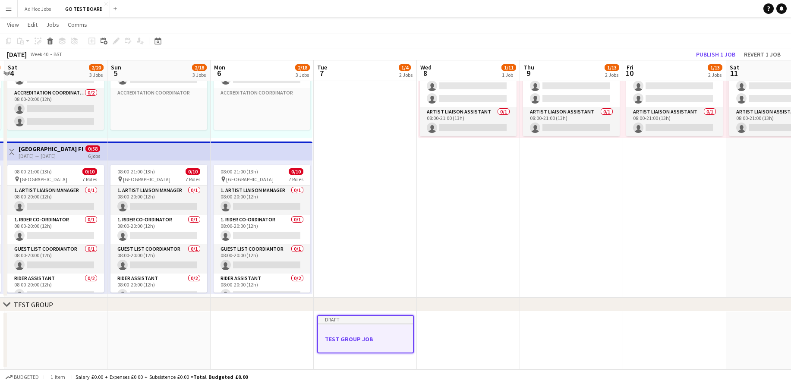
click at [388, 344] on div at bounding box center [365, 346] width 95 height 7
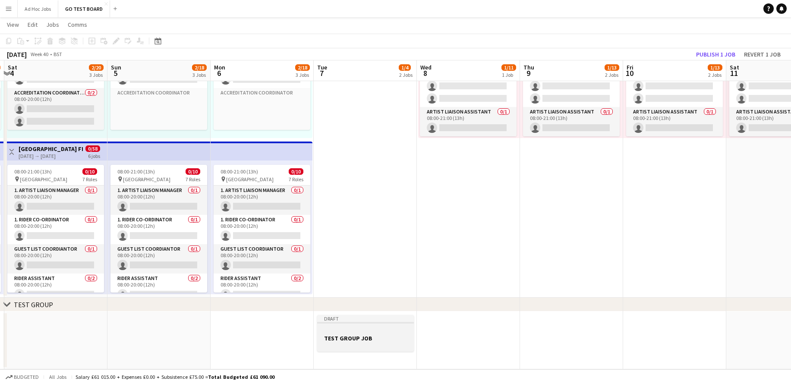
click at [388, 344] on div at bounding box center [365, 345] width 97 height 7
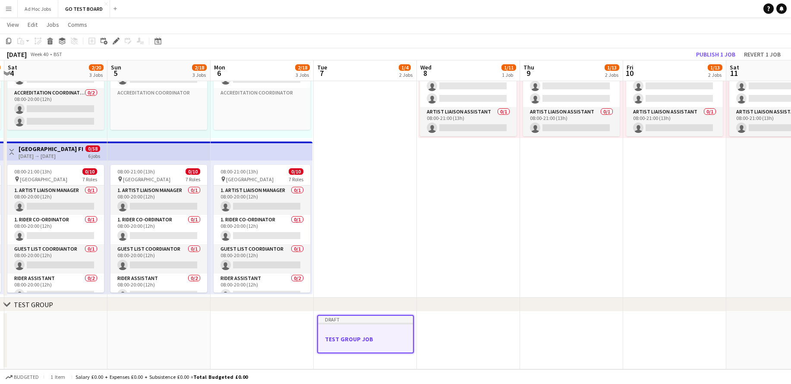
click at [388, 344] on div at bounding box center [365, 346] width 95 height 7
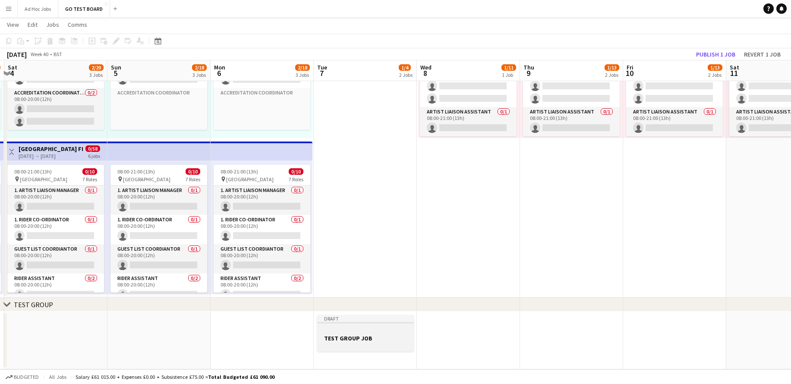
click at [388, 344] on div at bounding box center [365, 345] width 97 height 7
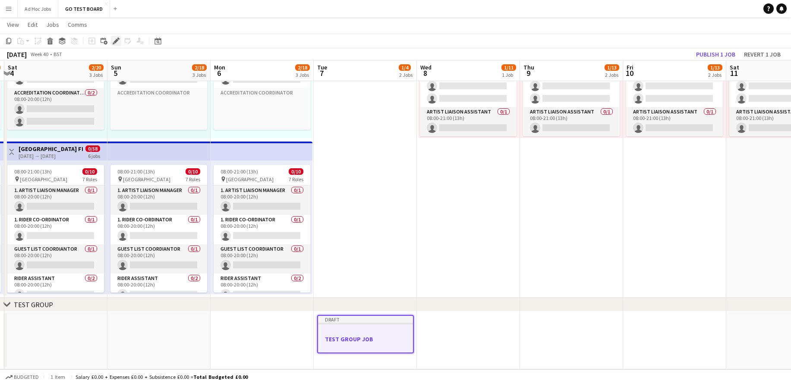
click at [114, 40] on icon "Edit" at bounding box center [116, 41] width 7 height 7
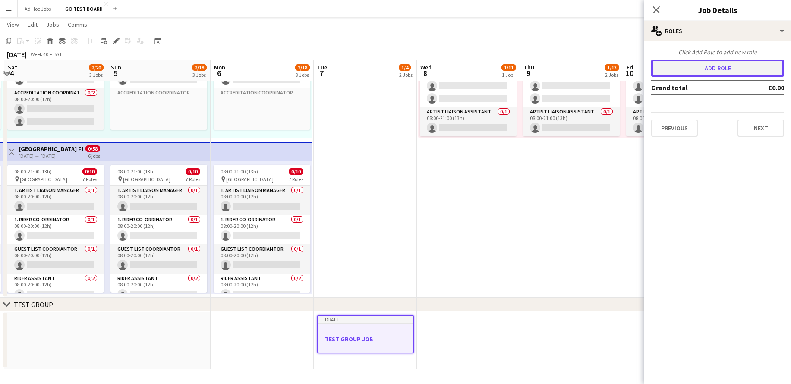
click at [749, 62] on button "Add role" at bounding box center [717, 68] width 133 height 17
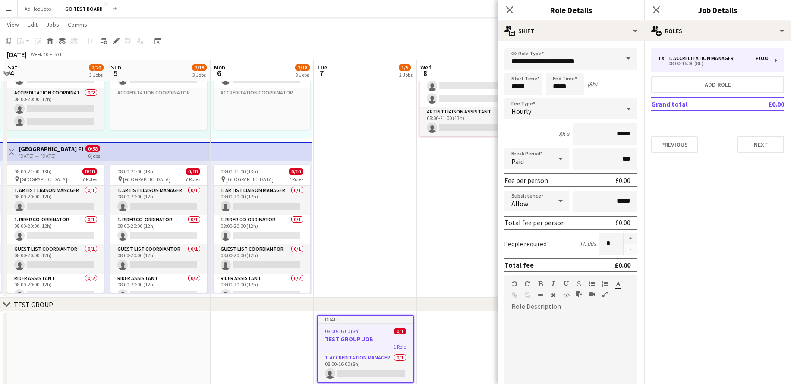
click at [619, 113] on div "Hourly" at bounding box center [563, 108] width 116 height 21
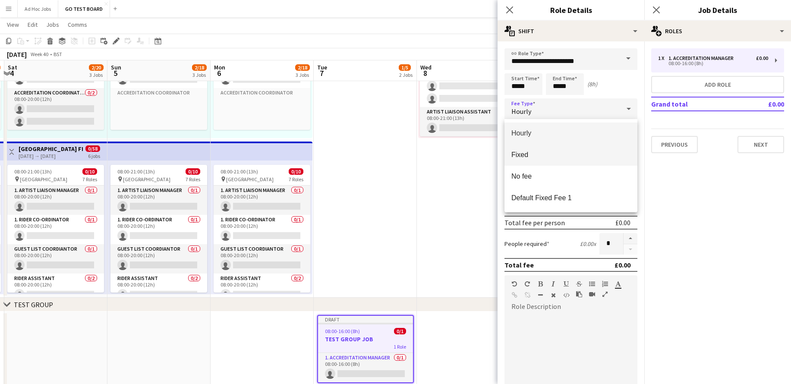
click at [546, 155] on span "Fixed" at bounding box center [571, 155] width 119 height 8
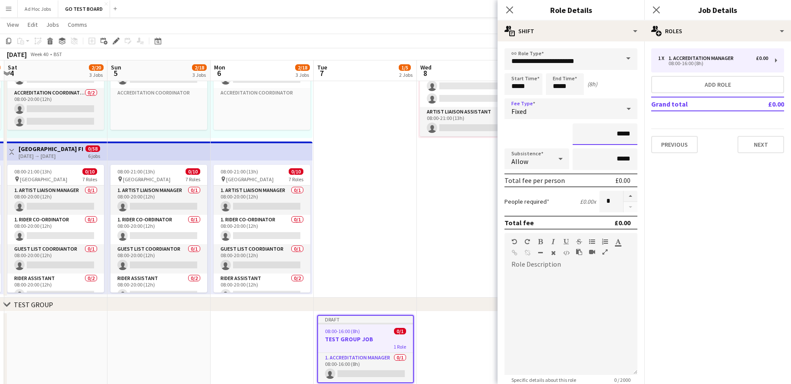
click at [619, 131] on input "*****" at bounding box center [605, 134] width 65 height 22
type input "*******"
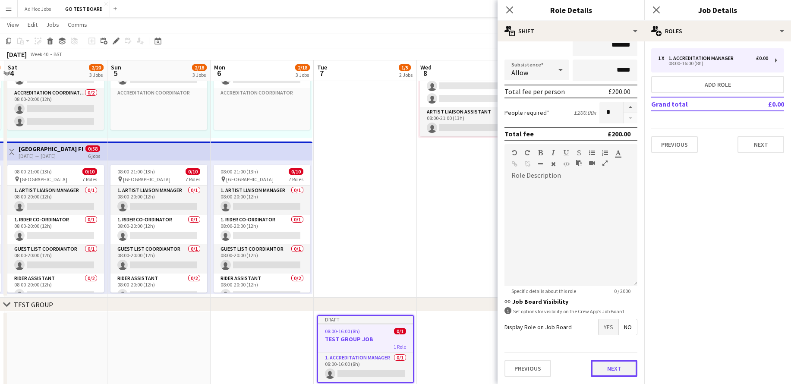
click at [616, 366] on button "Next" at bounding box center [614, 368] width 47 height 17
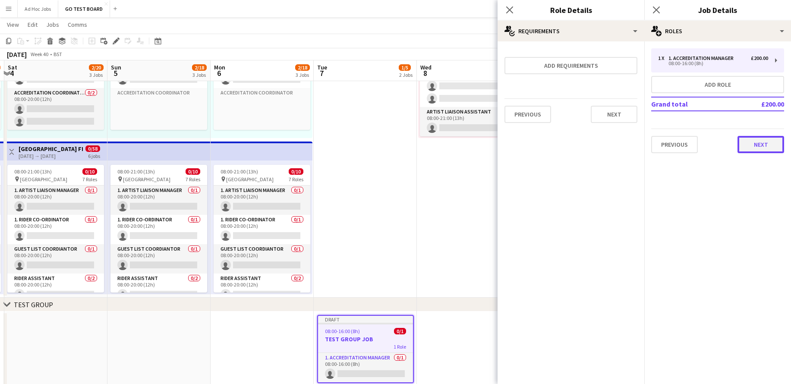
click at [770, 145] on button "Next" at bounding box center [761, 144] width 47 height 17
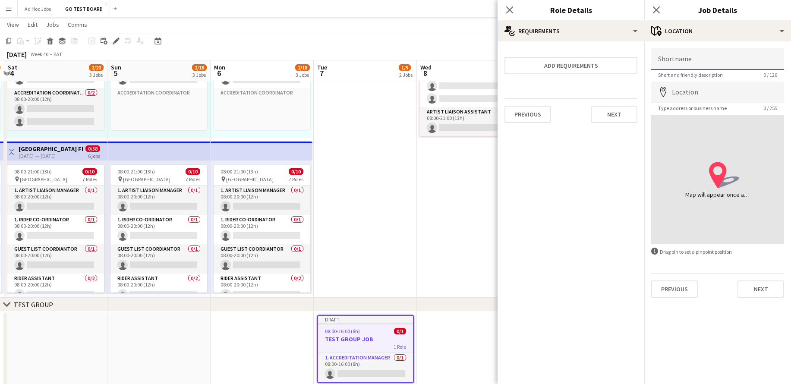
click at [711, 60] on input "Shortname" at bounding box center [717, 59] width 133 height 22
type input "**********"
click at [699, 99] on input "Location" at bounding box center [717, 93] width 133 height 22
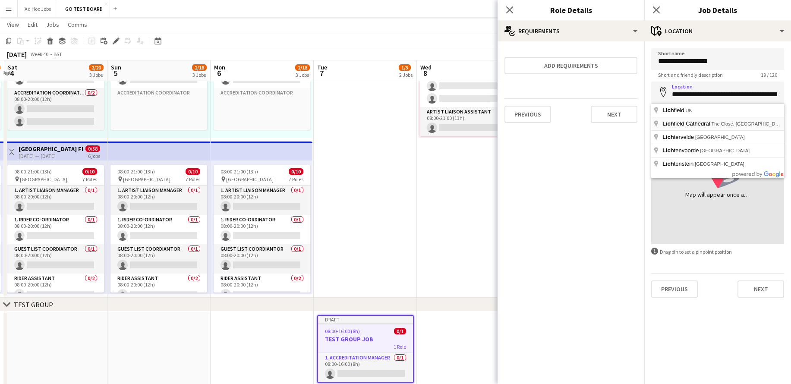
type input "**********"
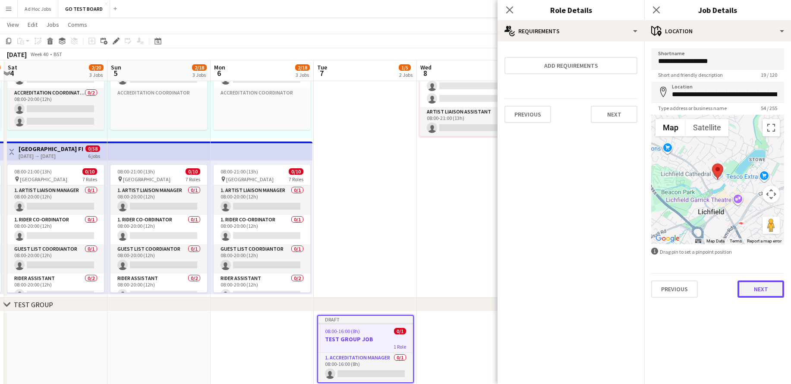
click at [757, 288] on button "Next" at bounding box center [761, 289] width 47 height 17
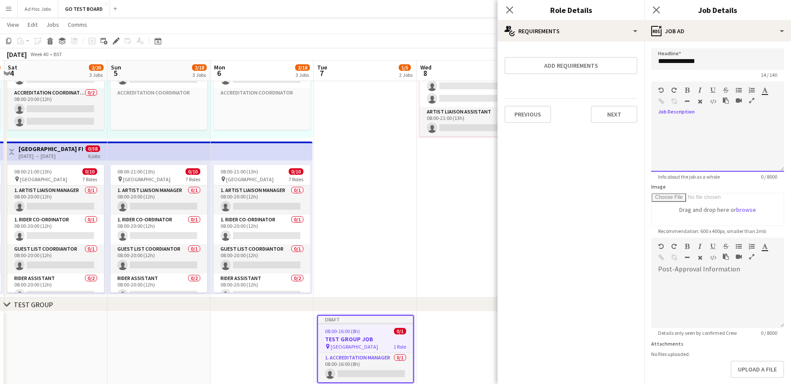
click at [681, 129] on div at bounding box center [717, 146] width 133 height 52
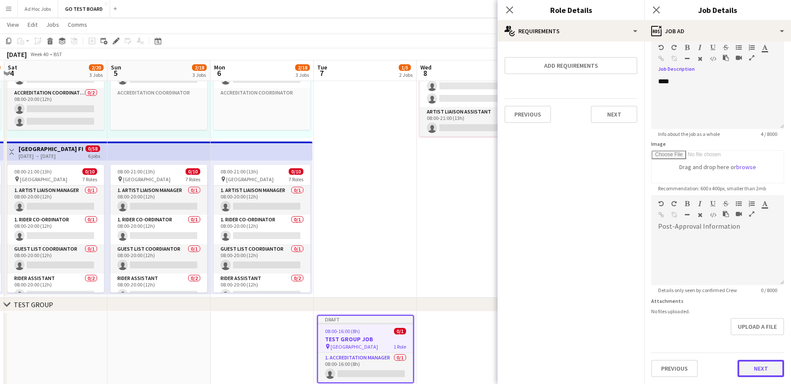
click at [777, 374] on button "Next" at bounding box center [761, 368] width 47 height 17
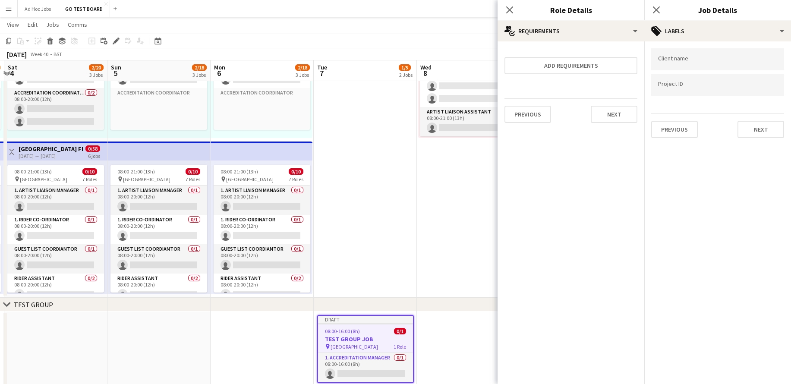
scroll to position [0, 0]
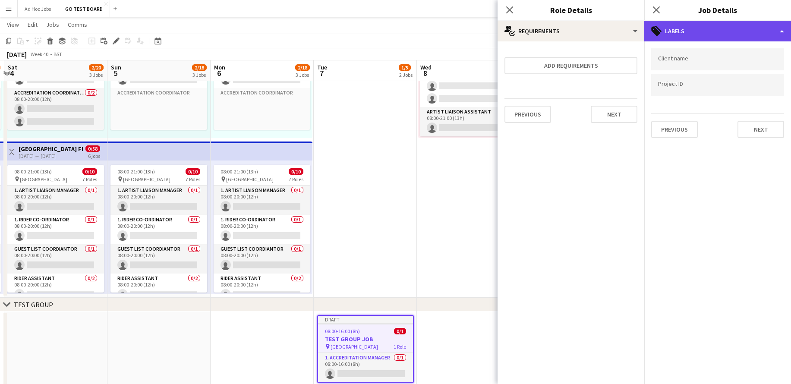
click at [762, 31] on div "tags-double Labels" at bounding box center [717, 31] width 147 height 21
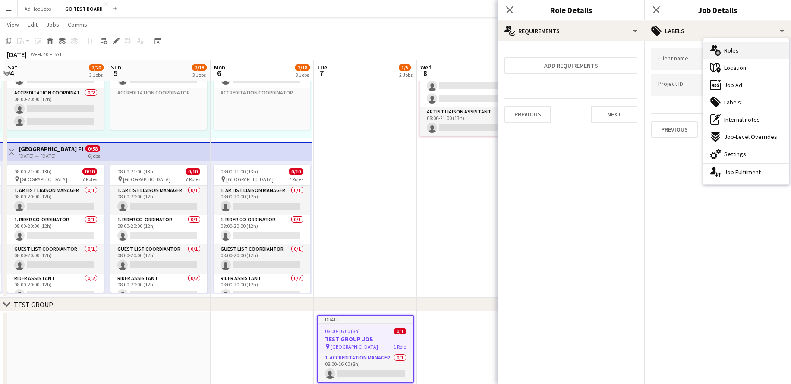
click at [730, 50] on span "Roles" at bounding box center [731, 51] width 15 height 8
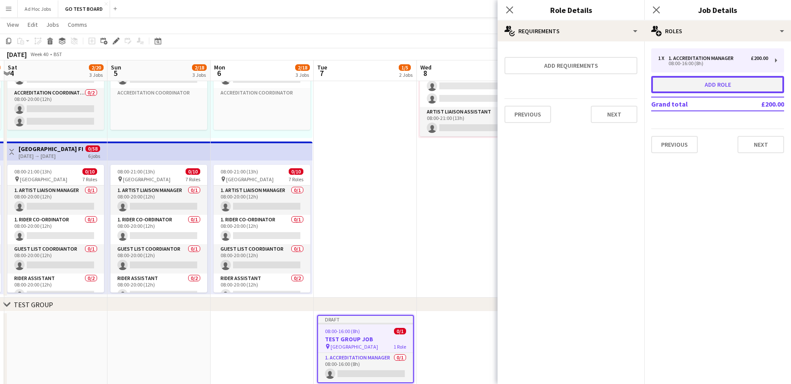
click at [729, 83] on button "Add role" at bounding box center [717, 84] width 133 height 17
type input "*****"
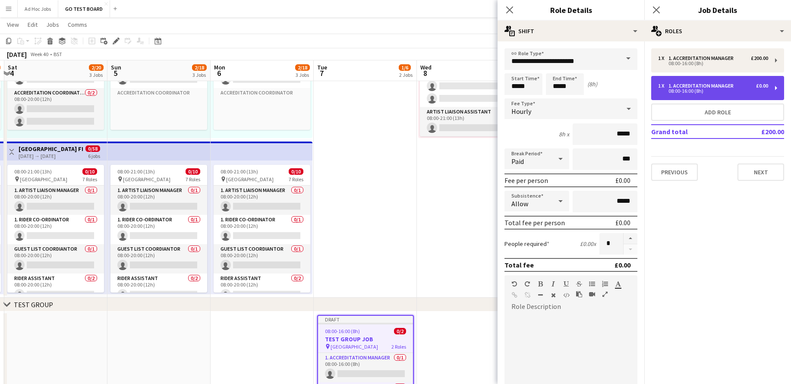
click at [731, 90] on div "08:00-16:00 (8h)" at bounding box center [713, 91] width 110 height 4
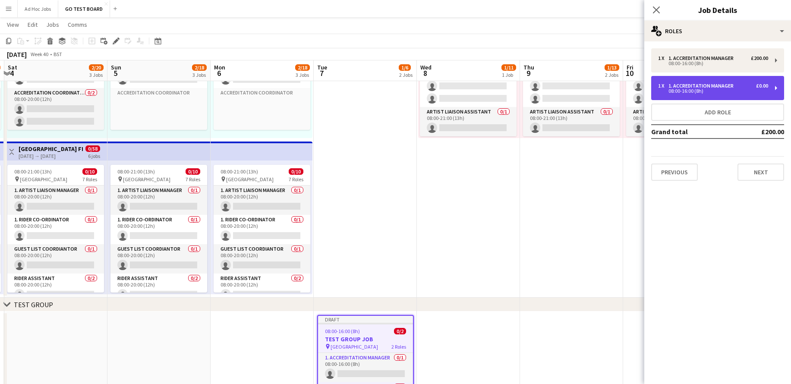
click at [777, 90] on div "1 x 1. Accreditation Manager £0.00 08:00-16:00 (8h)" at bounding box center [717, 88] width 133 height 24
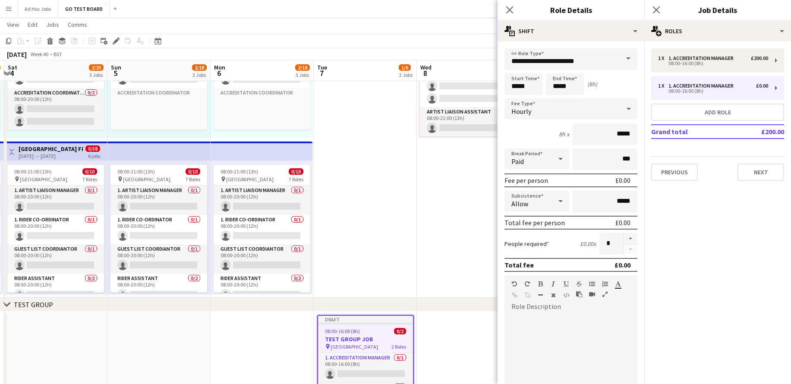
click at [629, 60] on span at bounding box center [628, 58] width 18 height 21
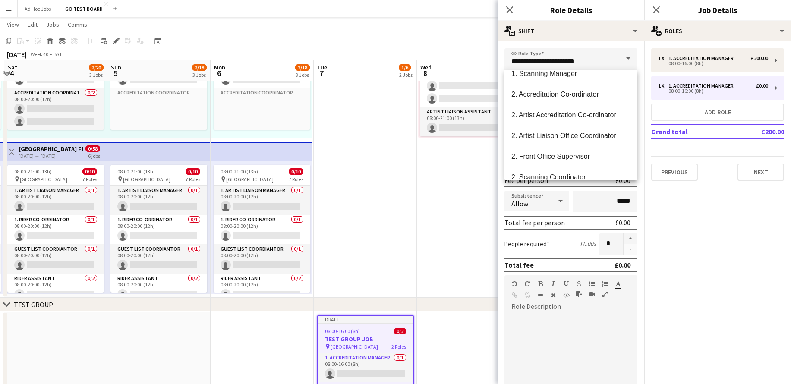
scroll to position [95, 0]
click at [594, 96] on span "2. Accreditation Co-ordinator" at bounding box center [571, 92] width 119 height 8
type input "**********"
type input "*******"
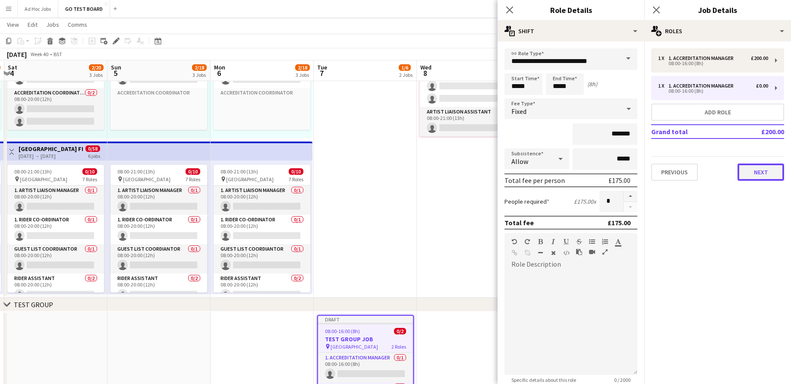
drag, startPoint x: 774, startPoint y: 174, endPoint x: 772, endPoint y: 180, distance: 7.2
click at [772, 180] on button "Next" at bounding box center [761, 172] width 47 height 17
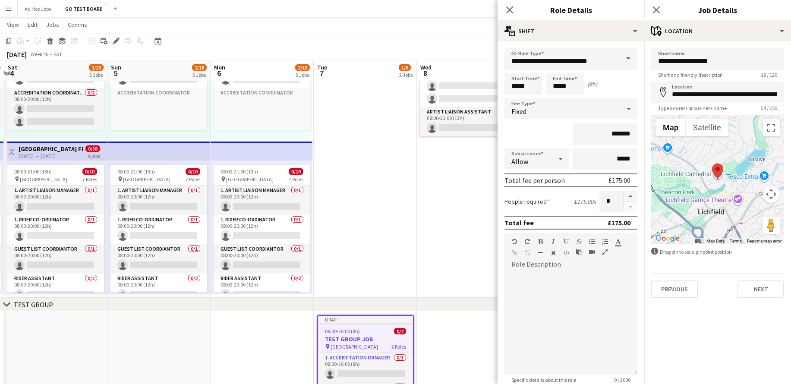
scroll to position [89, 0]
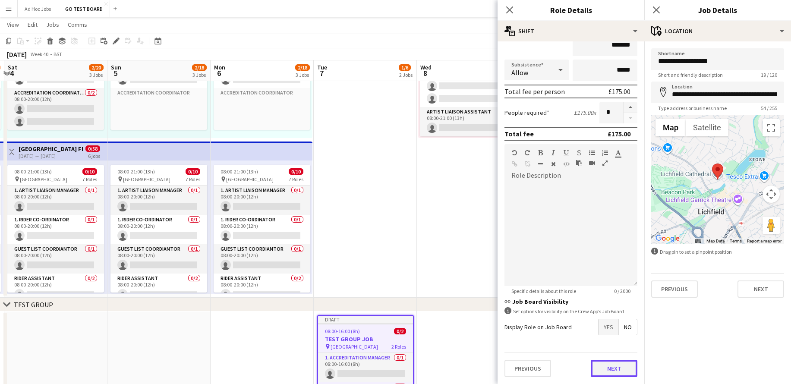
click at [616, 376] on button "Next" at bounding box center [614, 368] width 47 height 17
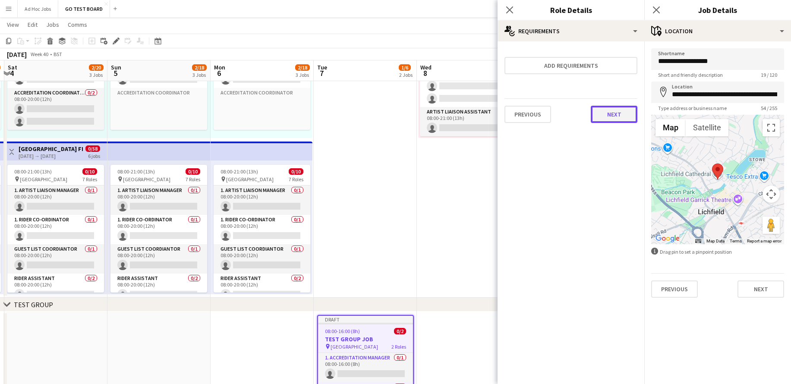
click at [614, 111] on button "Next" at bounding box center [614, 114] width 47 height 17
click at [617, 117] on button "Finish" at bounding box center [621, 115] width 32 height 17
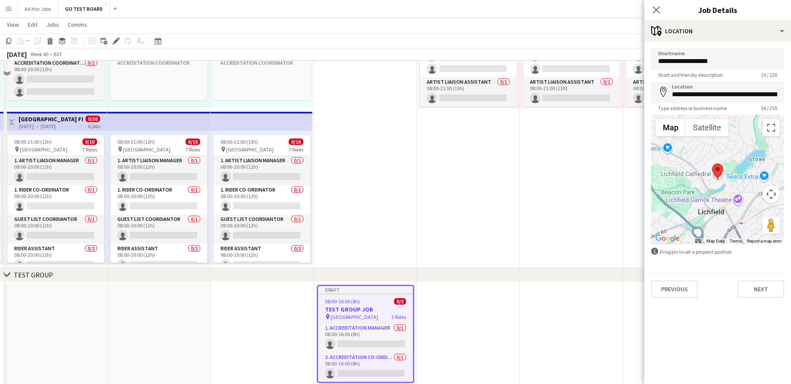
scroll to position [331, 0]
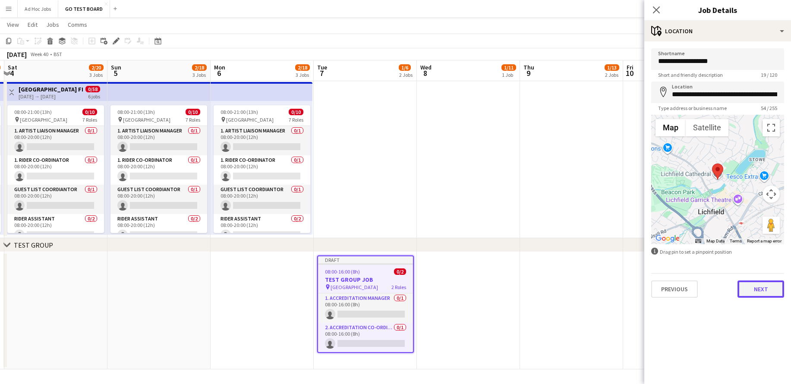
click at [761, 290] on button "Next" at bounding box center [761, 289] width 47 height 17
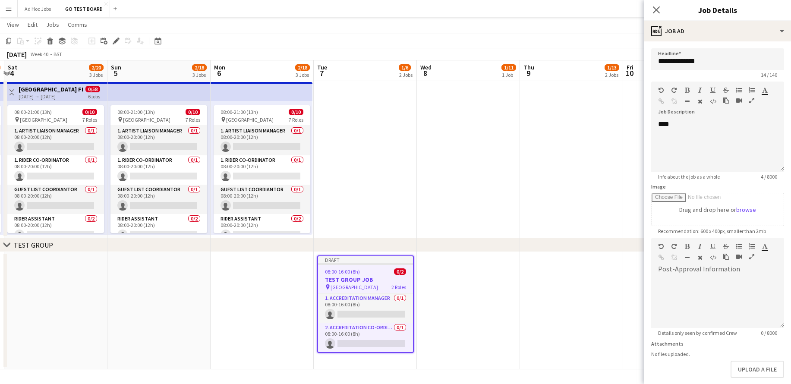
scroll to position [43, 0]
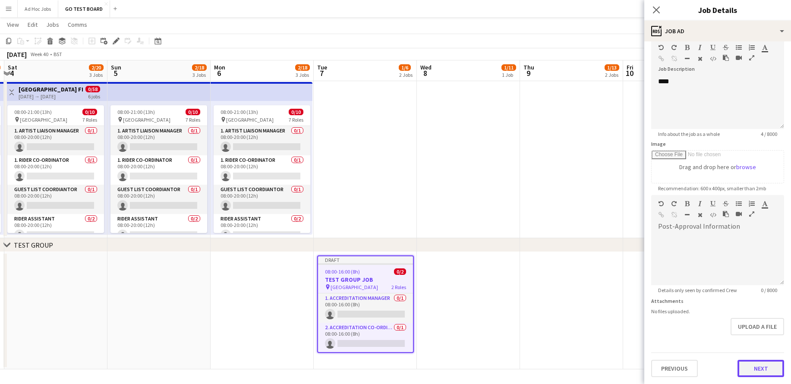
click at [754, 371] on button "Next" at bounding box center [761, 368] width 47 height 17
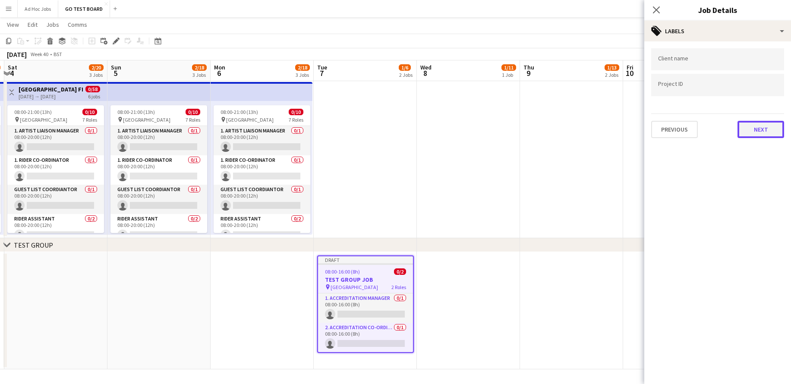
click at [760, 124] on button "Next" at bounding box center [761, 129] width 47 height 17
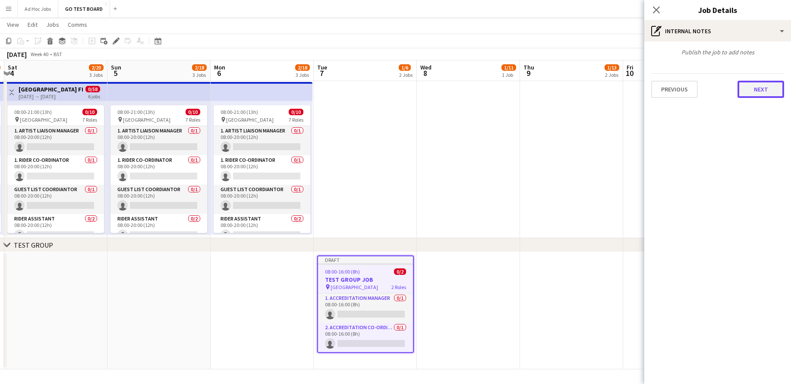
click at [755, 95] on button "Next" at bounding box center [761, 89] width 47 height 17
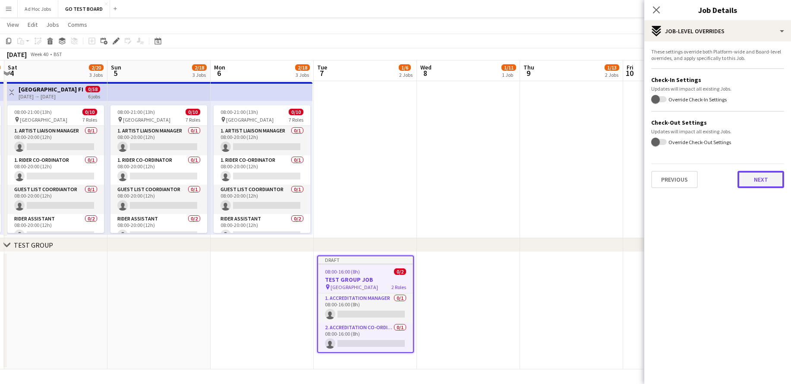
click at [758, 181] on button "Next" at bounding box center [761, 179] width 47 height 17
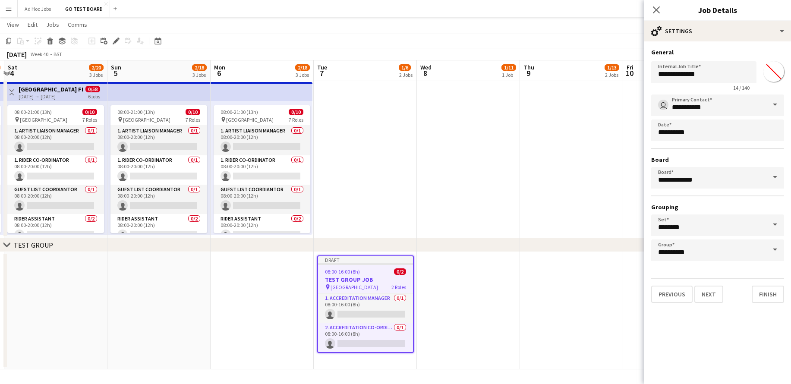
click at [777, 306] on div "**********" at bounding box center [717, 175] width 147 height 268
click at [777, 300] on button "Finish" at bounding box center [768, 294] width 32 height 17
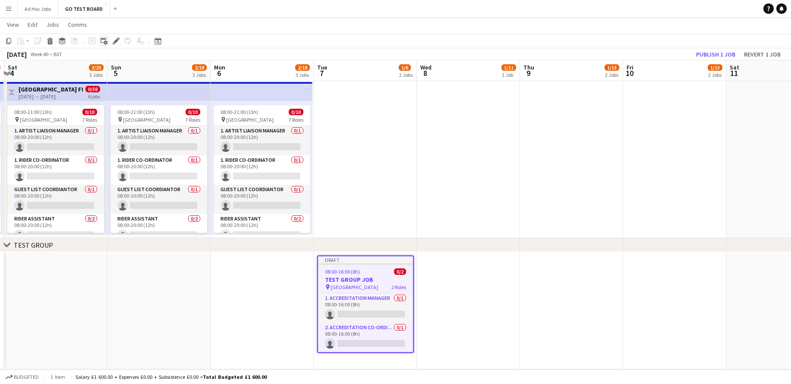
click at [103, 43] on icon "Add linked Job" at bounding box center [104, 41] width 7 height 7
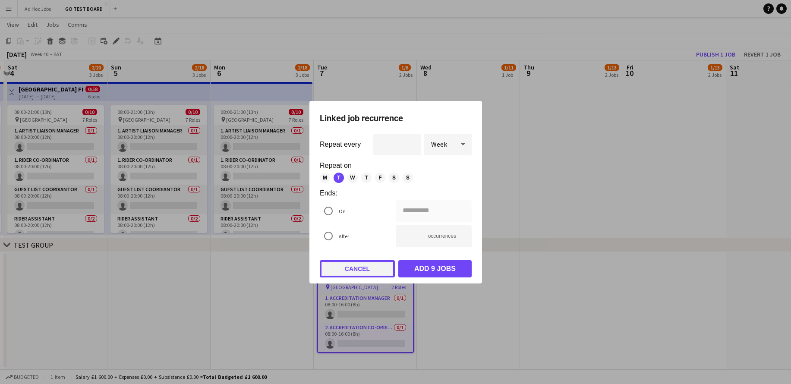
click at [360, 269] on button "Cancel" at bounding box center [357, 268] width 75 height 17
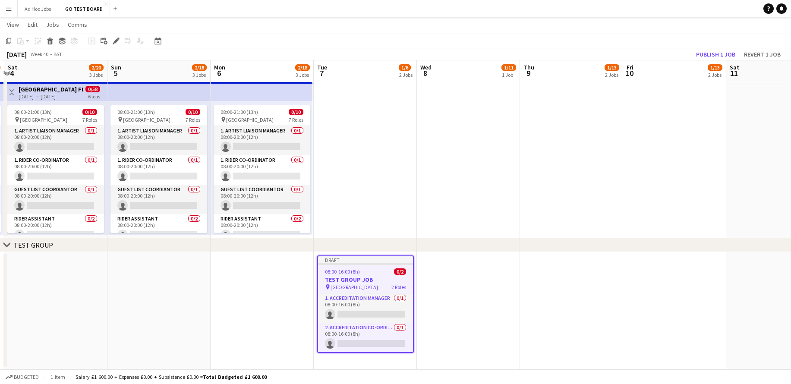
scroll to position [331, 0]
click at [347, 272] on span "08:00-16:00 (8h)" at bounding box center [342, 271] width 35 height 6
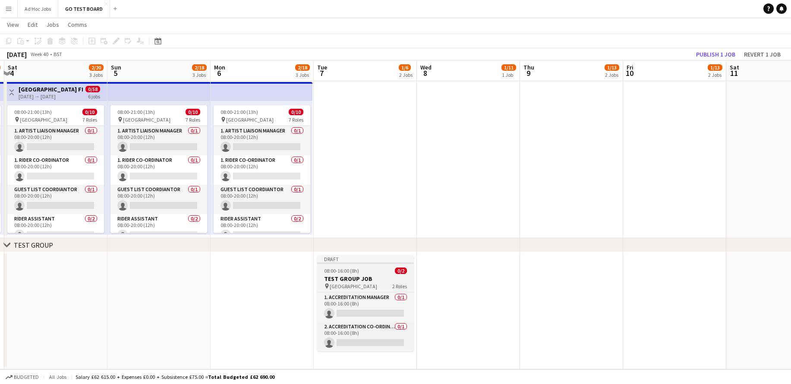
click at [347, 272] on span "08:00-16:00 (8h)" at bounding box center [341, 271] width 35 height 6
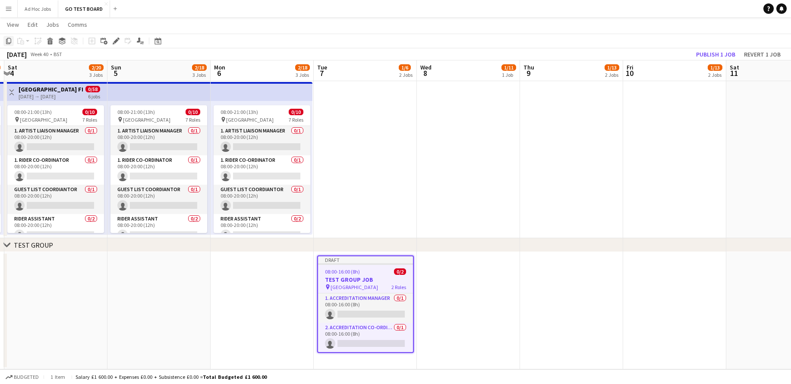
click at [10, 43] on icon at bounding box center [8, 41] width 5 height 6
click at [448, 294] on app-date-cell at bounding box center [468, 310] width 103 height 117
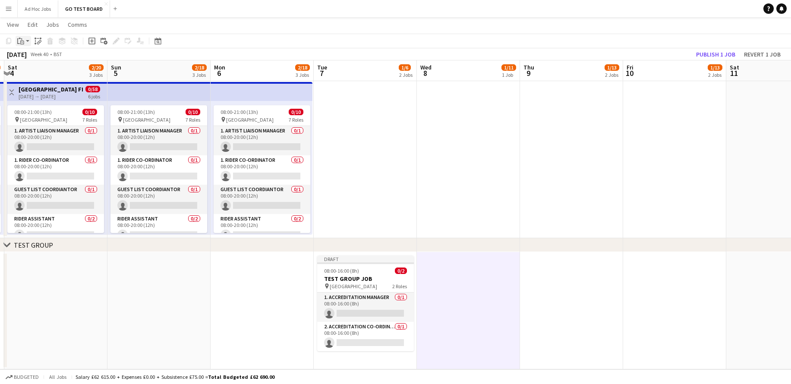
click at [28, 45] on app-action-btn "Paste" at bounding box center [24, 41] width 16 height 10
click at [40, 69] on link "Paste with crew Command Shift V" at bounding box center [57, 72] width 68 height 8
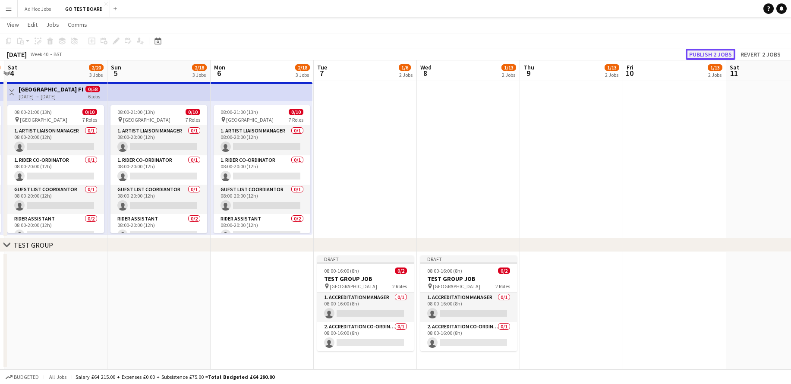
click at [723, 52] on button "Publish 2 jobs" at bounding box center [711, 54] width 50 height 11
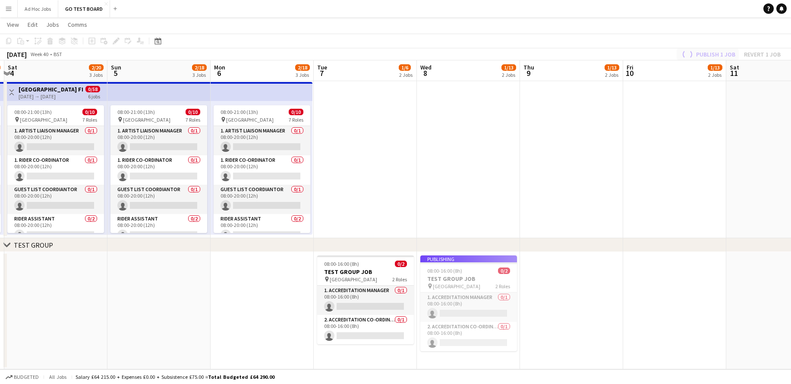
scroll to position [324, 0]
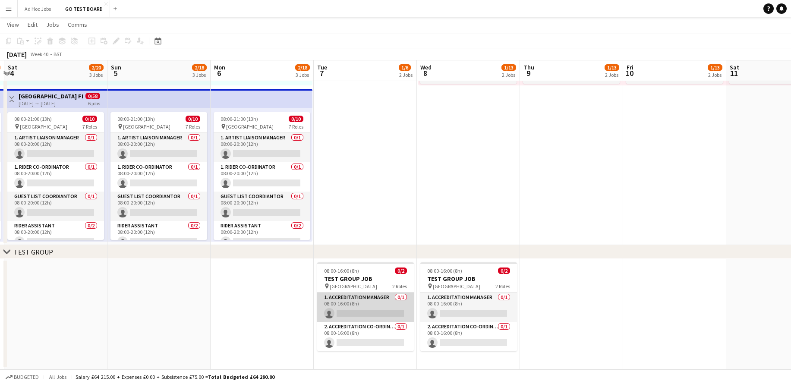
click at [388, 313] on app-card-role "1. Accreditation Manager 0/1 08:00-16:00 (8h) single-neutral-actions" at bounding box center [365, 307] width 97 height 29
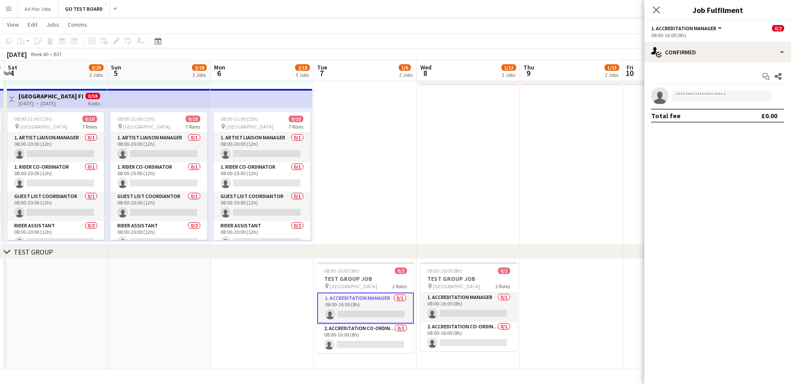
click at [388, 313] on app-card-role "1. Accreditation Manager 0/1 08:00-16:00 (8h) single-neutral-actions" at bounding box center [365, 308] width 97 height 31
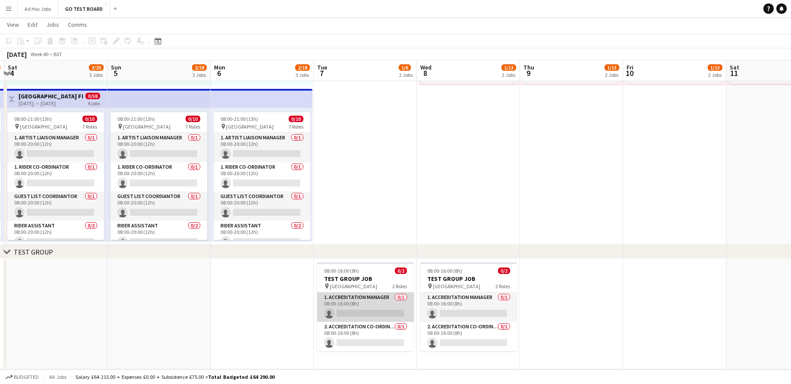
click at [388, 313] on app-card-role "1. Accreditation Manager 0/1 08:00-16:00 (8h) single-neutral-actions" at bounding box center [365, 307] width 97 height 29
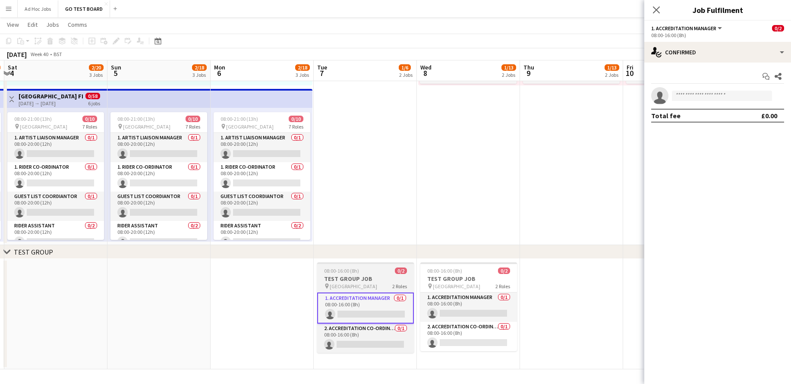
click at [384, 276] on h3 "TEST GROUP JOB" at bounding box center [365, 279] width 97 height 8
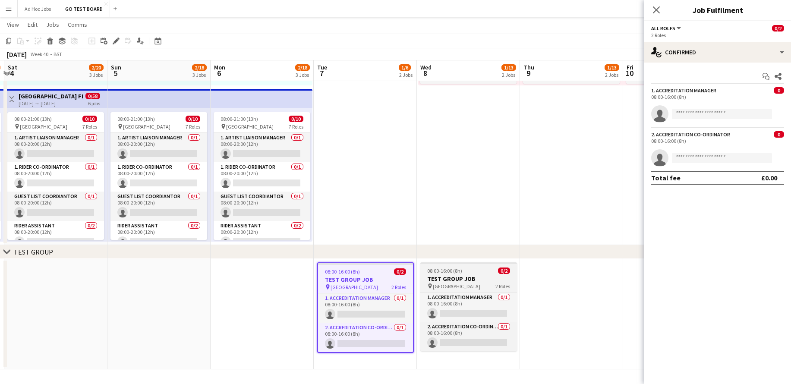
click at [438, 271] on span "08:00-16:00 (8h)" at bounding box center [444, 271] width 35 height 6
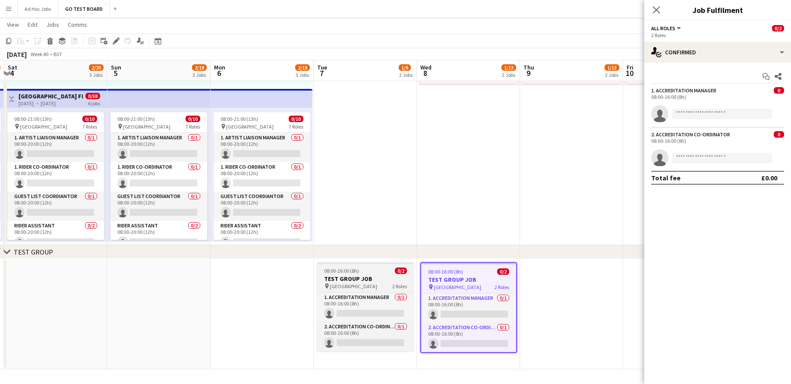
click at [372, 275] on h3 "TEST GROUP JOB" at bounding box center [365, 279] width 97 height 8
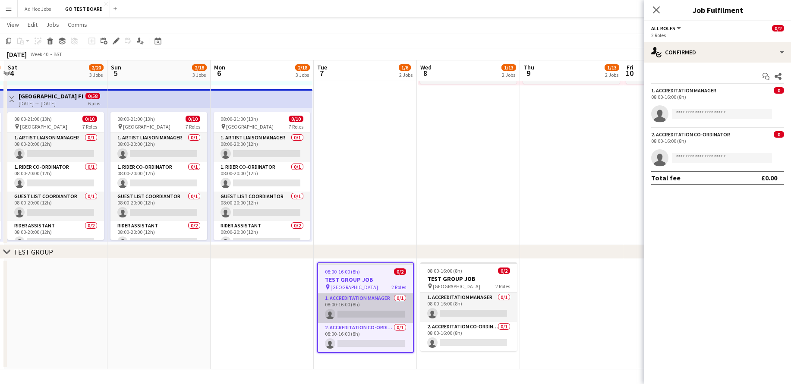
click at [381, 311] on app-card-role "1. Accreditation Manager 0/1 08:00-16:00 (8h) single-neutral-actions" at bounding box center [365, 308] width 95 height 29
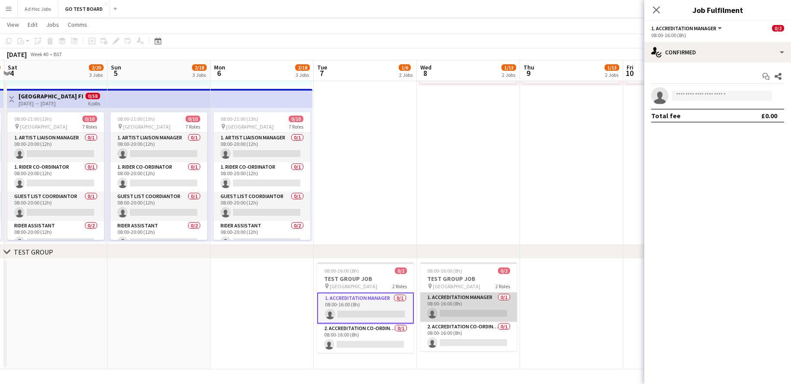
click at [454, 310] on app-card-role "1. Accreditation Manager 0/1 08:00-16:00 (8h) single-neutral-actions" at bounding box center [468, 307] width 97 height 29
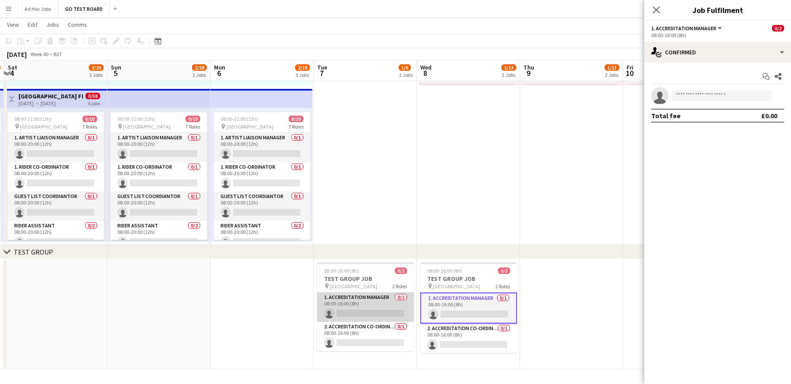
click at [374, 316] on app-card-role "1. Accreditation Manager 0/1 08:00-16:00 (8h) single-neutral-actions" at bounding box center [365, 307] width 97 height 29
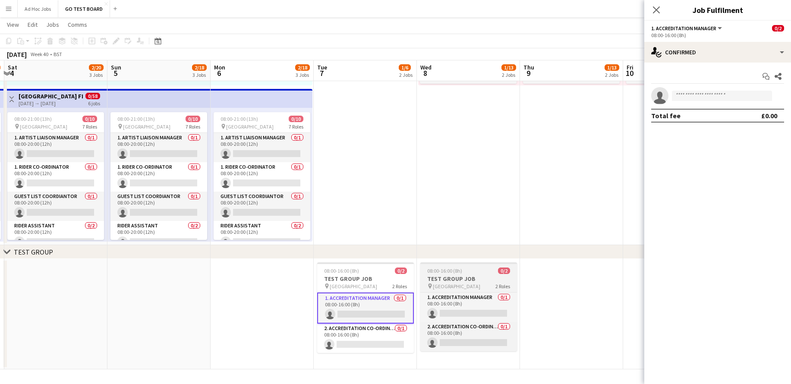
click at [472, 282] on h3 "TEST GROUP JOB" at bounding box center [468, 279] width 97 height 8
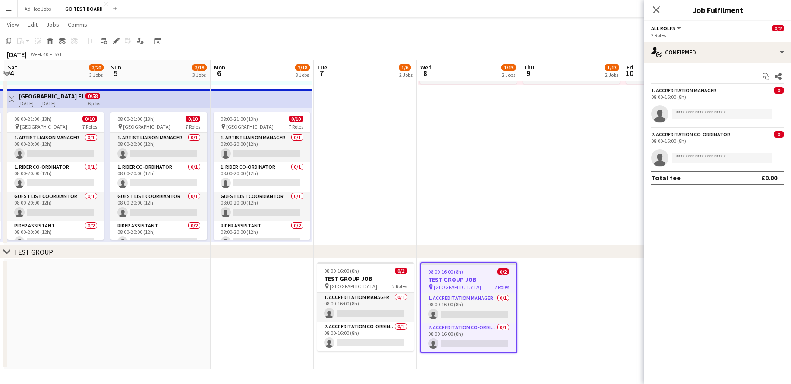
scroll to position [0, 202]
click at [52, 44] on icon at bounding box center [50, 42] width 5 height 4
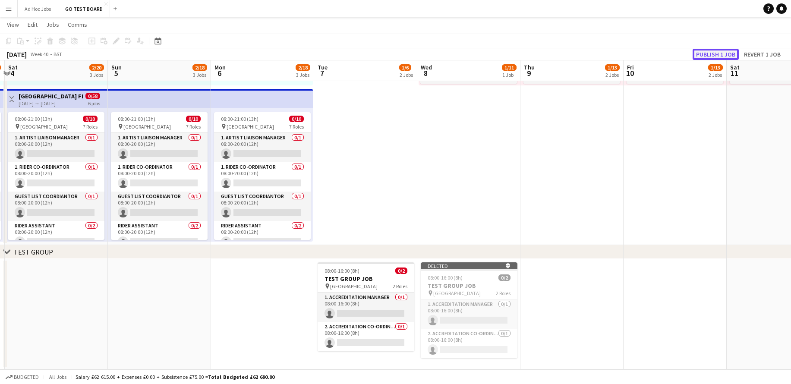
click at [727, 55] on button "Publish 1 job" at bounding box center [716, 54] width 46 height 11
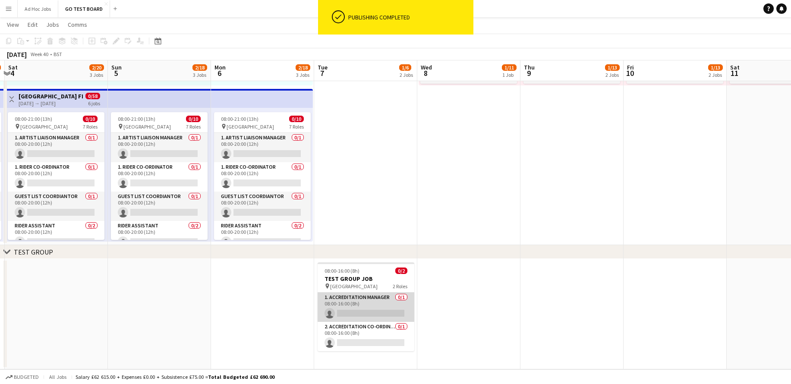
click at [371, 293] on app-card-role "1. Accreditation Manager 0/1 08:00-16:00 (8h) single-neutral-actions" at bounding box center [366, 307] width 97 height 29
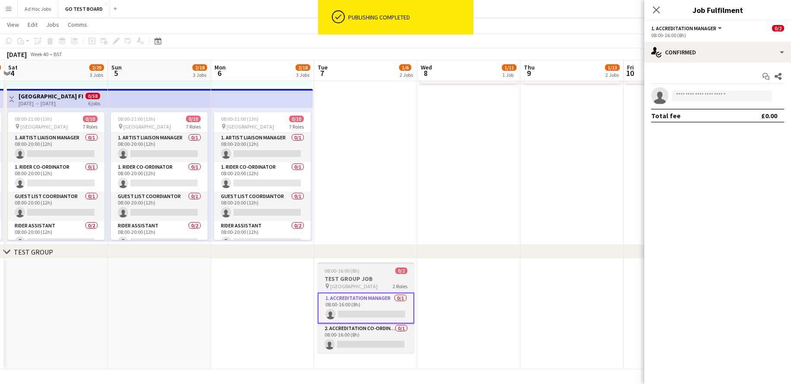
click at [356, 285] on span "[GEOGRAPHIC_DATA]" at bounding box center [353, 286] width 47 height 6
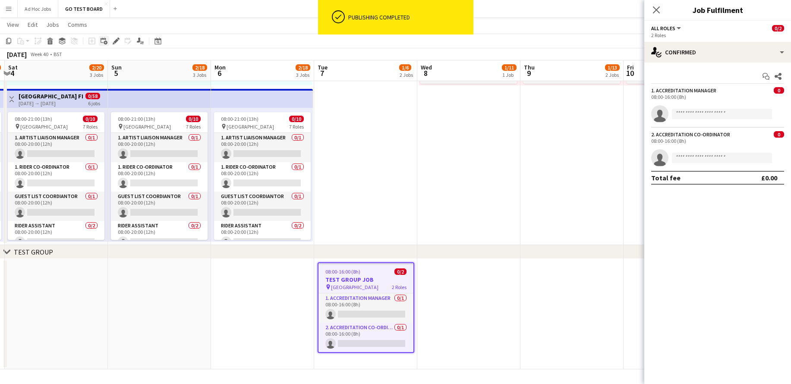
click at [106, 39] on icon at bounding box center [103, 40] width 5 height 5
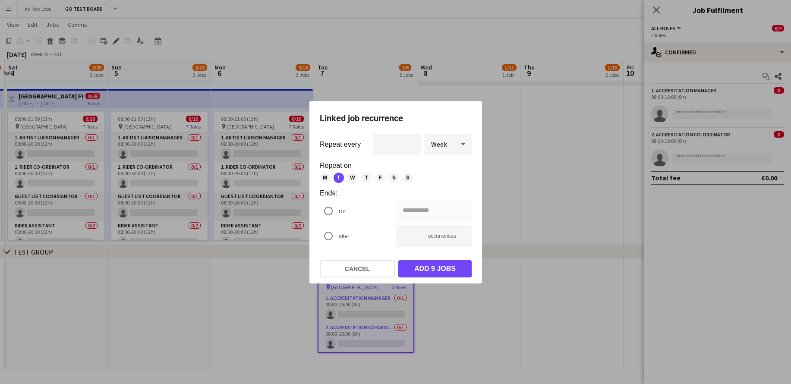
click at [463, 145] on icon at bounding box center [463, 144] width 4 height 2
click at [457, 167] on span "Day" at bounding box center [448, 168] width 34 height 8
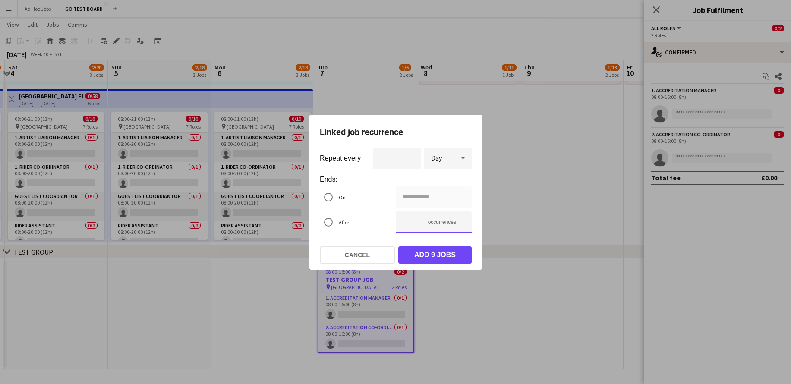
type input "**********"
type input "*"
click at [461, 224] on input "*" at bounding box center [434, 223] width 76 height 22
type input "**********"
click at [461, 224] on input "*" at bounding box center [434, 223] width 76 height 22
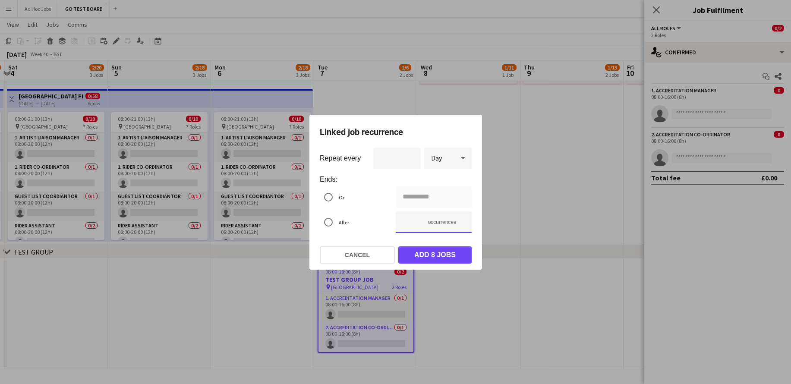
type input "*"
click at [461, 224] on input "*" at bounding box center [434, 223] width 76 height 22
type input "**********"
type input "*"
click at [461, 224] on input "*" at bounding box center [434, 223] width 76 height 22
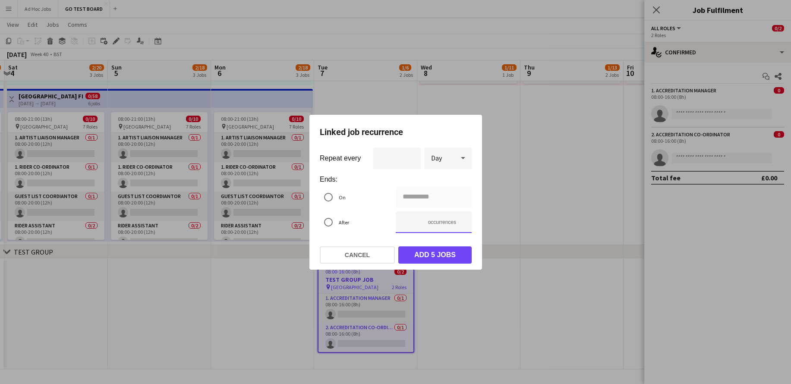
type input "**********"
type input "*"
click at [461, 224] on input "*" at bounding box center [434, 223] width 76 height 22
type input "**********"
type input "*"
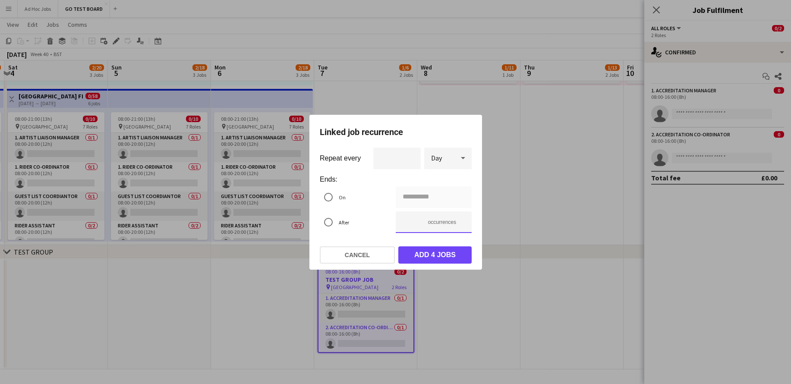
click at [461, 224] on input "*" at bounding box center [434, 223] width 76 height 22
type input "**********"
type input "*"
click at [461, 224] on input "*" at bounding box center [434, 223] width 76 height 22
type input "**********"
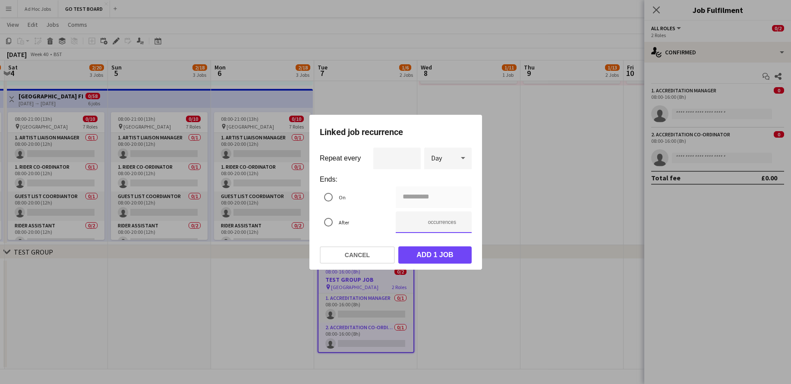
type input "*"
click at [461, 224] on input "*" at bounding box center [434, 223] width 76 height 22
click at [440, 262] on button "Add 1 job" at bounding box center [434, 254] width 73 height 17
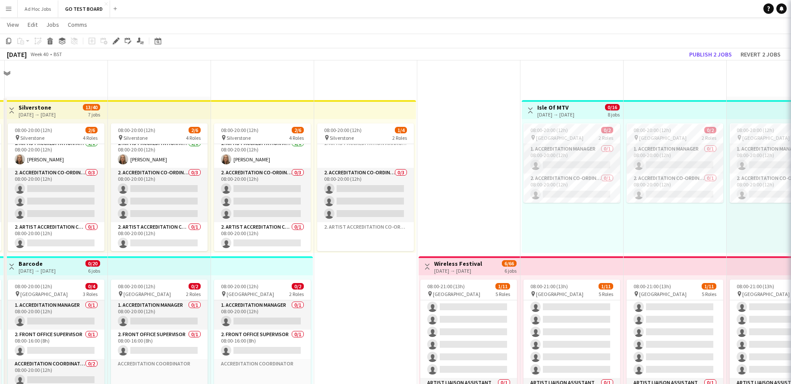
scroll to position [324, 0]
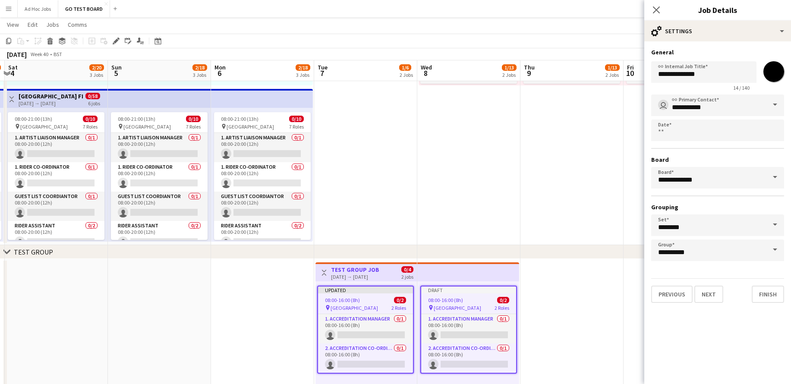
click at [360, 266] on h3 "TEST GROUP JOB" at bounding box center [355, 270] width 48 height 8
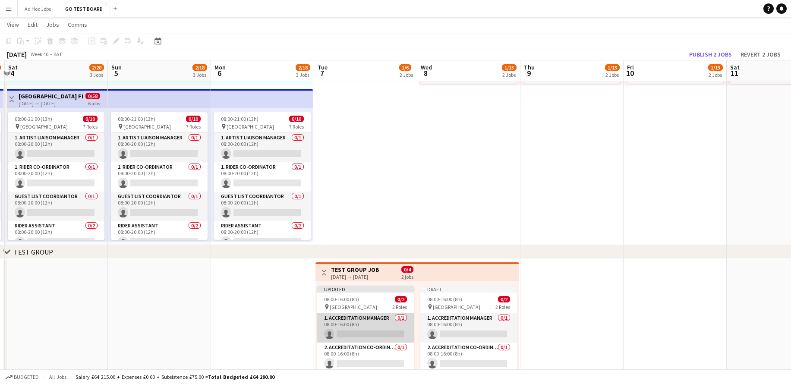
click at [356, 328] on app-card-role "1. Accreditation Manager 0/1 08:00-16:00 (8h) single-neutral-actions" at bounding box center [365, 327] width 97 height 29
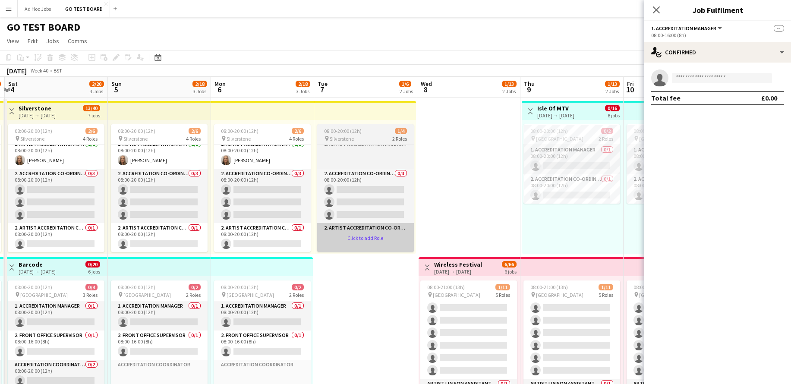
scroll to position [35, 0]
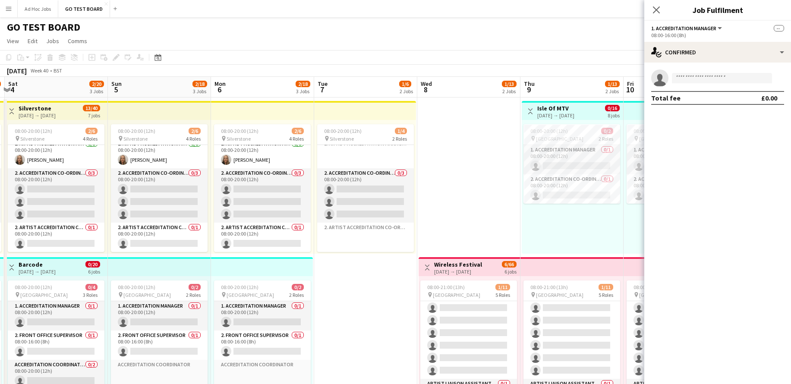
click at [659, 16] on div "Close pop-in" at bounding box center [656, 10] width 24 height 20
click at [658, 8] on icon at bounding box center [656, 10] width 8 height 8
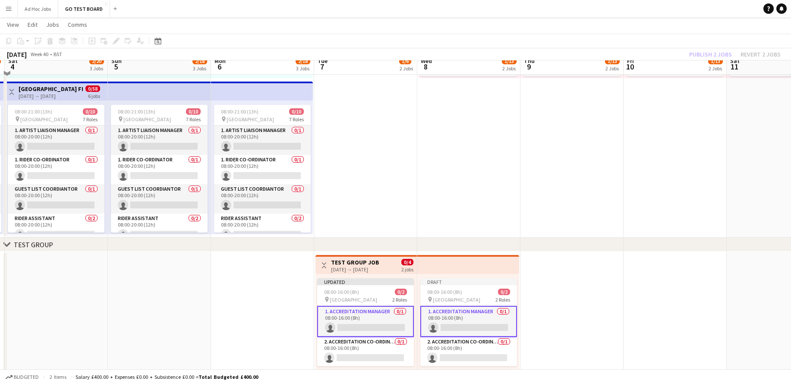
scroll to position [373, 0]
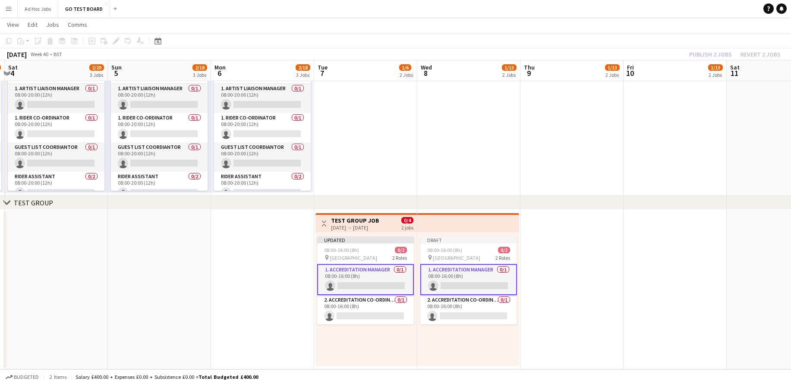
click at [713, 55] on div "Publish 2 jobs Revert 2 jobs" at bounding box center [735, 54] width 112 height 11
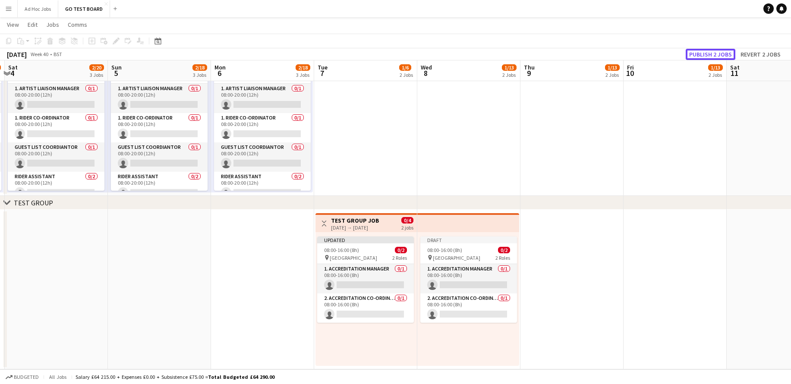
click at [713, 55] on button "Publish 2 jobs" at bounding box center [711, 54] width 50 height 11
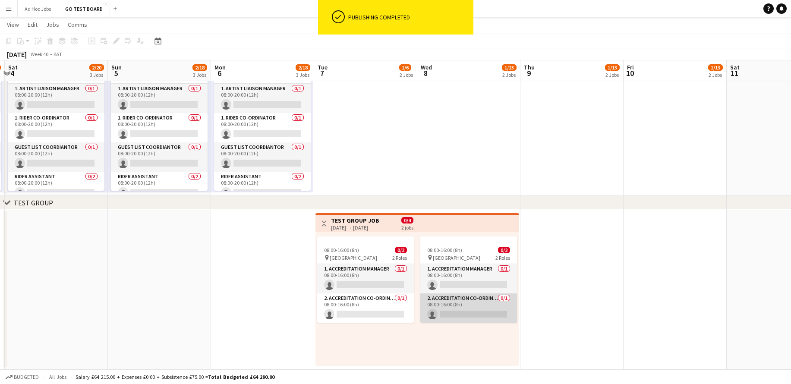
click at [452, 306] on app-card-role "2. Accreditation Co-ordinator 0/1 08:00-16:00 (8h) single-neutral-actions" at bounding box center [468, 308] width 97 height 29
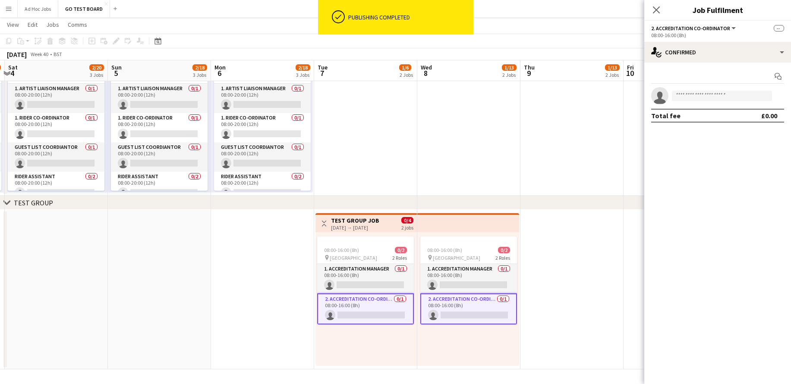
scroll to position [0, 201]
click at [453, 306] on app-card-role "2. Accreditation Co-ordinator 0/1 08:00-16:00 (8h) single-neutral-actions" at bounding box center [469, 309] width 97 height 31
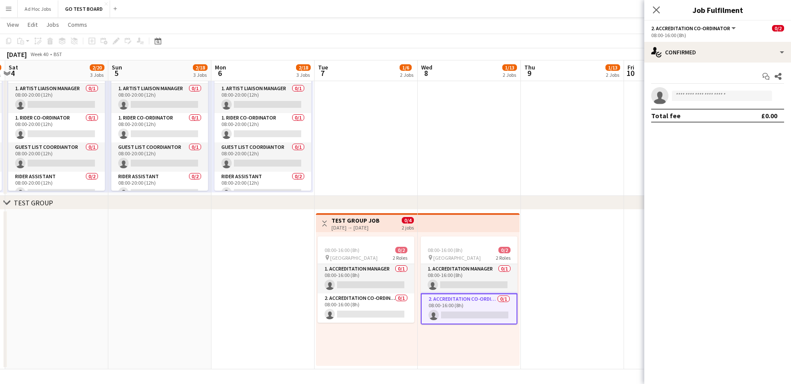
click at [458, 306] on app-card-role "2. Accreditation Co-ordinator 0/1 08:00-16:00 (8h) single-neutral-actions" at bounding box center [469, 309] width 97 height 31
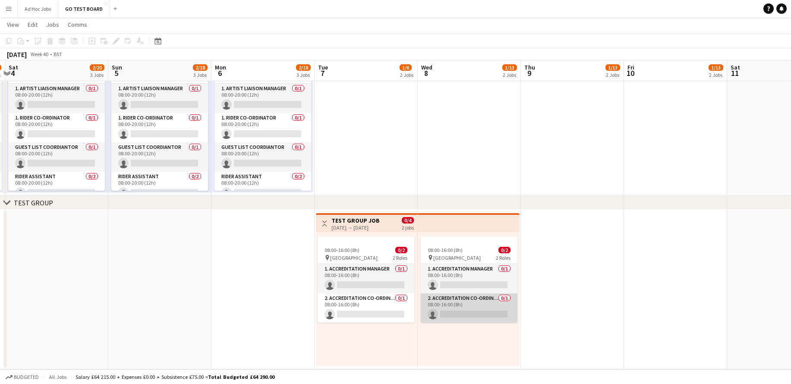
click at [458, 306] on app-card-role "2. Accreditation Co-ordinator 0/1 08:00-16:00 (8h) single-neutral-actions" at bounding box center [469, 308] width 97 height 29
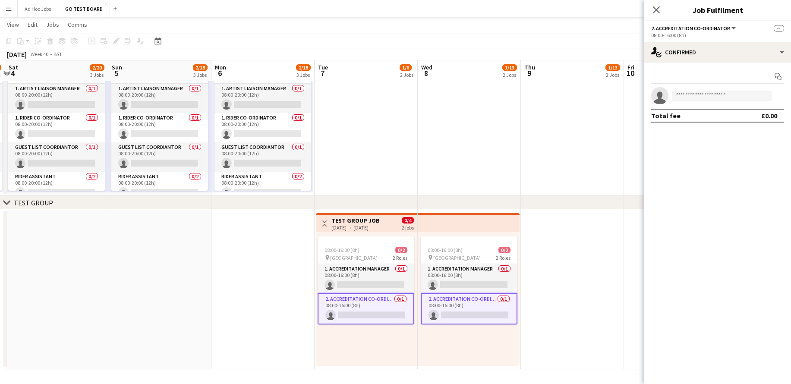
click at [458, 306] on app-card-role "2. Accreditation Co-ordinator 0/1 08:00-16:00 (8h) single-neutral-actions" at bounding box center [469, 309] width 97 height 31
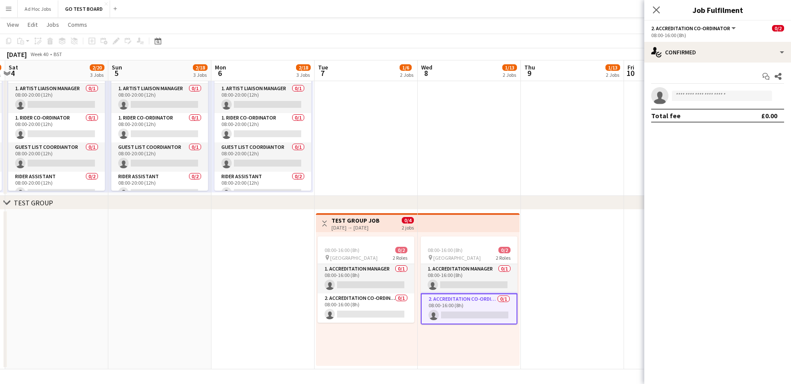
click at [370, 228] on div "[DATE] → [DATE]" at bounding box center [356, 227] width 48 height 6
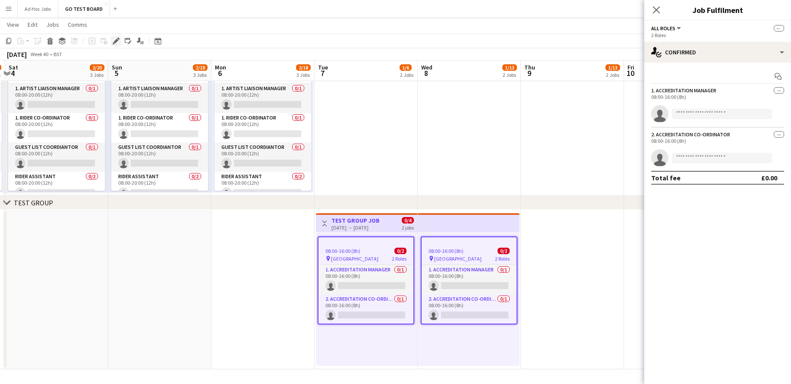
click at [117, 38] on icon "Edit" at bounding box center [116, 41] width 7 height 7
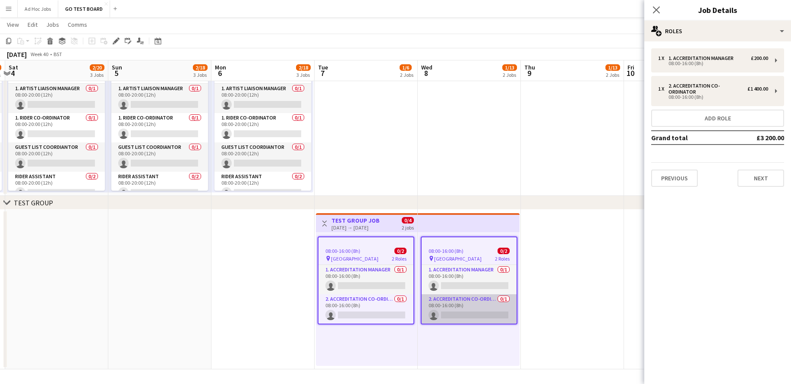
click at [468, 307] on app-card-role "2. Accreditation Co-ordinator 0/1 08:00-16:00 (8h) single-neutral-actions" at bounding box center [469, 308] width 95 height 29
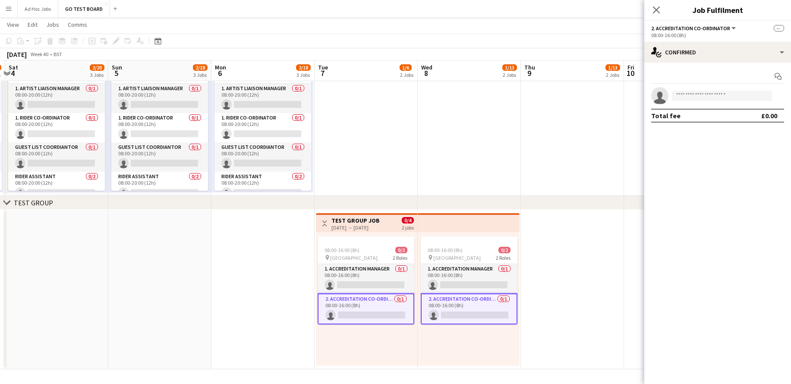
click at [468, 307] on app-card-role "2. Accreditation Co-ordinator 0/1 08:00-16:00 (8h) single-neutral-actions" at bounding box center [469, 309] width 97 height 31
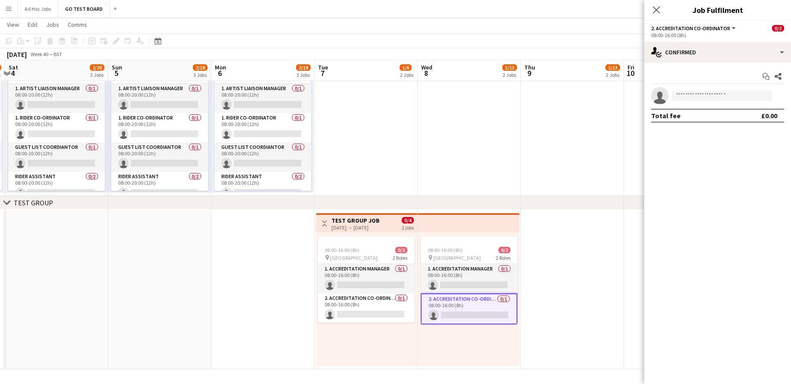
click at [775, 30] on span "0/2" at bounding box center [778, 28] width 12 height 6
click at [717, 28] on span "2. Accreditation Co-ordinator" at bounding box center [690, 28] width 79 height 6
click at [703, 58] on li "2. Accreditation Co-ordinator" at bounding box center [696, 58] width 75 height 8
click at [687, 30] on span "2. Accreditation Co-ordinator" at bounding box center [690, 28] width 79 height 6
click at [681, 43] on li "All roles" at bounding box center [696, 43] width 75 height 8
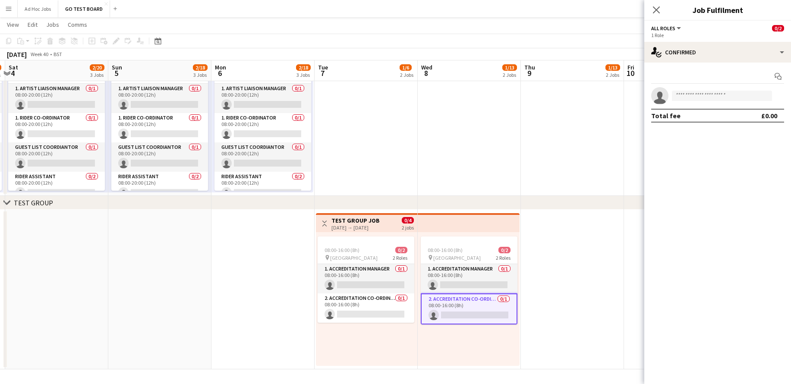
click at [680, 29] on button "All roles" at bounding box center [666, 28] width 31 height 6
click at [684, 52] on ul "All roles 2. Accreditation Co-ordinator" at bounding box center [696, 50] width 75 height 22
click at [684, 58] on li "2. Accreditation Co-ordinator" at bounding box center [696, 58] width 75 height 8
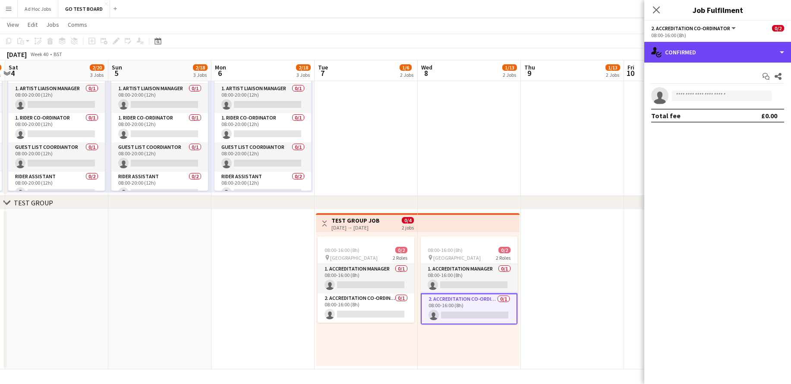
click at [684, 58] on div "single-neutral-actions-check-2 Confirmed" at bounding box center [717, 52] width 147 height 21
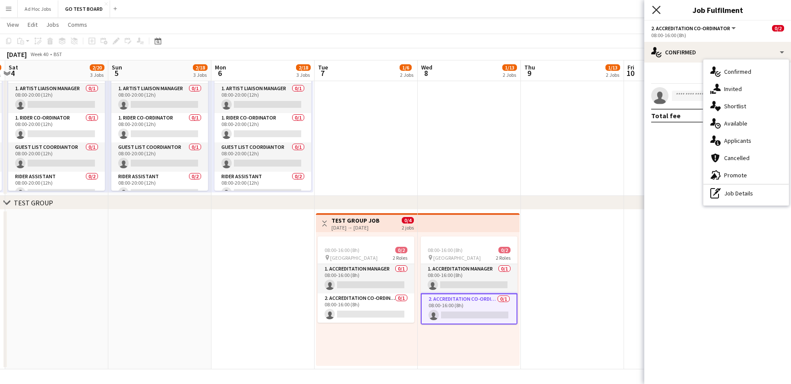
click at [655, 13] on icon "Close pop-in" at bounding box center [656, 10] width 8 height 8
